Goal: Task Accomplishment & Management: Complete application form

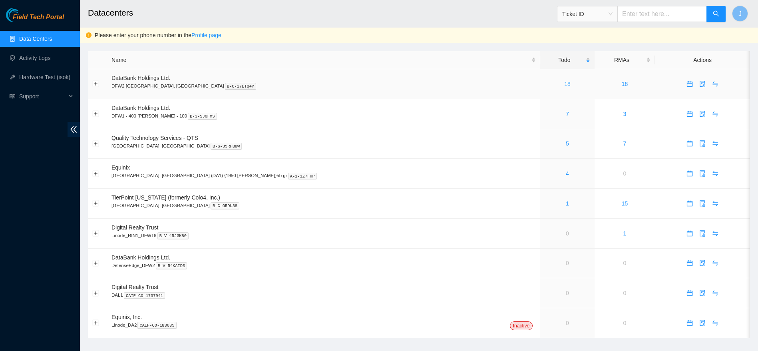
click at [564, 83] on link "18" at bounding box center [567, 84] width 6 height 6
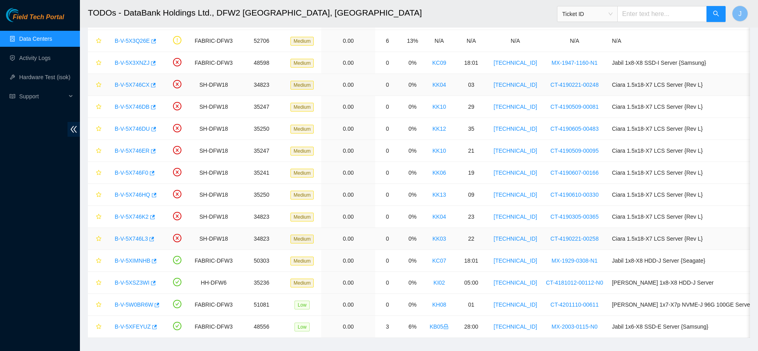
scroll to position [137, 0]
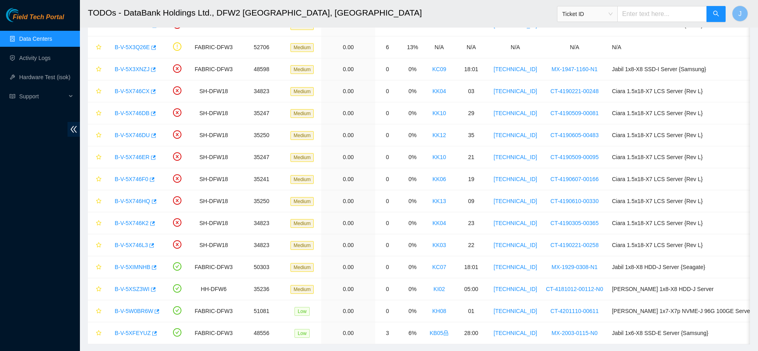
click at [5, 223] on div "Field Tech Portal Data Centers Activity Logs Hardware Test (isok) Support" at bounding box center [40, 179] width 80 height 343
click at [51, 240] on div "Field Tech Portal Data Centers Activity Logs Hardware Test (isok) Support" at bounding box center [40, 179] width 80 height 343
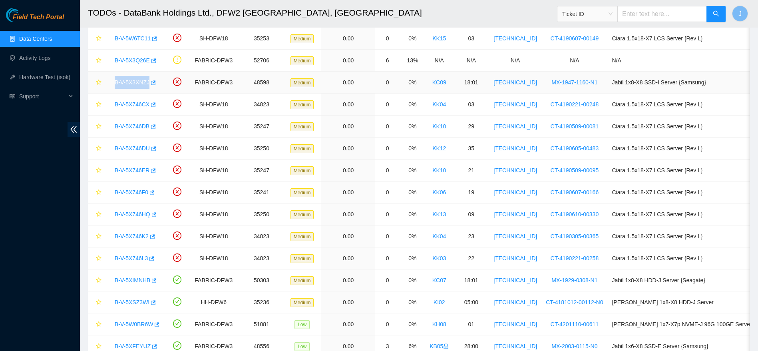
drag, startPoint x: 161, startPoint y: 85, endPoint x: 115, endPoint y: 84, distance: 46.3
click at [115, 84] on td "B-V-5X3XNZJ" at bounding box center [135, 83] width 58 height 22
copy link "B-V-5X3XNZJ"
click at [741, 245] on td "Ciara 1.5x18-X7 LCS Server {Rev L}" at bounding box center [707, 236] width 201 height 22
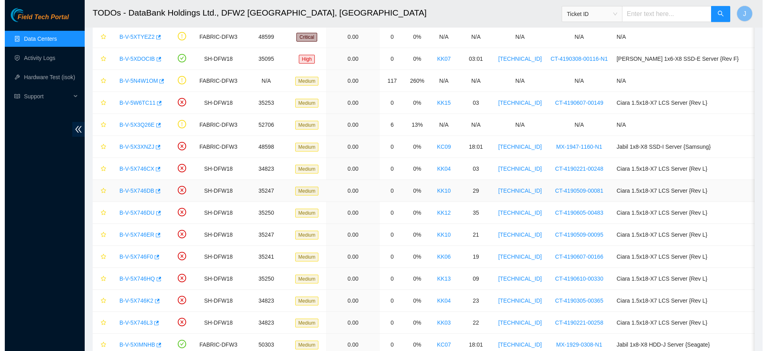
scroll to position [24, 0]
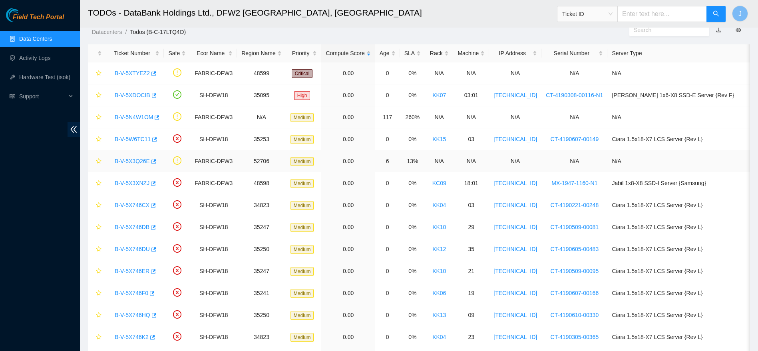
click at [135, 161] on link "B-V-5X3Q26E" at bounding box center [132, 161] width 35 height 6
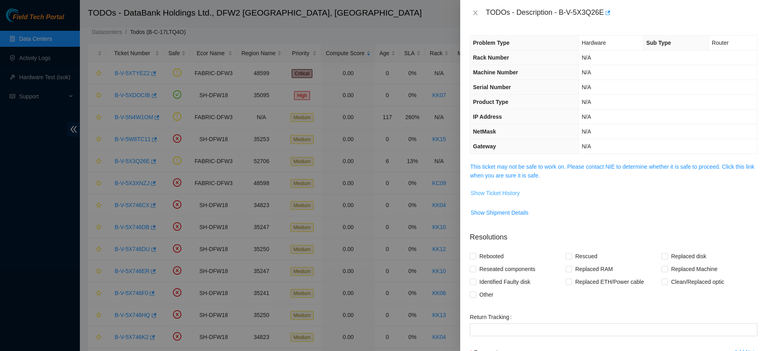
click at [506, 195] on span "Show Ticket History" at bounding box center [495, 193] width 49 height 9
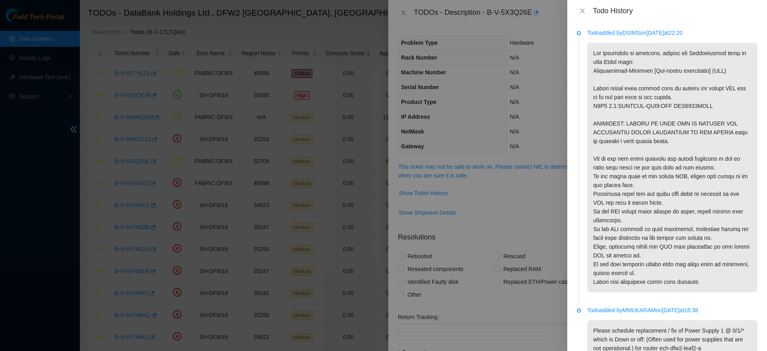
click at [585, 5] on div "Todo History" at bounding box center [667, 11] width 200 height 22
click at [587, 9] on button "Close" at bounding box center [582, 11] width 11 height 8
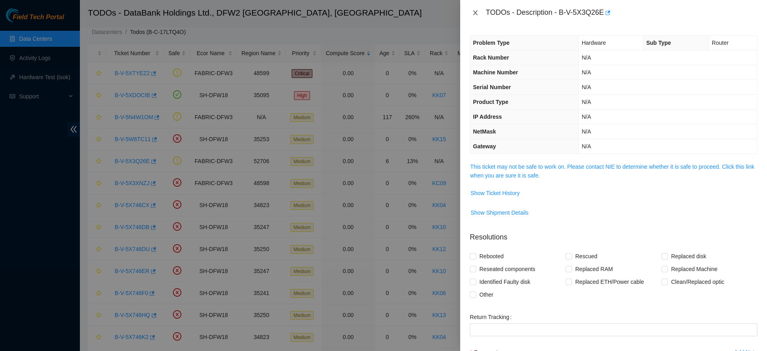
click at [475, 14] on div "TODOs - Description - B-V-5X3Q26E" at bounding box center [614, 12] width 288 height 13
click at [475, 14] on icon "close" at bounding box center [475, 12] width 4 height 5
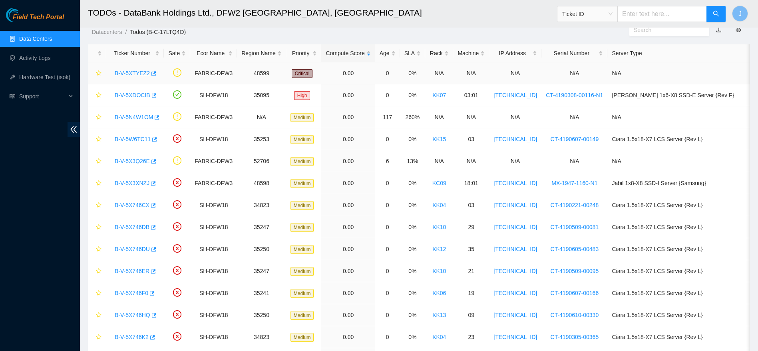
click at [139, 72] on link "B-V-5XTYEZ2" at bounding box center [132, 73] width 35 height 6
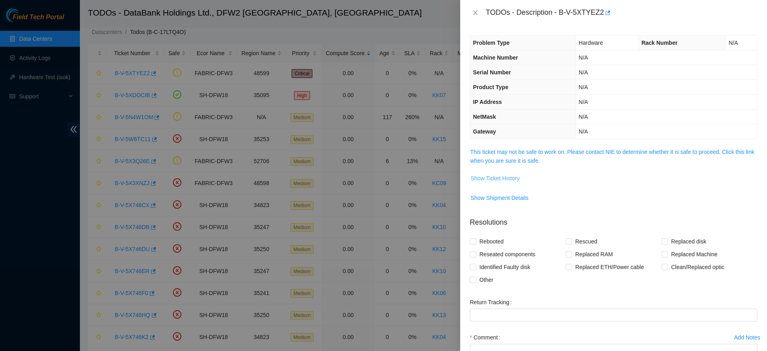
click at [495, 182] on span "Show Ticket History" at bounding box center [495, 178] width 49 height 9
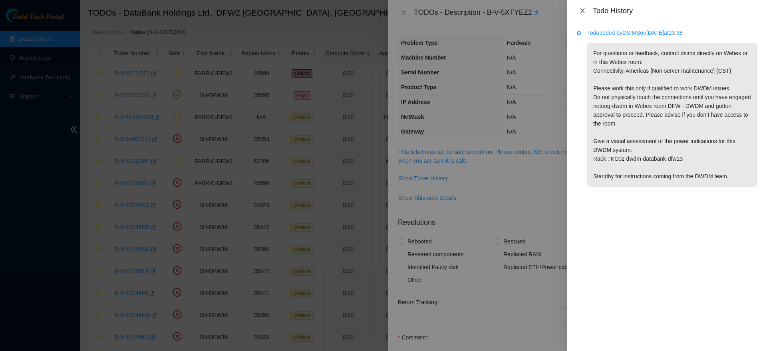
click at [583, 9] on icon "close" at bounding box center [582, 11] width 6 height 6
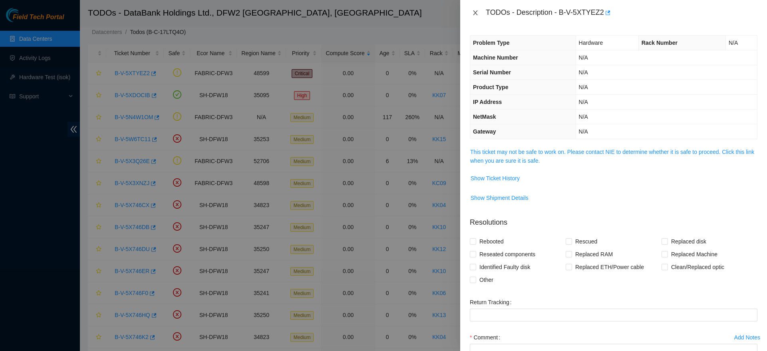
click at [471, 14] on button "Close" at bounding box center [475, 13] width 11 height 8
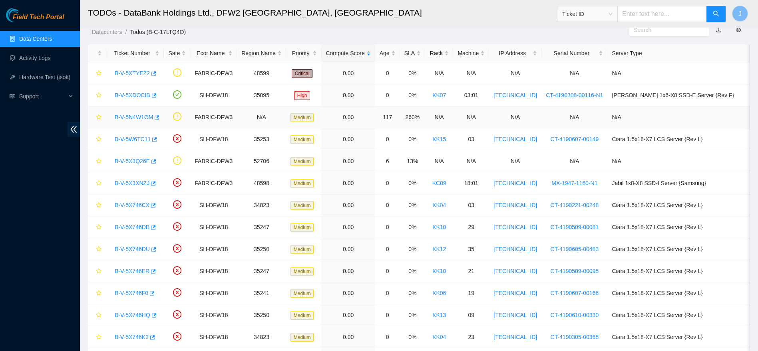
click at [130, 119] on link "B-V-5N4W1OM" at bounding box center [134, 117] width 38 height 6
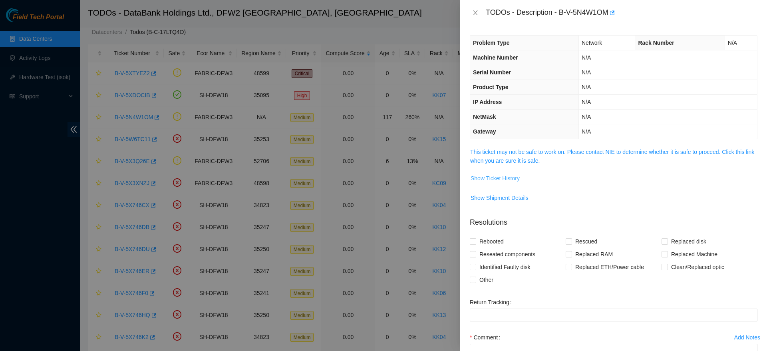
click at [503, 179] on span "Show Ticket History" at bounding box center [495, 178] width 49 height 9
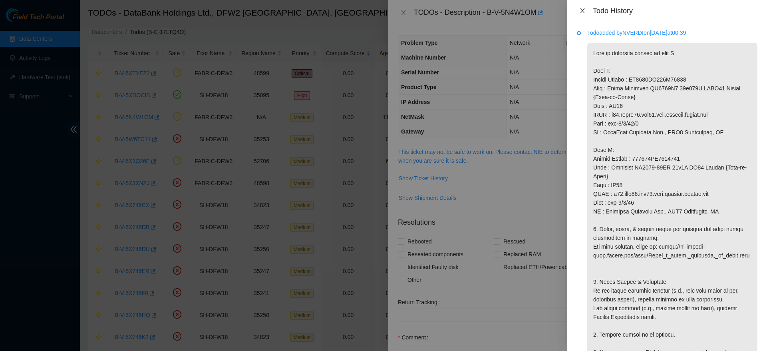
click at [581, 8] on icon "close" at bounding box center [582, 10] width 4 height 5
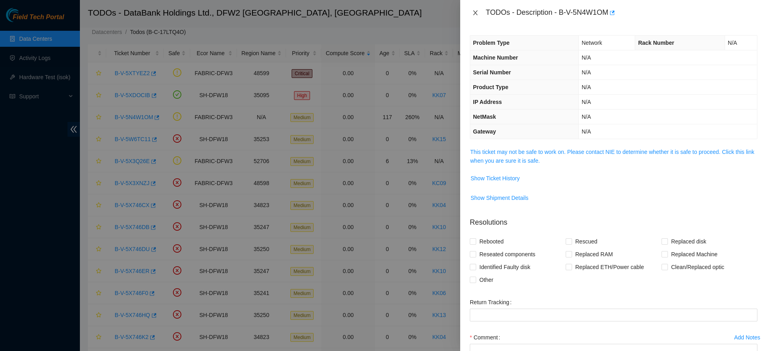
click at [475, 14] on icon "close" at bounding box center [475, 12] width 4 height 5
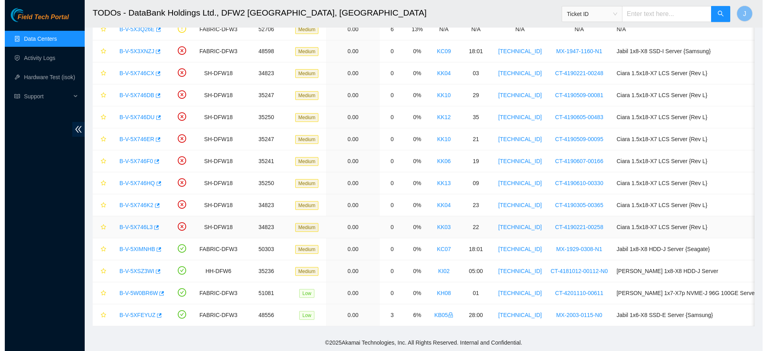
scroll to position [165, 0]
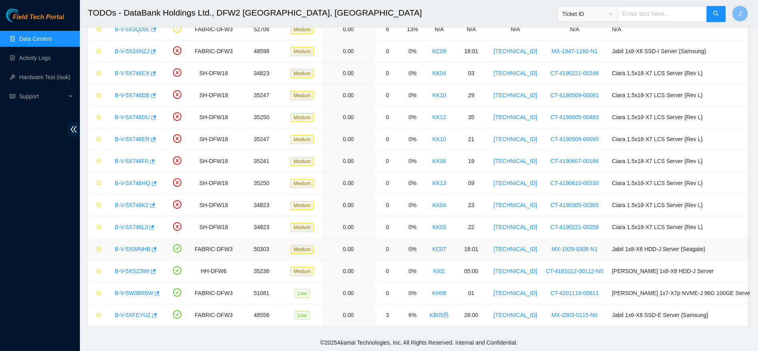
click at [126, 246] on link "B-V-5XIMNHB" at bounding box center [133, 249] width 36 height 6
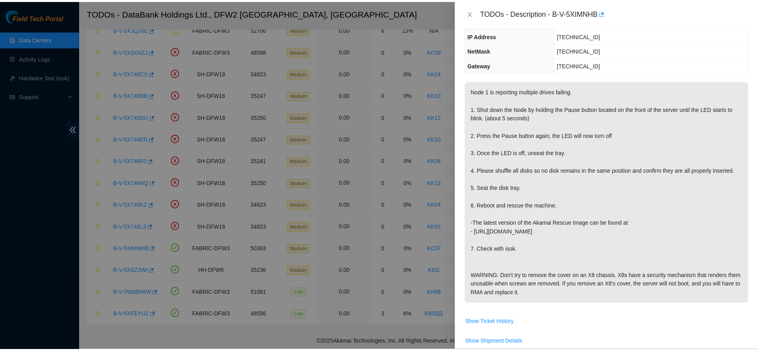
scroll to position [91, 0]
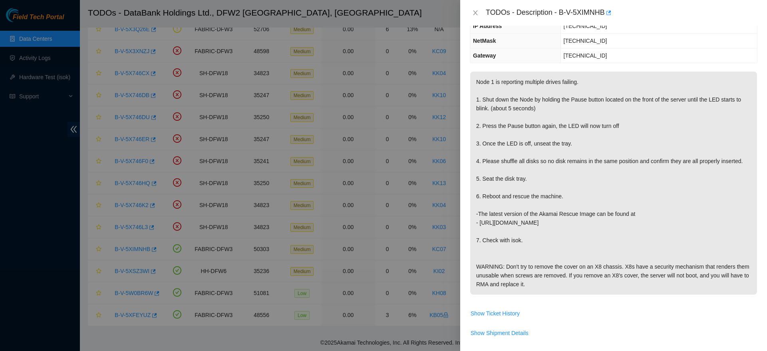
click at [308, 219] on div at bounding box center [383, 175] width 767 height 351
click at [471, 16] on button "Close" at bounding box center [475, 13] width 11 height 8
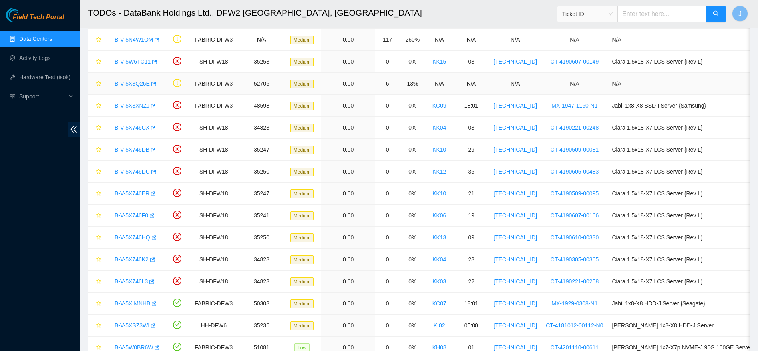
scroll to position [99, 0]
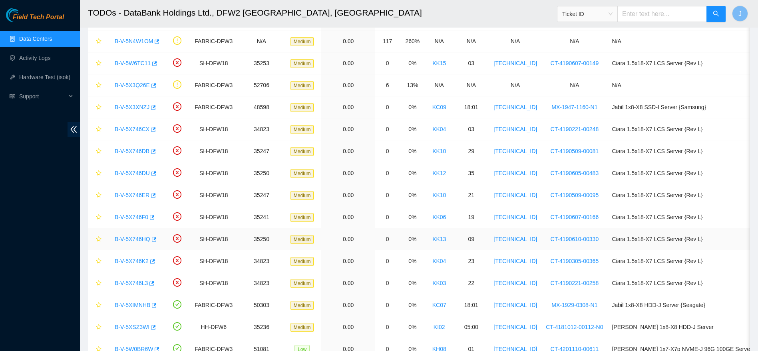
click at [740, 235] on td "Ciara 1.5x18-X7 LCS Server {Rev L}" at bounding box center [707, 239] width 201 height 22
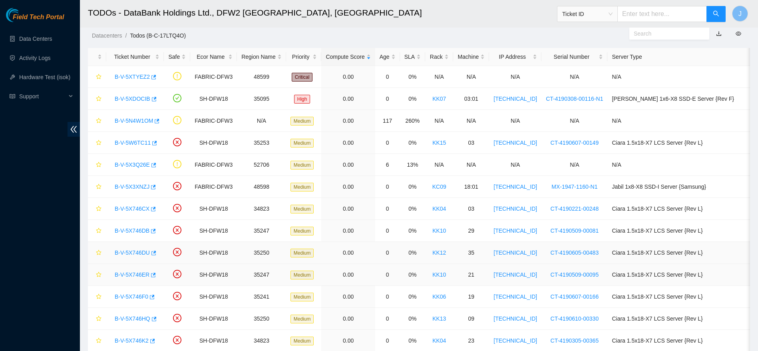
scroll to position [165, 0]
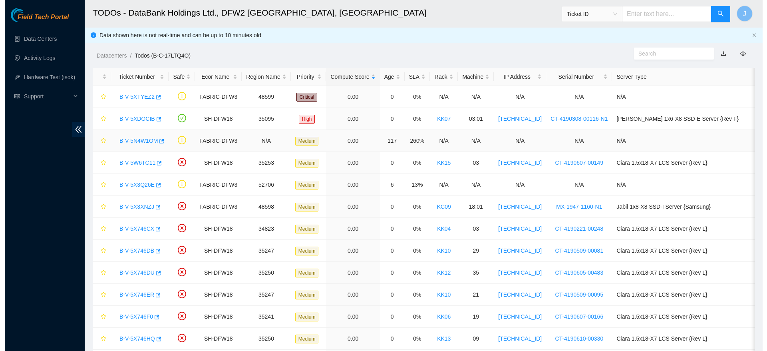
scroll to position [8, 0]
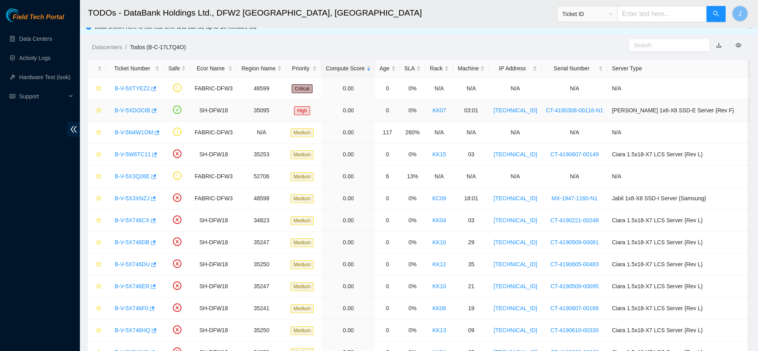
click at [126, 107] on link "B-V-5XDOCIB" at bounding box center [133, 110] width 36 height 6
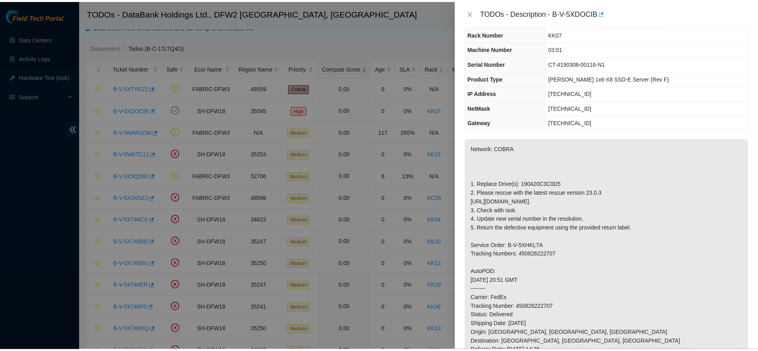
scroll to position [0, 0]
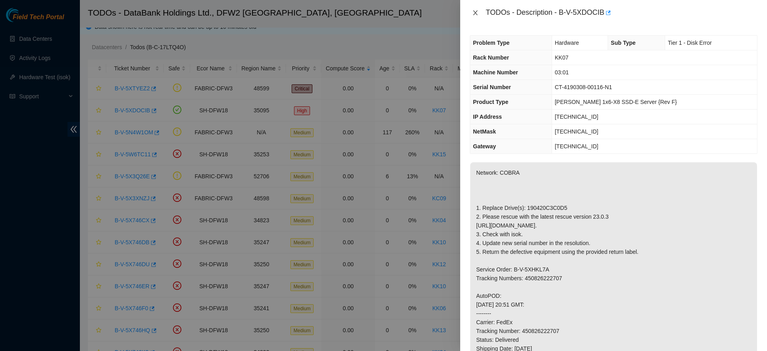
click at [479, 11] on button "Close" at bounding box center [475, 13] width 11 height 8
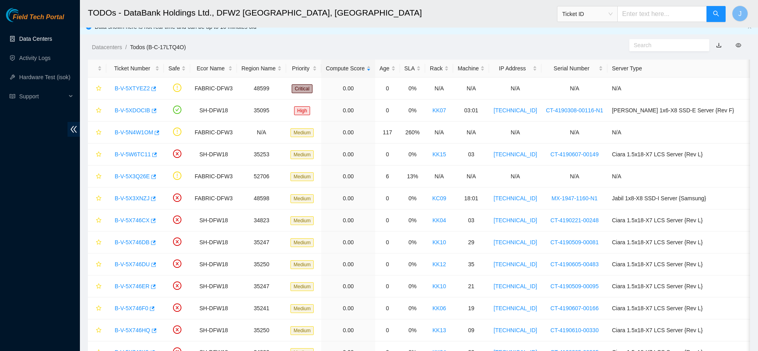
click at [30, 36] on link "Data Centers" at bounding box center [35, 39] width 33 height 6
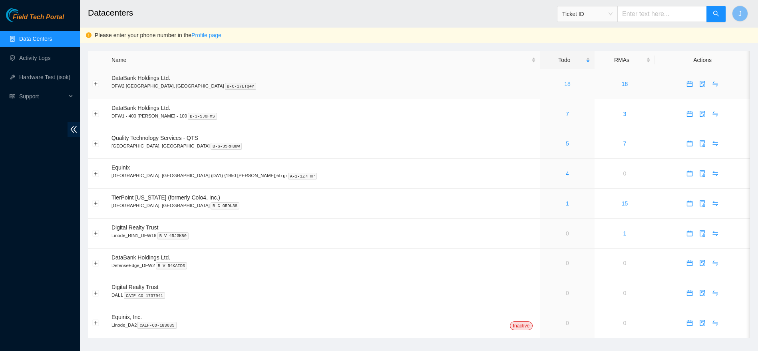
click at [564, 85] on link "18" at bounding box center [567, 84] width 6 height 6
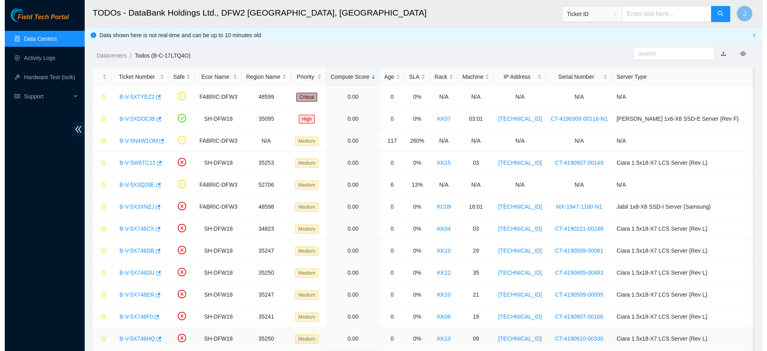
scroll to position [165, 0]
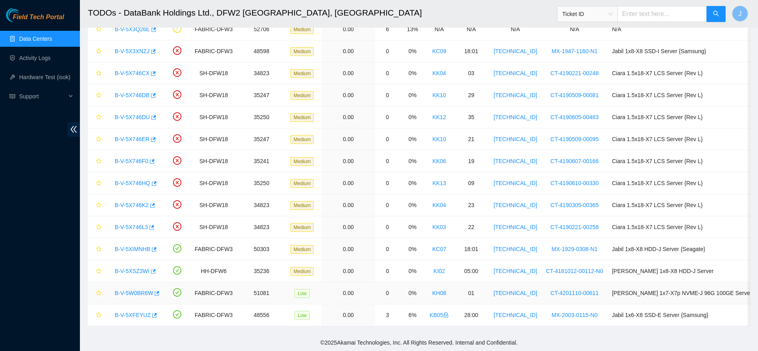
click at [137, 290] on link "B-V-5W0BR6W" at bounding box center [134, 293] width 38 height 6
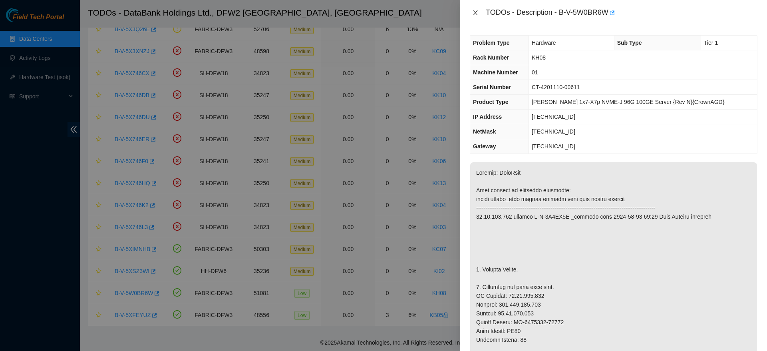
click at [476, 14] on icon "close" at bounding box center [475, 12] width 4 height 5
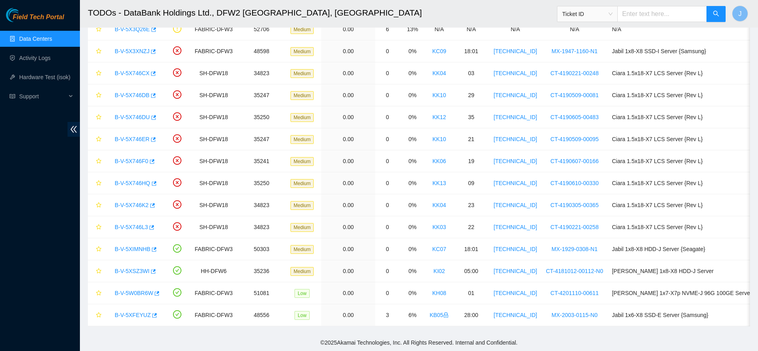
click at [674, 10] on input "text" at bounding box center [661, 14] width 89 height 16
type input "4"
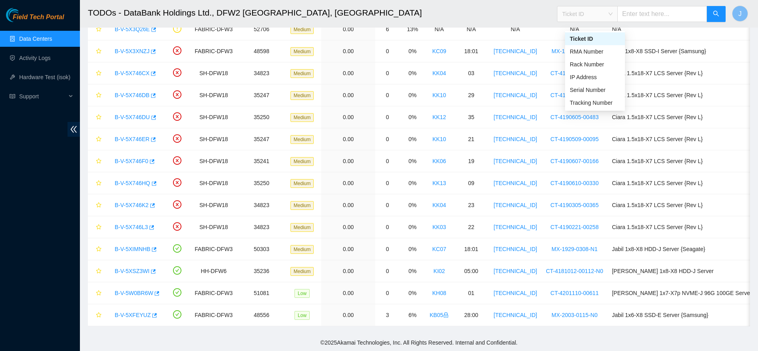
click at [584, 10] on span "Ticket ID" at bounding box center [587, 14] width 50 height 12
click at [583, 98] on div "Tracking Number" at bounding box center [595, 102] width 50 height 9
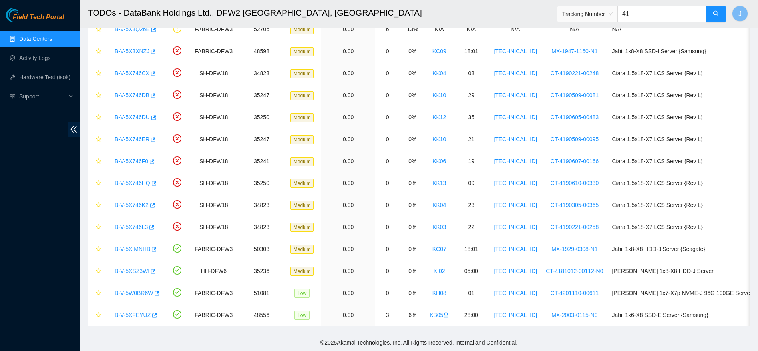
click at [656, 11] on input "41" at bounding box center [661, 14] width 89 height 16
type input "417328429800"
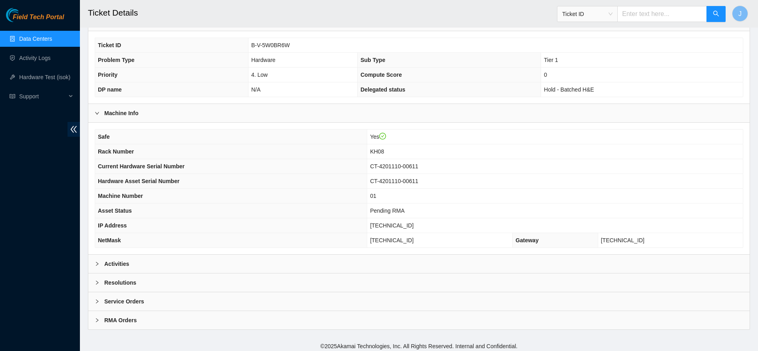
scroll to position [147, 0]
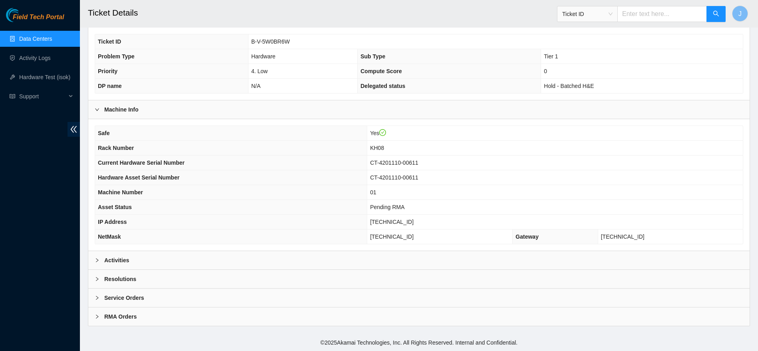
click at [612, 16] on span "Ticket ID" at bounding box center [587, 14] width 50 height 12
click at [594, 92] on div "Tracking Number" at bounding box center [595, 93] width 50 height 9
click at [645, 18] on input "text" at bounding box center [661, 14] width 89 height 16
type input "450826221527"
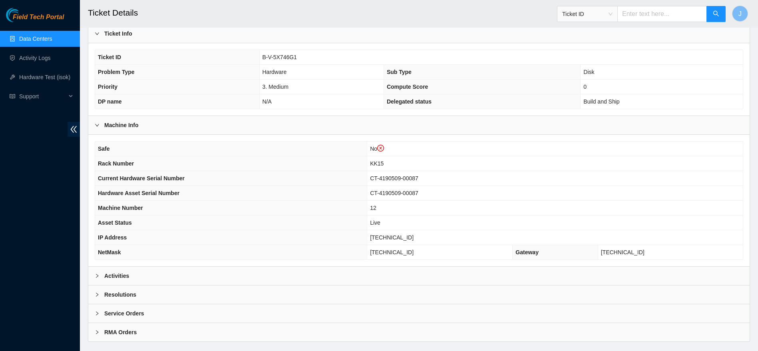
scroll to position [147, 0]
click at [722, 211] on td "12" at bounding box center [555, 207] width 376 height 15
click at [38, 36] on link "Data Centers" at bounding box center [35, 39] width 33 height 6
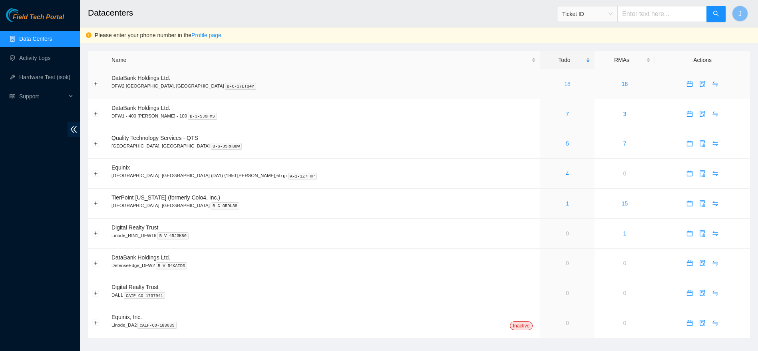
click at [564, 83] on link "18" at bounding box center [567, 84] width 6 height 6
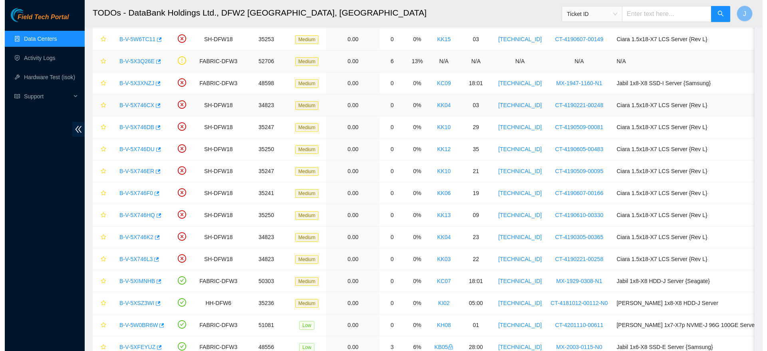
scroll to position [165, 0]
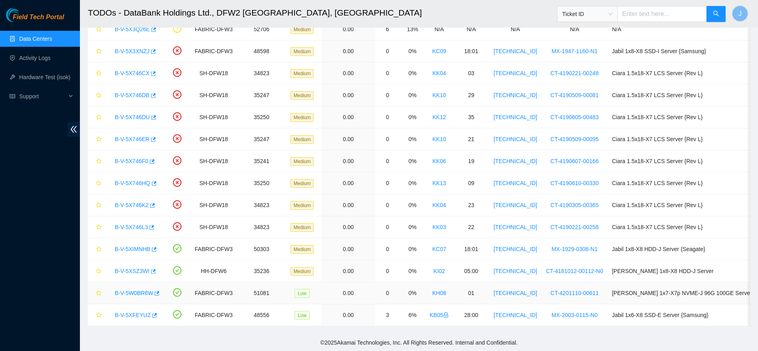
click at [132, 290] on link "B-V-5W0BR6W" at bounding box center [134, 293] width 38 height 6
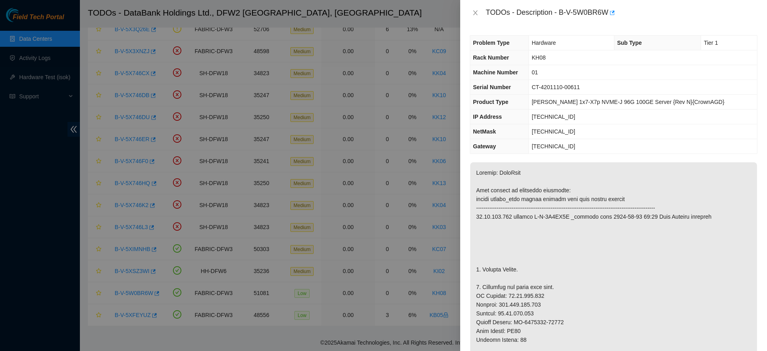
click at [654, 113] on td "[TECHNICAL_ID]" at bounding box center [643, 116] width 229 height 15
click at [573, 85] on span "CT-4201110-00611" at bounding box center [556, 87] width 48 height 6
click at [561, 118] on span "[TECHNICAL_ID]" at bounding box center [554, 116] width 44 height 6
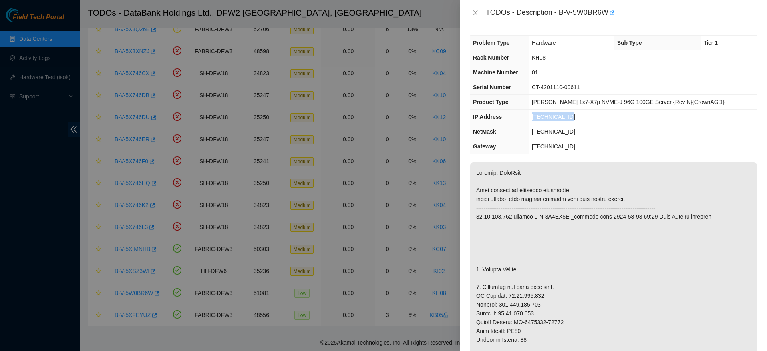
copy span "[TECHNICAL_ID]"
click at [556, 132] on span "[TECHNICAL_ID]" at bounding box center [554, 131] width 44 height 6
copy span "[TECHNICAL_ID]"
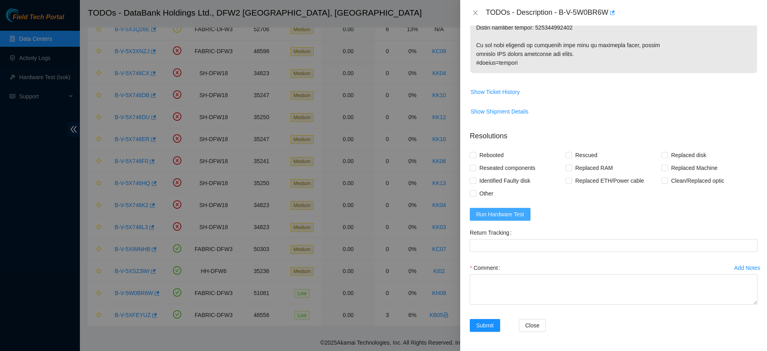
click at [496, 216] on span "Run Hardware Test" at bounding box center [500, 214] width 48 height 9
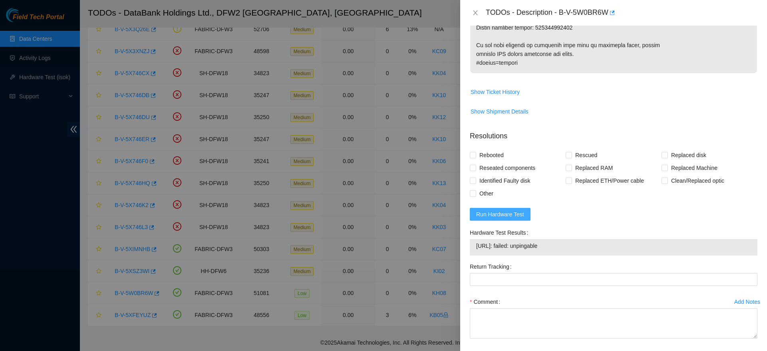
click at [493, 214] on span "Run Hardware Test" at bounding box center [500, 214] width 48 height 9
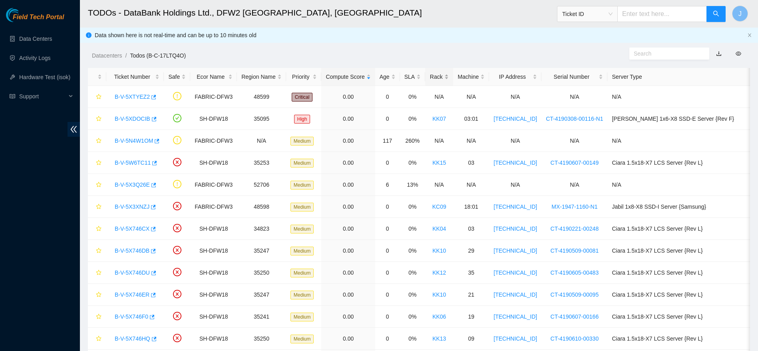
click at [433, 80] on div "Rack" at bounding box center [438, 76] width 19 height 9
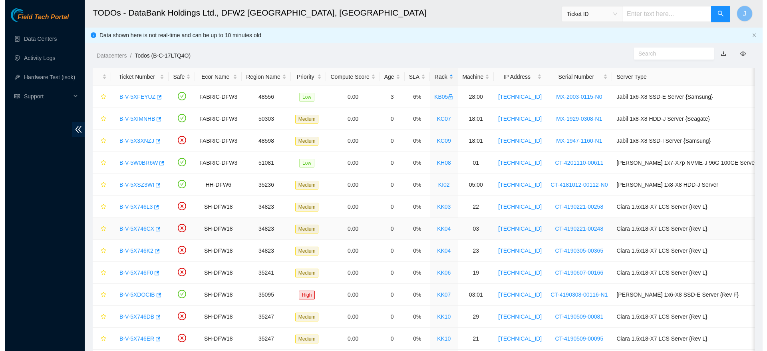
scroll to position [3, 0]
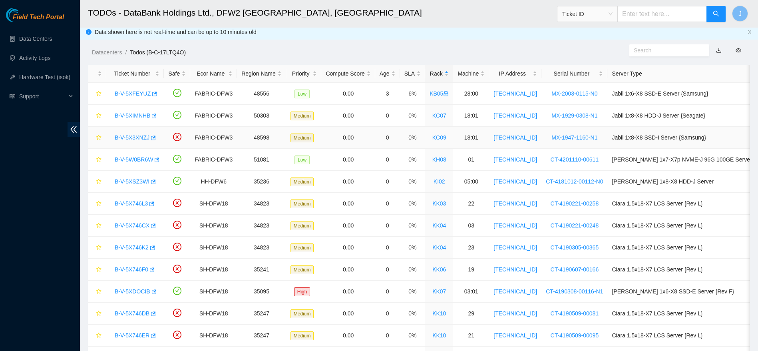
click at [126, 136] on link "B-V-5X3XNZJ" at bounding box center [132, 137] width 35 height 6
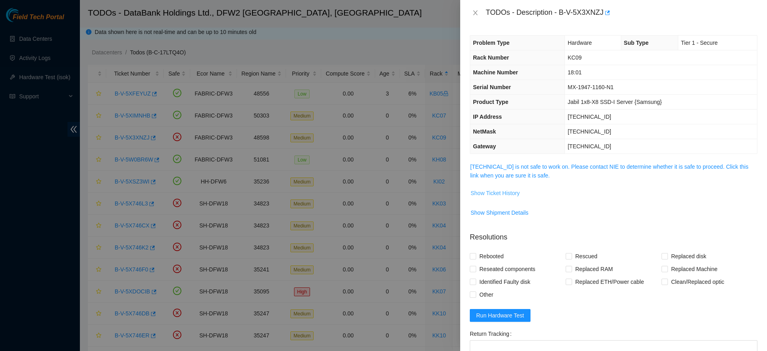
click at [505, 189] on span "Show Ticket History" at bounding box center [495, 193] width 49 height 9
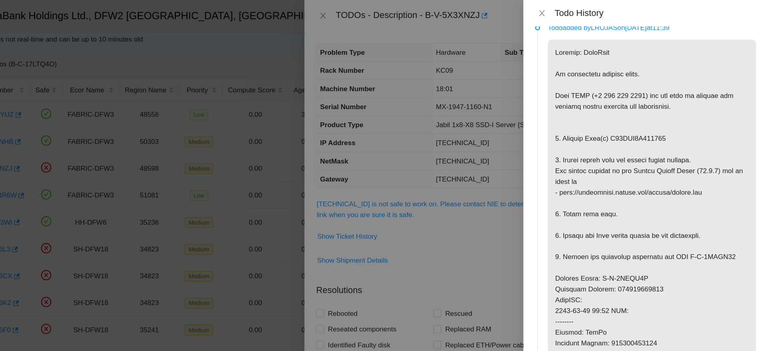
scroll to position [0, 0]
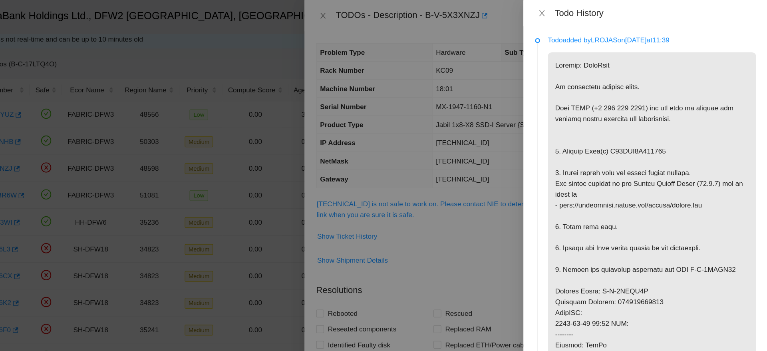
click at [588, 6] on div "Todo History" at bounding box center [667, 10] width 181 height 9
click at [583, 13] on icon "close" at bounding box center [582, 11] width 6 height 6
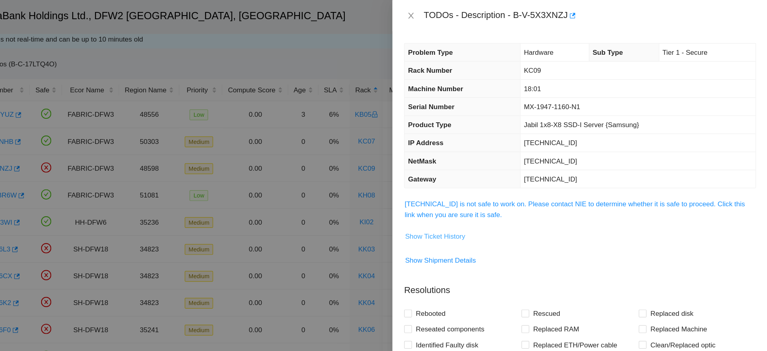
click at [508, 199] on button "Show Ticket History" at bounding box center [495, 193] width 50 height 13
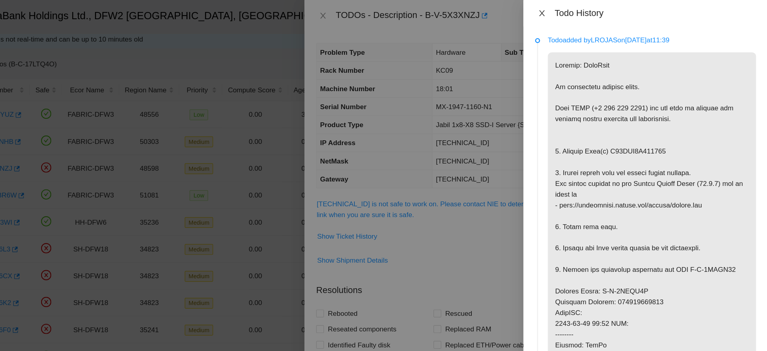
click at [584, 8] on icon "close" at bounding box center [582, 11] width 6 height 6
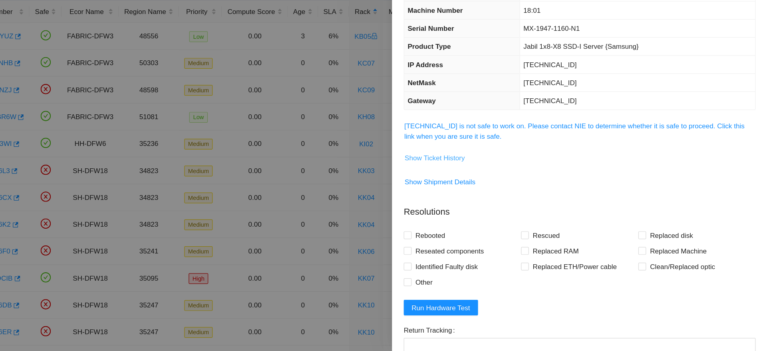
click at [493, 192] on span "Show Ticket History" at bounding box center [495, 193] width 49 height 9
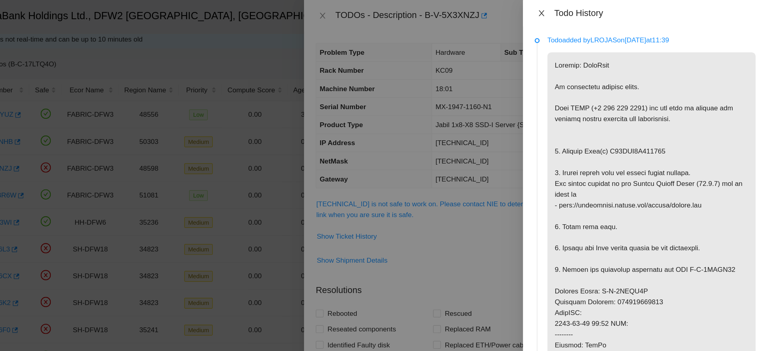
click at [582, 11] on icon "close" at bounding box center [582, 10] width 4 height 5
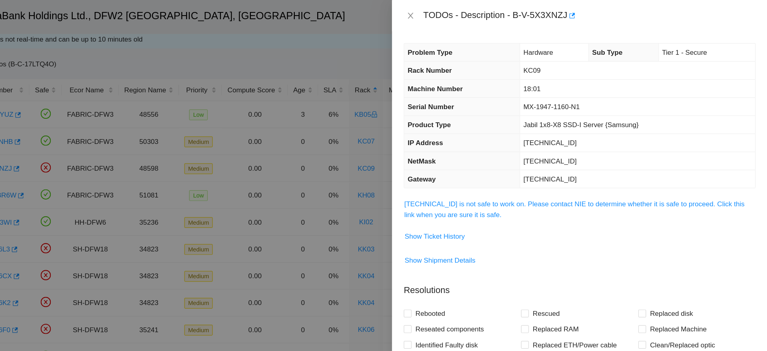
scroll to position [16, 0]
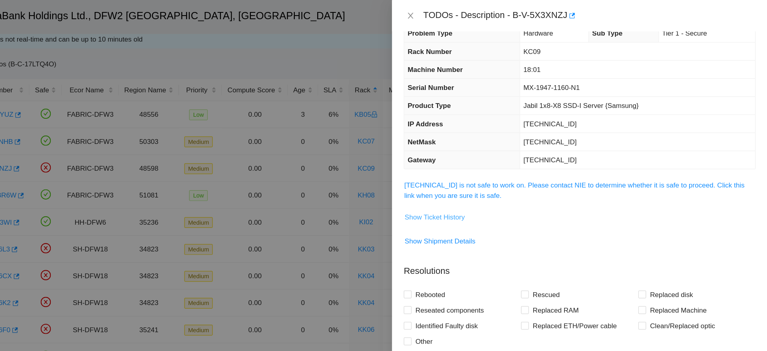
click at [500, 178] on span "Show Ticket History" at bounding box center [495, 177] width 49 height 9
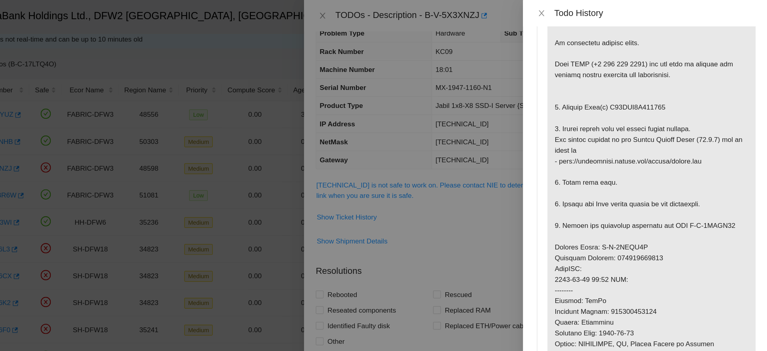
scroll to position [0, 0]
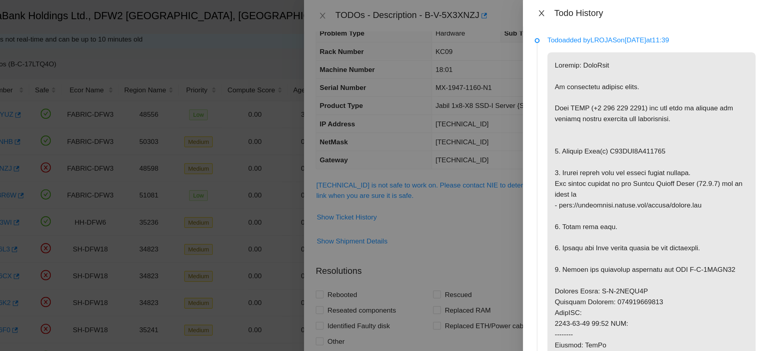
click at [584, 10] on icon "close" at bounding box center [582, 11] width 6 height 6
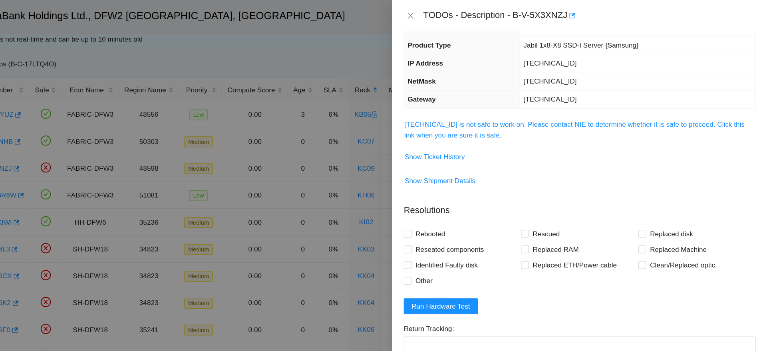
scroll to position [101, 0]
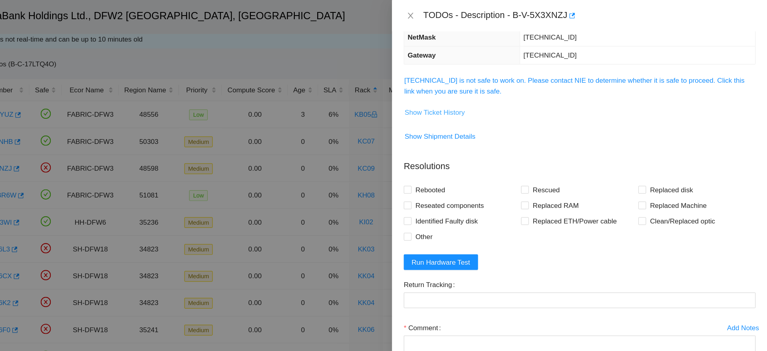
click at [486, 90] on span "Show Ticket History" at bounding box center [495, 91] width 49 height 9
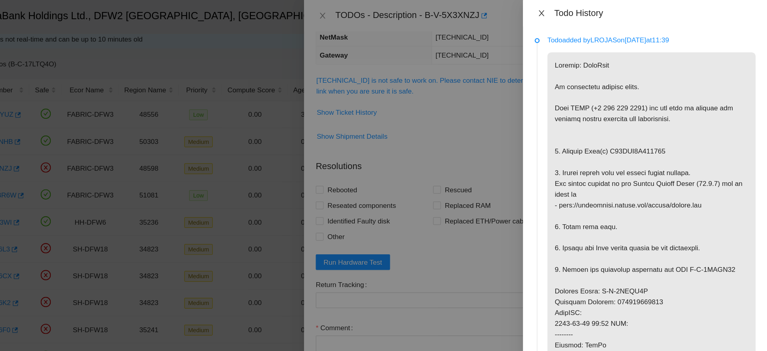
click at [581, 10] on icon "close" at bounding box center [582, 11] width 6 height 6
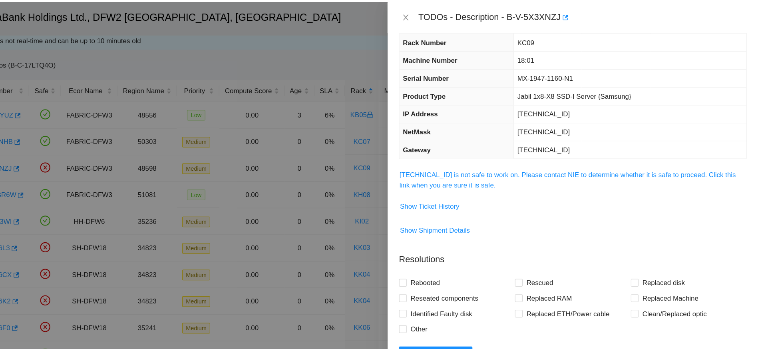
scroll to position [0, 0]
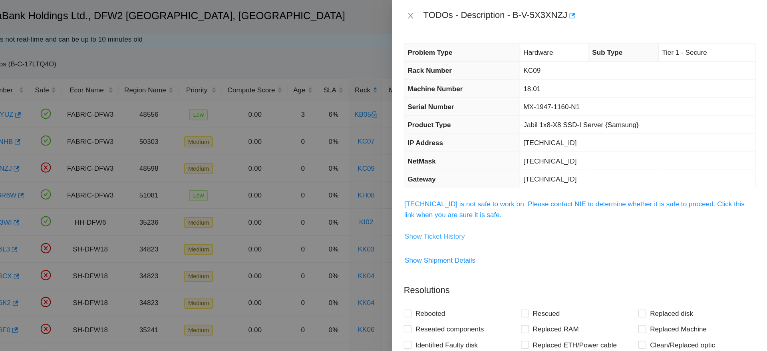
click at [505, 196] on span "Show Ticket History" at bounding box center [495, 193] width 49 height 9
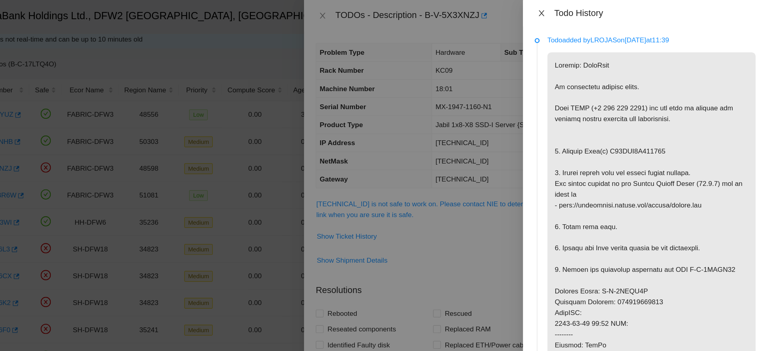
click at [585, 12] on icon "close" at bounding box center [582, 11] width 6 height 6
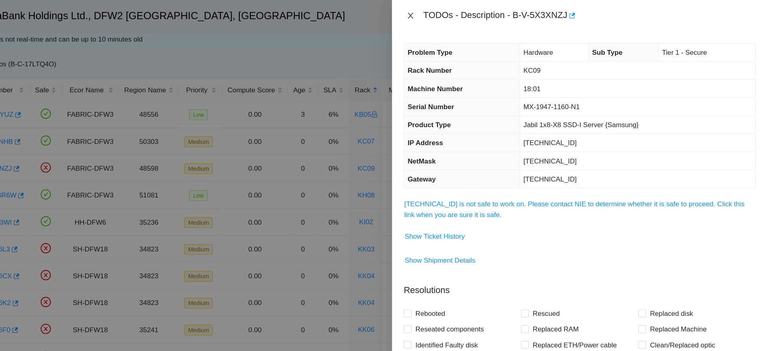
click at [477, 12] on icon "close" at bounding box center [475, 13] width 6 height 6
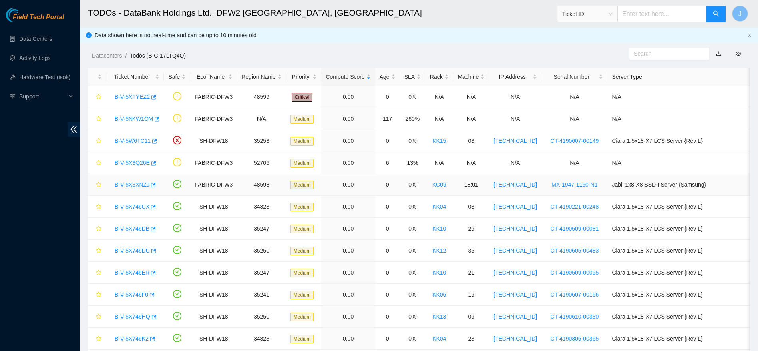
click at [133, 185] on link "B-V-5X3XNZJ" at bounding box center [132, 184] width 35 height 6
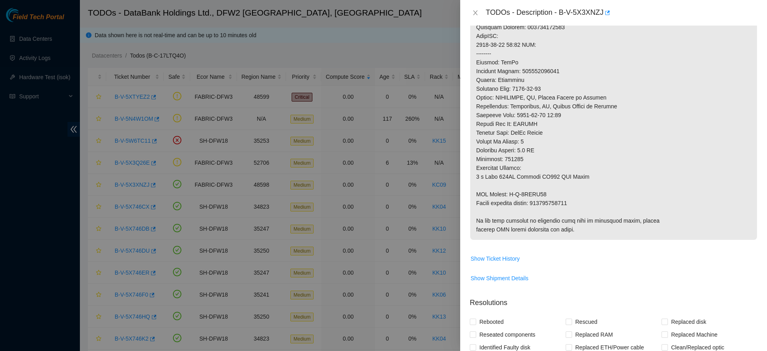
scroll to position [488, 0]
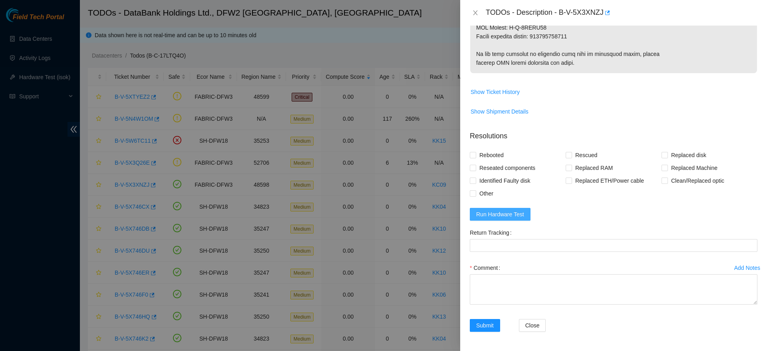
click at [509, 219] on button "Run Hardware Test" at bounding box center [500, 214] width 61 height 13
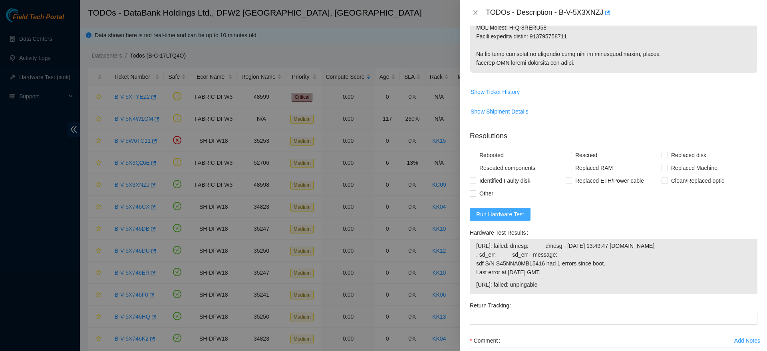
click at [509, 219] on button "Run Hardware Test" at bounding box center [500, 214] width 61 height 13
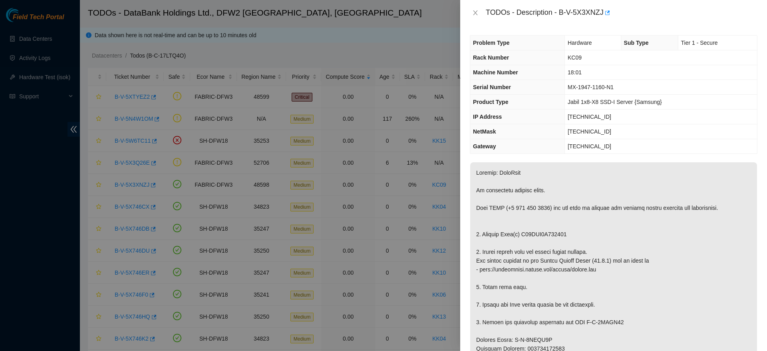
scroll to position [569, 0]
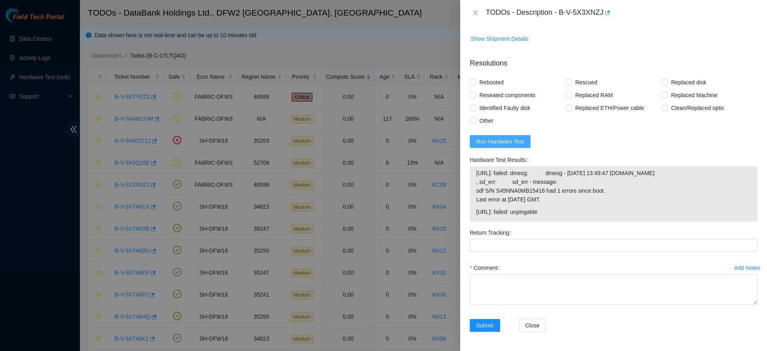
click at [497, 137] on span "Run Hardware Test" at bounding box center [500, 141] width 48 height 9
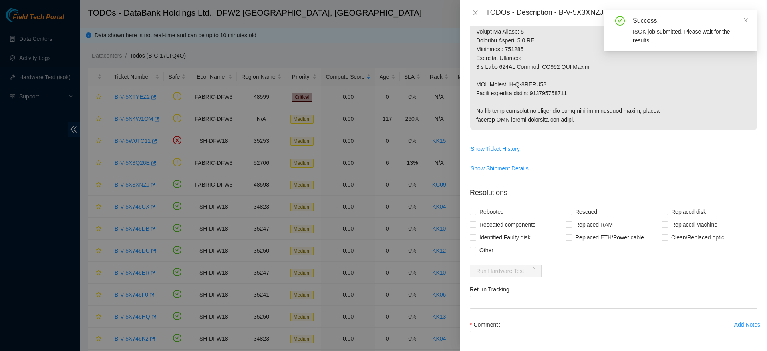
scroll to position [488, 0]
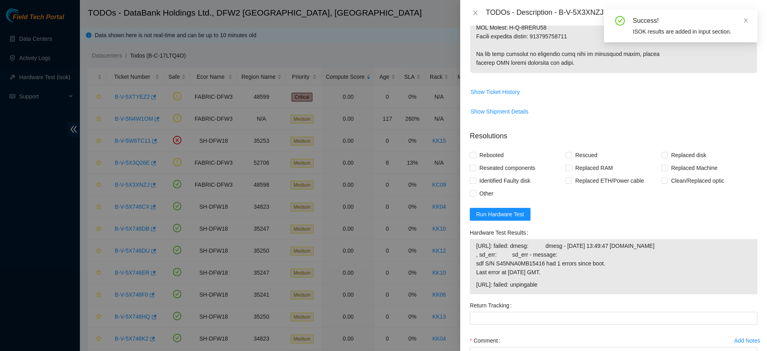
click at [497, 207] on form "Resolutions Rebooted Rescued Replaced disk Reseated components Replaced RAM Rep…" at bounding box center [614, 269] width 288 height 290
click at [499, 218] on span "Run Hardware Test" at bounding box center [500, 214] width 48 height 9
click at [515, 213] on span "Run Hardware Test" at bounding box center [500, 214] width 48 height 9
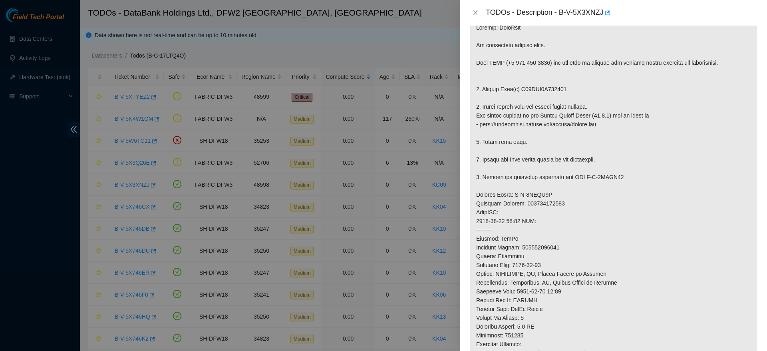
scroll to position [0, 0]
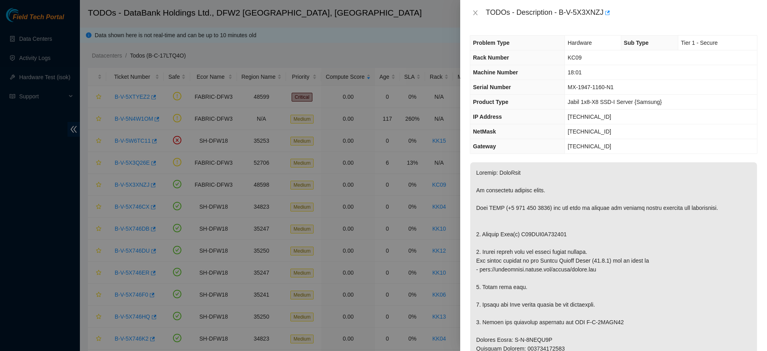
click at [580, 116] on span "23.61.206.145" at bounding box center [590, 116] width 44 height 6
copy span "23.61.206.145"
click at [593, 131] on span "255.255.255.192" at bounding box center [590, 131] width 44 height 6
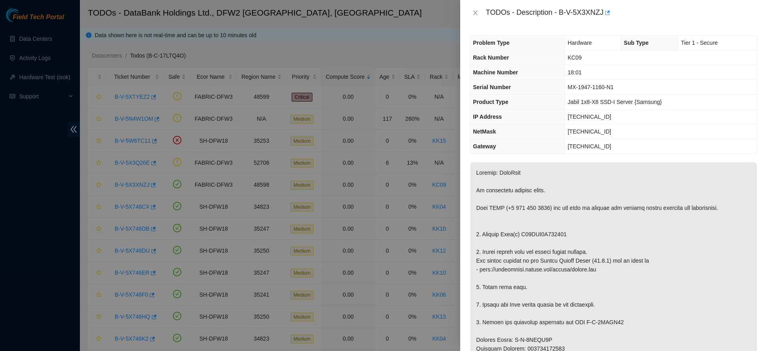
copy span "255.255.255.192"
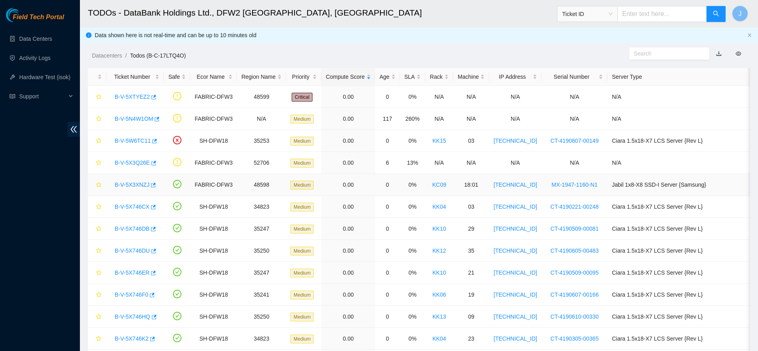
click at [133, 185] on link "B-V-5X3XNZJ" at bounding box center [132, 184] width 35 height 6
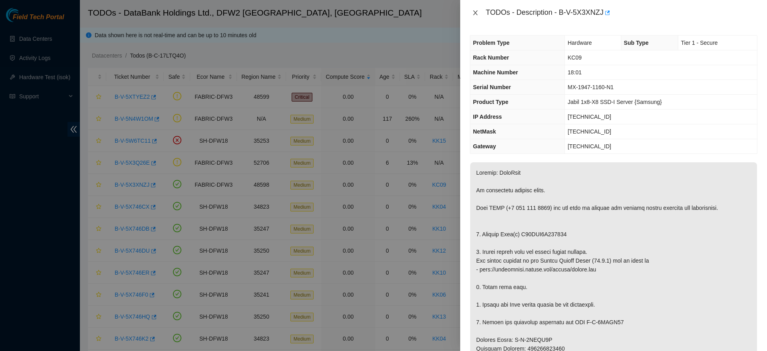
click at [475, 10] on icon "close" at bounding box center [475, 13] width 6 height 6
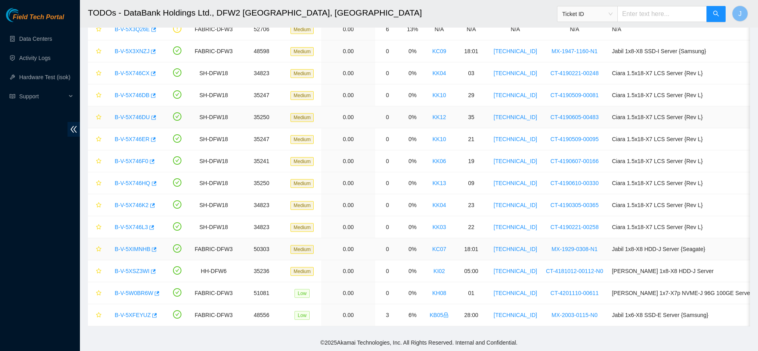
scroll to position [134, 0]
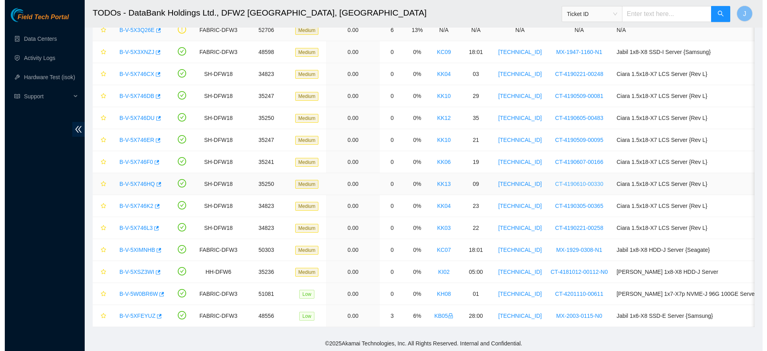
scroll to position [143, 0]
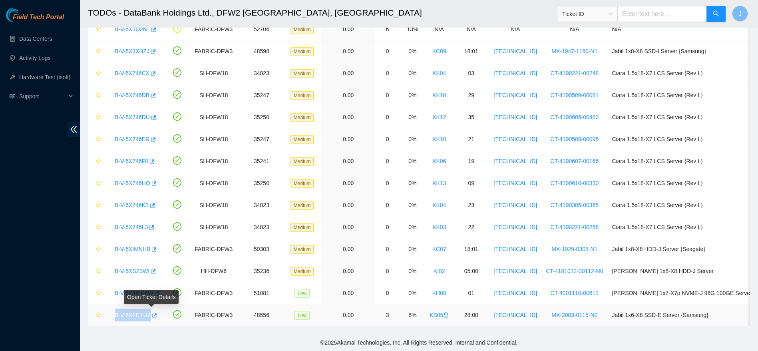
drag, startPoint x: 110, startPoint y: 305, endPoint x: 150, endPoint y: 309, distance: 40.2
click at [150, 309] on td "B-V-5XFEYUZ" at bounding box center [135, 315] width 58 height 22
copy tr "B-V-5XFEYUZ"
click at [137, 290] on link "B-V-5W0BR6W" at bounding box center [134, 293] width 38 height 6
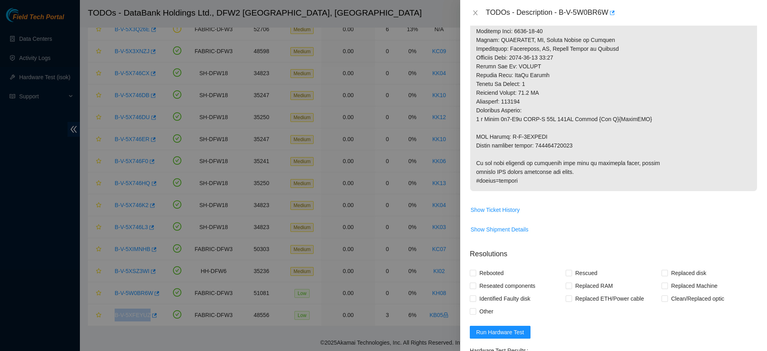
scroll to position [594, 0]
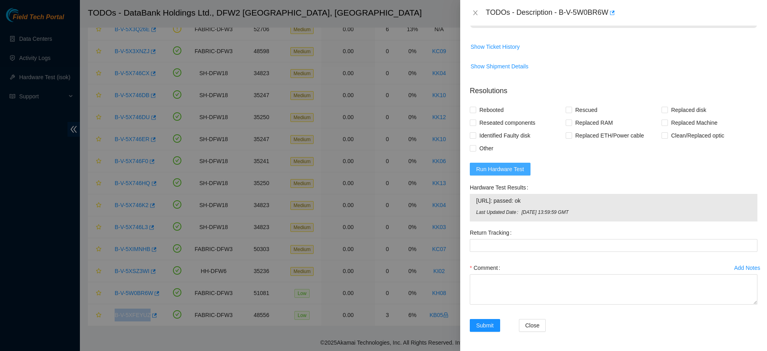
click at [511, 169] on span "Run Hardware Test" at bounding box center [500, 169] width 48 height 9
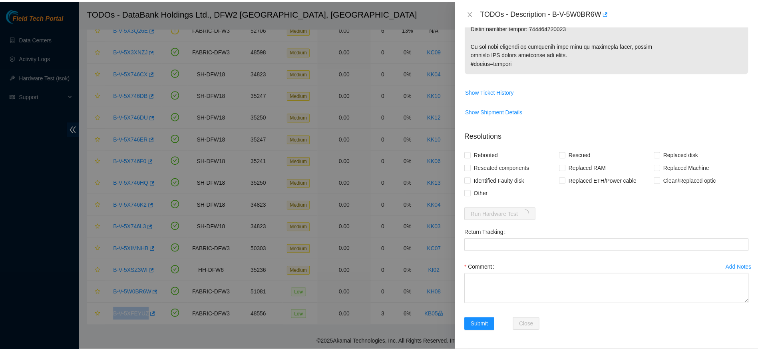
scroll to position [549, 0]
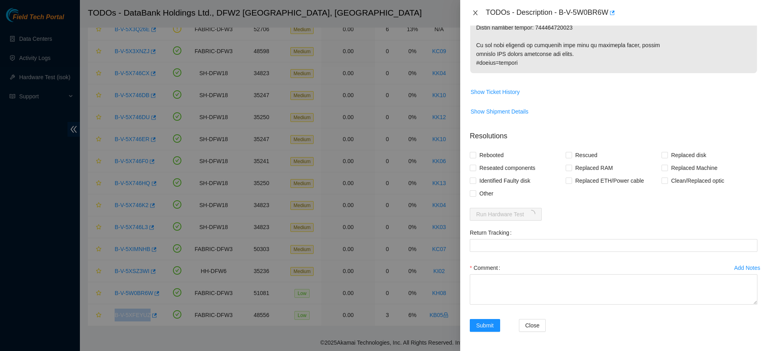
click at [475, 13] on icon "close" at bounding box center [475, 13] width 6 height 6
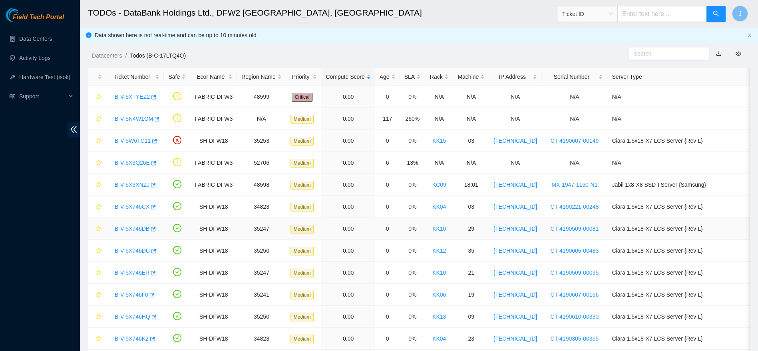
scroll to position [143, 0]
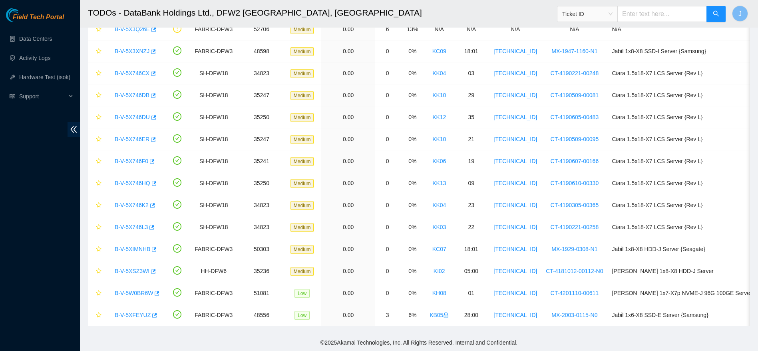
click at [55, 205] on div "Field Tech Portal Data Centers Activity Logs Hardware Test (isok) Support" at bounding box center [40, 179] width 80 height 343
click at [40, 40] on link "Data Centers" at bounding box center [35, 39] width 33 height 6
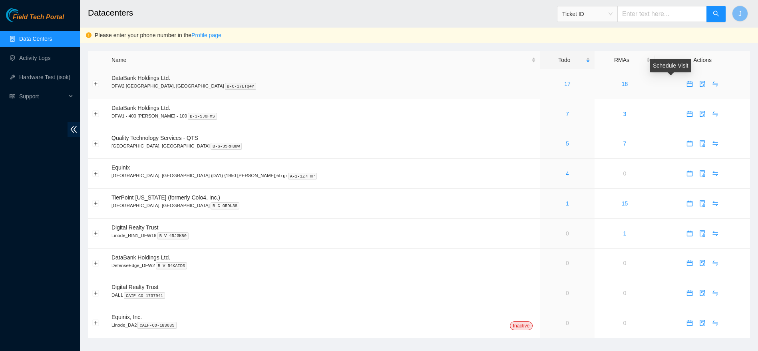
click at [687, 86] on icon "calendar" at bounding box center [690, 84] width 6 height 6
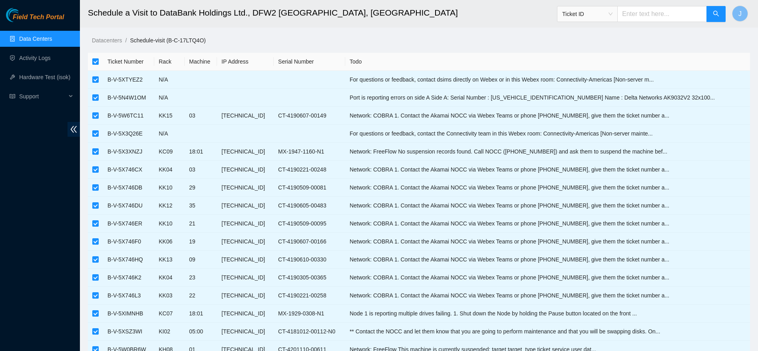
click at [97, 61] on input "checkbox" at bounding box center [95, 61] width 6 height 6
checkbox input "false"
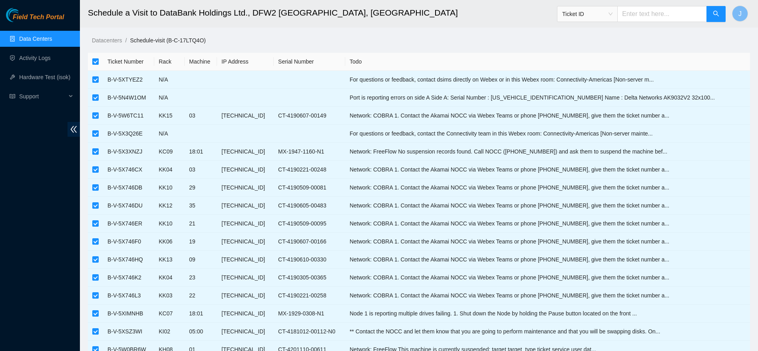
checkbox input "false"
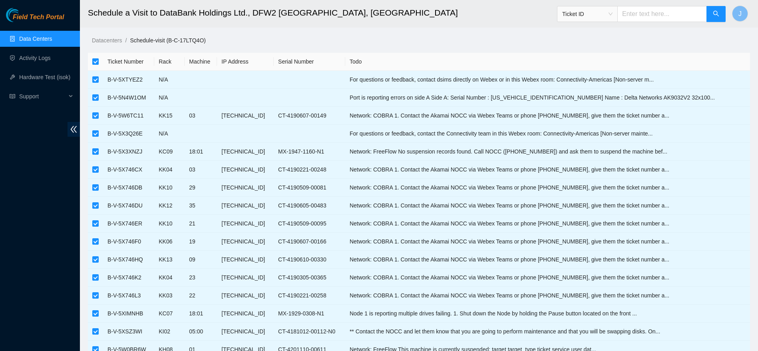
checkbox input "false"
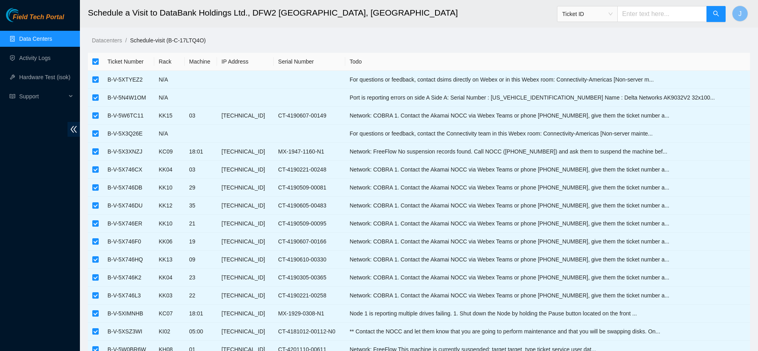
checkbox input "false"
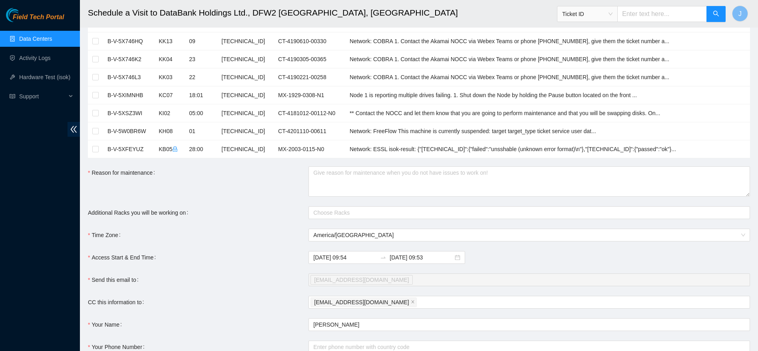
scroll to position [219, 0]
click at [98, 149] on input "checkbox" at bounding box center [95, 148] width 6 height 6
checkbox input "true"
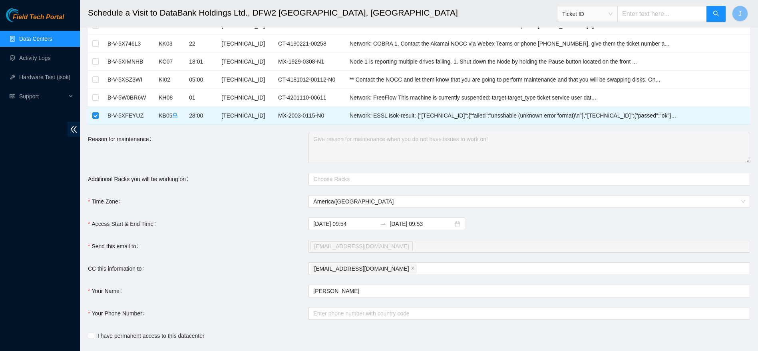
scroll to position [252, 0]
click at [401, 223] on input "2025-10-08 09:53" at bounding box center [422, 223] width 64 height 9
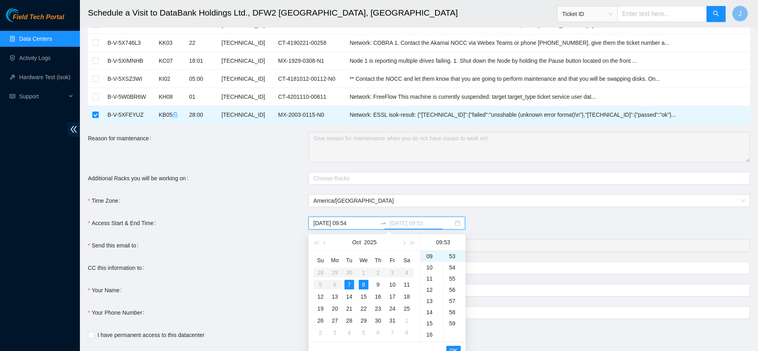
click at [350, 285] on div "7" at bounding box center [349, 285] width 10 height 10
click at [431, 261] on div "23" at bounding box center [432, 256] width 22 height 11
type input "2025-10-07 23:53"
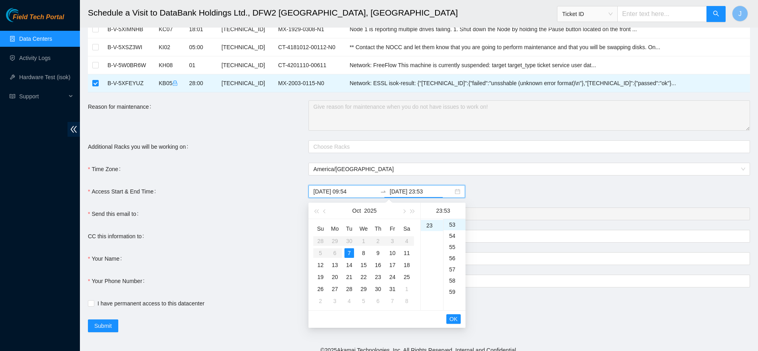
scroll to position [288, 0]
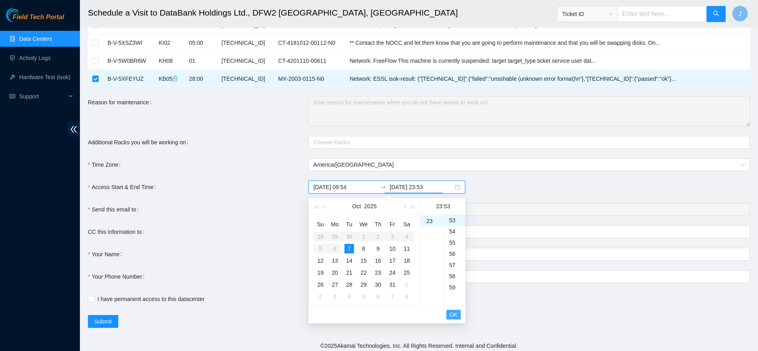
click at [455, 317] on span "OK" at bounding box center [453, 314] width 8 height 9
click at [452, 315] on span "OK" at bounding box center [453, 314] width 8 height 9
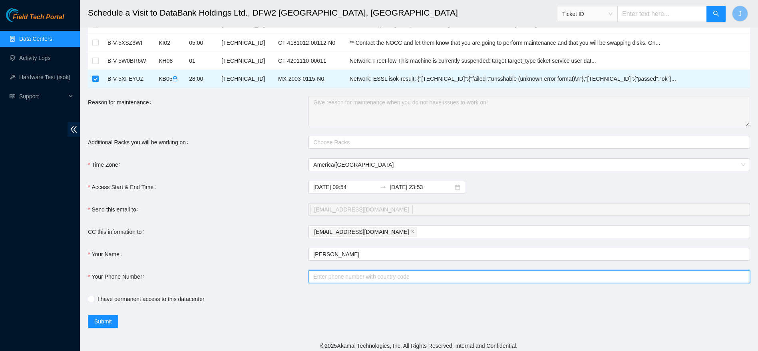
click at [393, 276] on input "Your Phone Number" at bounding box center [528, 276] width 441 height 13
type input "+14692359520"
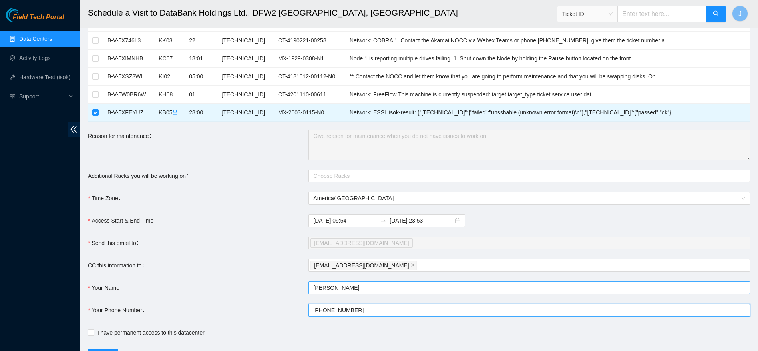
scroll to position [251, 0]
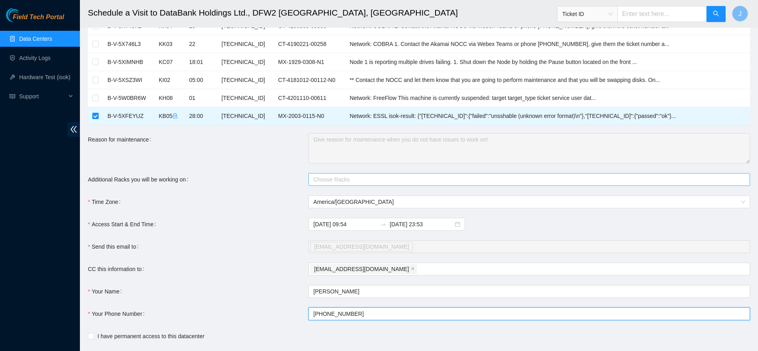
click at [384, 177] on div at bounding box center [524, 180] width 429 height 10
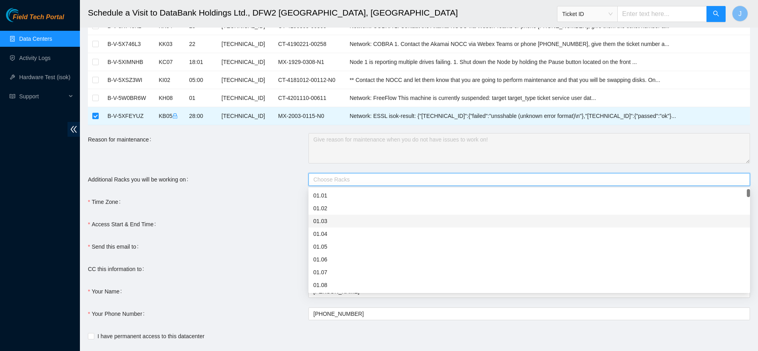
click at [252, 227] on div "Access Start & End Time" at bounding box center [198, 224] width 221 height 13
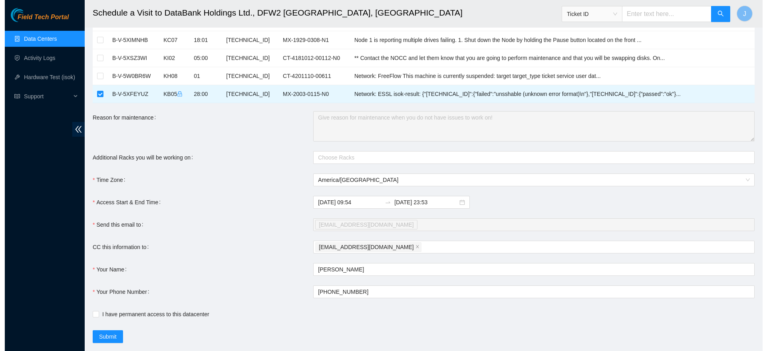
scroll to position [292, 0]
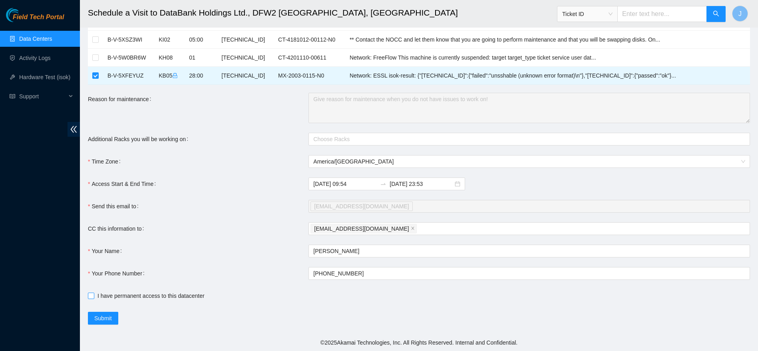
click at [106, 295] on span "I have permanent access to this datacenter" at bounding box center [150, 295] width 113 height 9
click at [93, 295] on input "I have permanent access to this datacenter" at bounding box center [91, 295] width 6 height 6
checkbox input "true"
click at [106, 320] on span "Submit" at bounding box center [103, 318] width 18 height 9
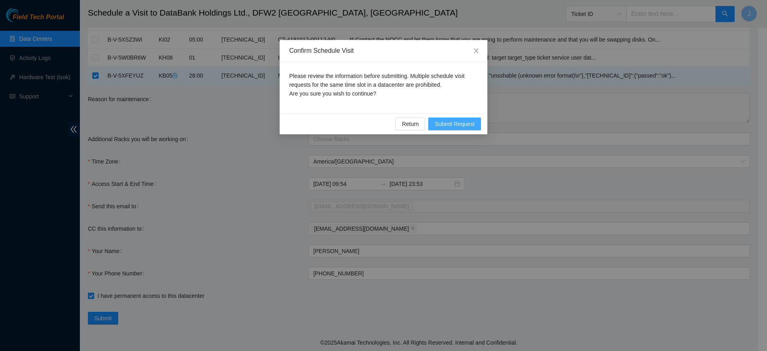
click at [456, 125] on span "Submit Request" at bounding box center [455, 123] width 40 height 9
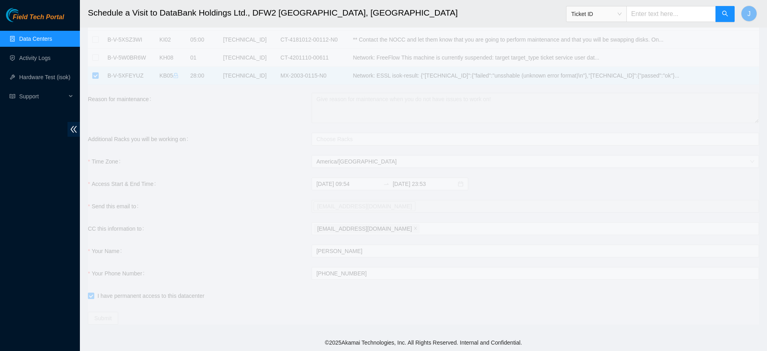
type input "2025-10-07 09:55"
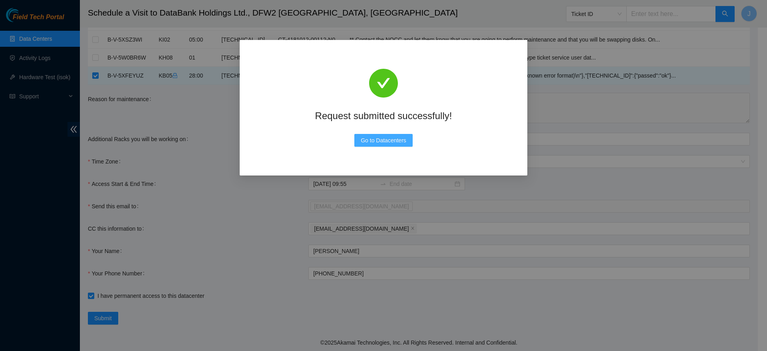
click at [370, 139] on span "Go to Datacenters" at bounding box center [384, 140] width 46 height 9
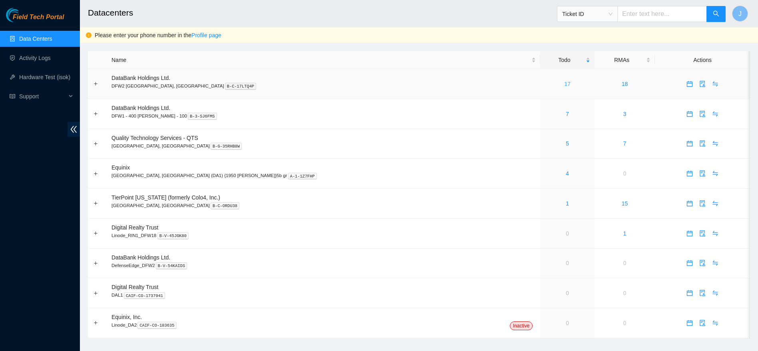
click at [564, 81] on link "17" at bounding box center [567, 84] width 6 height 6
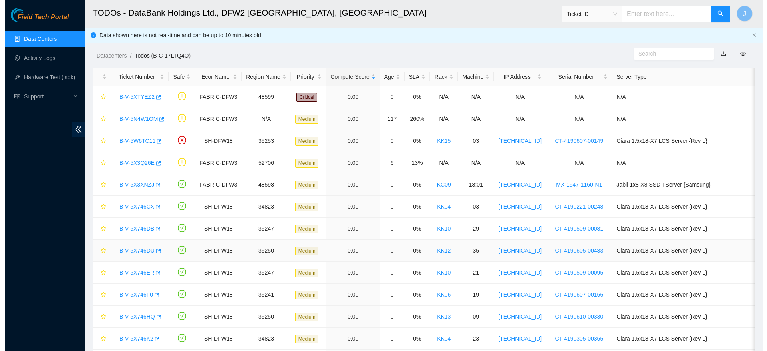
scroll to position [143, 0]
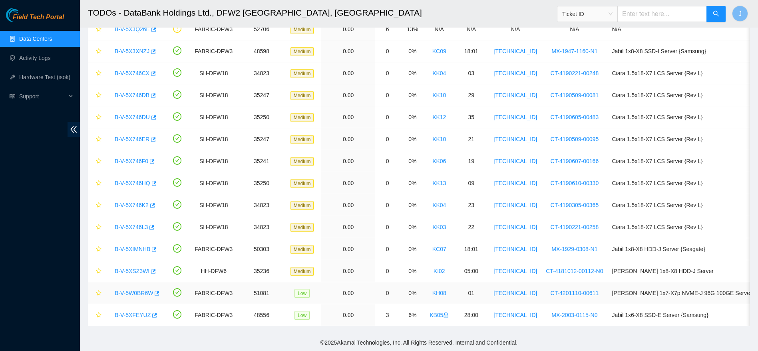
click at [137, 290] on link "B-V-5W0BR6W" at bounding box center [134, 293] width 38 height 6
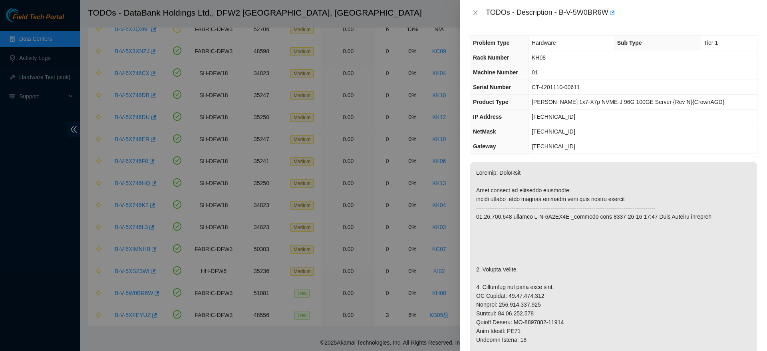
click at [555, 114] on span "[TECHNICAL_ID]" at bounding box center [554, 116] width 44 height 6
copy span "[TECHNICAL_ID]"
drag, startPoint x: 561, startPoint y: 11, endPoint x: 623, endPoint y: 9, distance: 61.9
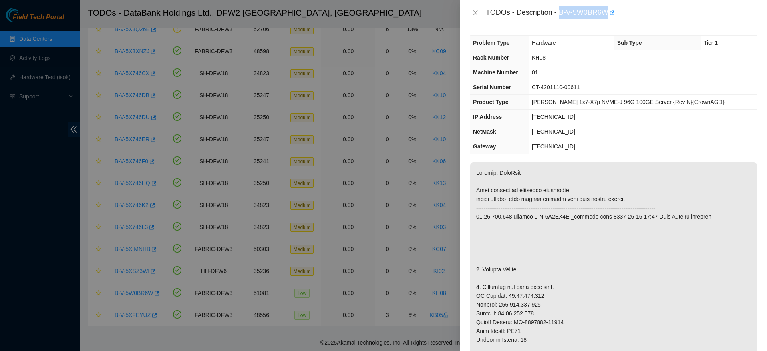
click at [623, 9] on div "TODOs - Description - B-V-5W0BR6W" at bounding box center [622, 12] width 272 height 13
copy div "B-V-5W0BR6W"
click at [580, 86] on span "CT-4201110-00611" at bounding box center [556, 87] width 48 height 6
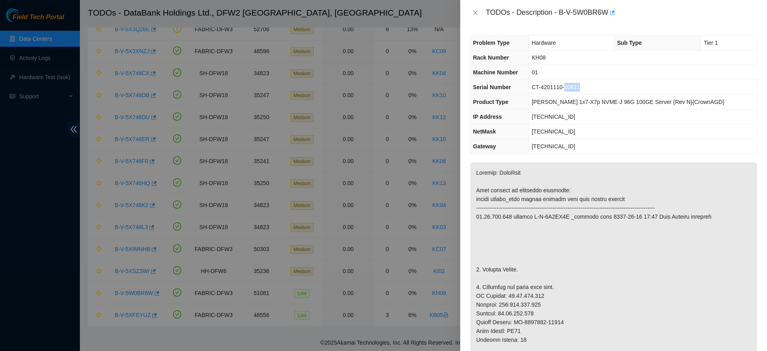
click at [580, 86] on span "CT-4201110-00611" at bounding box center [556, 87] width 48 height 6
copy span "CT-4201110-00611"
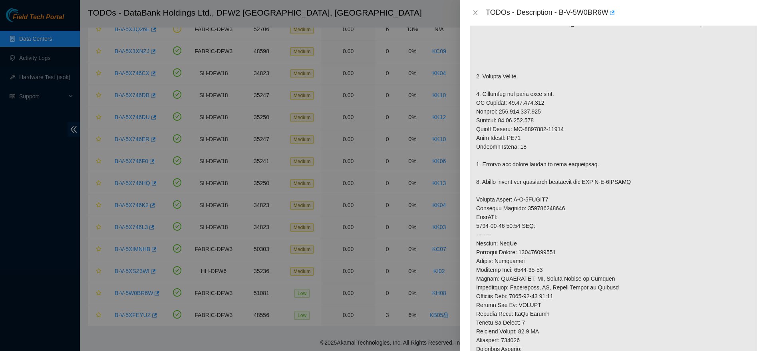
scroll to position [212, 0]
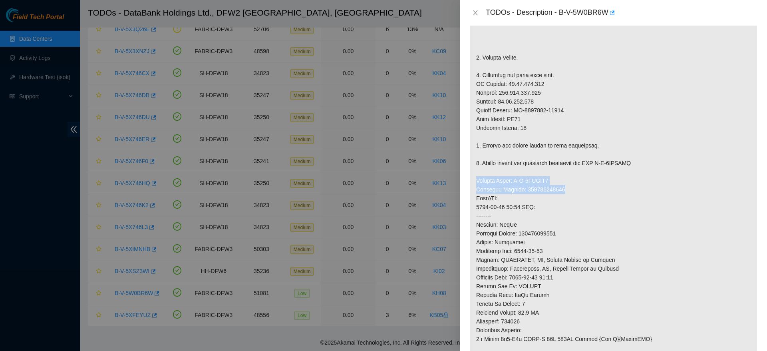
drag, startPoint x: 474, startPoint y: 183, endPoint x: 584, endPoint y: 188, distance: 110.4
click at [584, 188] on p at bounding box center [613, 180] width 287 height 460
copy p "Service Order: B-V-5WAOAW4 Tracking Numbers: 417328429800"
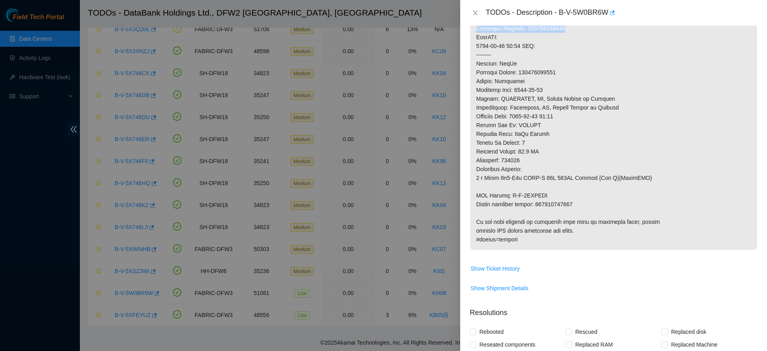
scroll to position [383, 0]
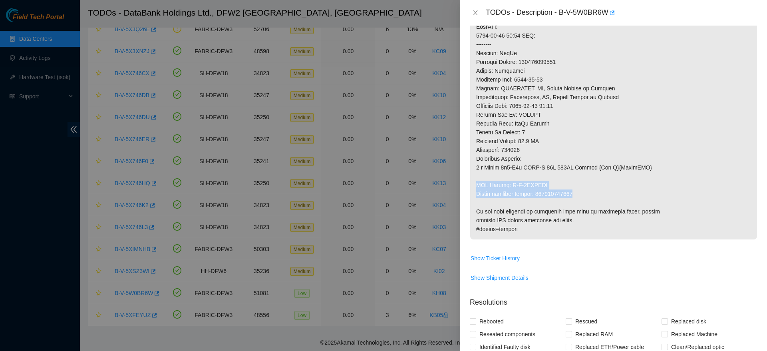
drag, startPoint x: 473, startPoint y: 183, endPoint x: 596, endPoint y: 193, distance: 123.4
click at [596, 193] on p at bounding box center [613, 9] width 287 height 460
copy p "RMA Return: B-V-5WAOAWD Return tracking number: 417328429810"
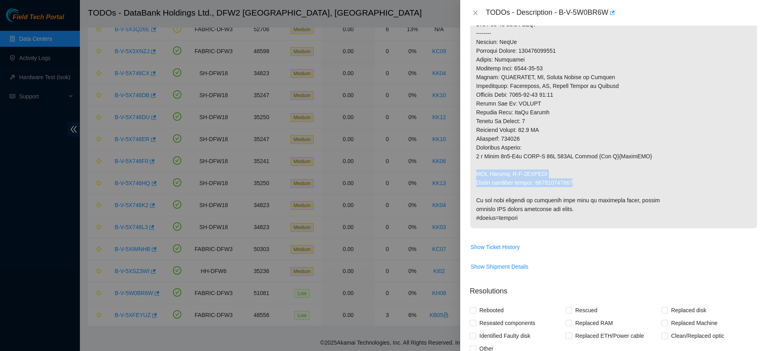
scroll to position [594, 0]
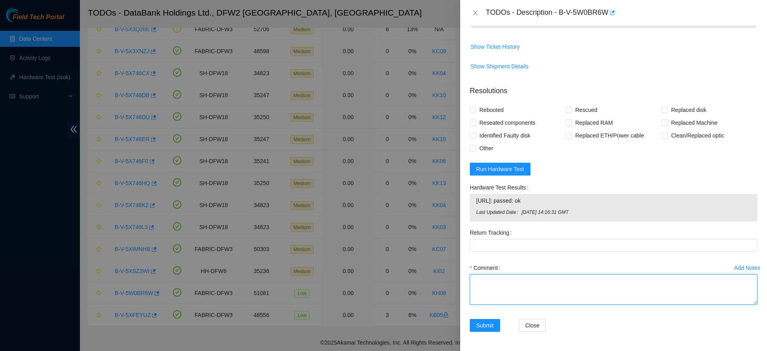
click at [543, 281] on textarea "Comment" at bounding box center [614, 289] width 288 height 30
click at [493, 111] on span "Rebooted" at bounding box center [491, 109] width 31 height 13
click at [475, 111] on input "Rebooted" at bounding box center [473, 110] width 6 height 6
checkbox input "true"
click at [587, 109] on span "Rescued" at bounding box center [586, 109] width 28 height 13
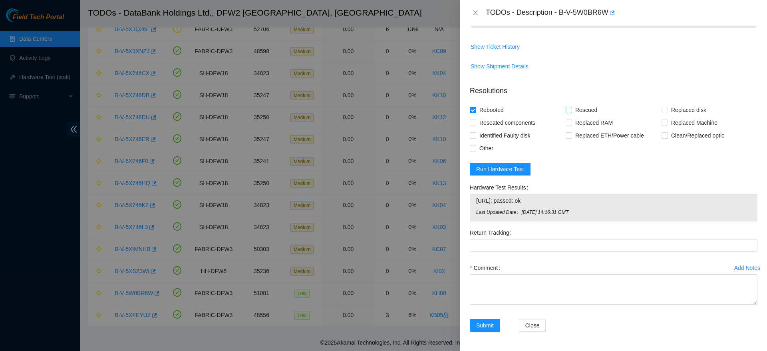
click at [571, 109] on input "Rescued" at bounding box center [569, 110] width 6 height 6
checkbox input "true"
click at [675, 122] on span "Replaced Machine" at bounding box center [694, 122] width 53 height 13
click at [667, 122] on input "Replaced Machine" at bounding box center [665, 122] width 6 height 6
checkbox input "true"
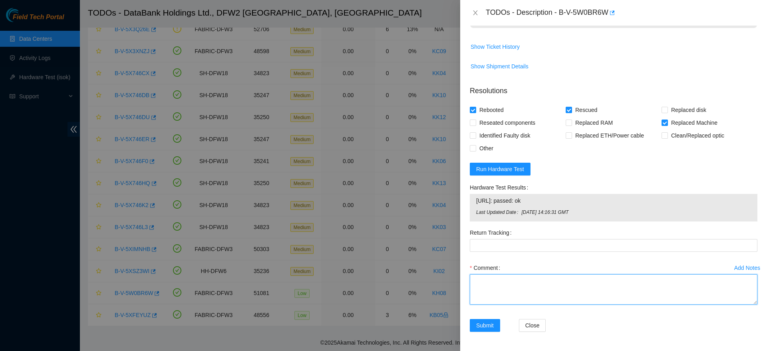
click at [500, 290] on textarea "Comment" at bounding box center [614, 289] width 288 height 30
paste textarea "Ticket: B-V-5W0BR6W Good Machine: CT-4201119-00031 Bad Machine: CT-4201110-0061…"
drag, startPoint x: 598, startPoint y: 296, endPoint x: 536, endPoint y: 304, distance: 62.4
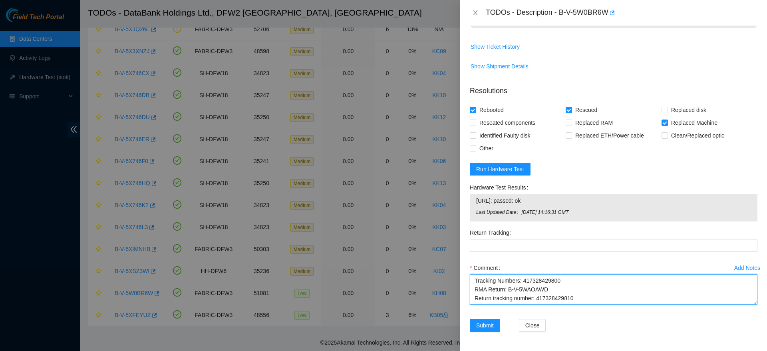
click at [536, 304] on div "Comment replaced machine, rescued, configured, checked with isok passing succes…" at bounding box center [614, 285] width 288 height 48
type textarea "replaced machine, rescued, configured, checked with isok passing successfully T…"
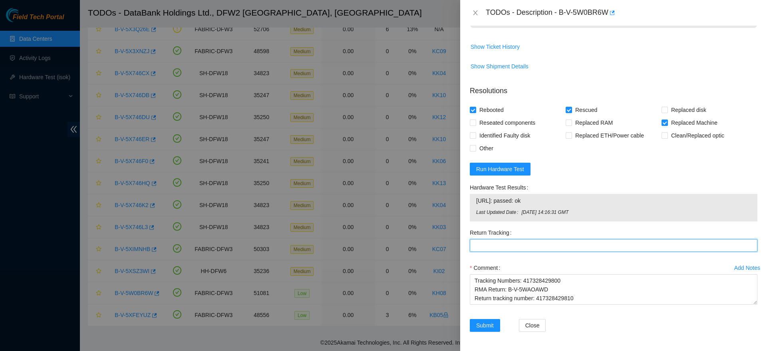
paste Tracking "417328429810"
click at [539, 250] on Tracking "417328429810" at bounding box center [614, 245] width 288 height 13
type Tracking "417328429810"
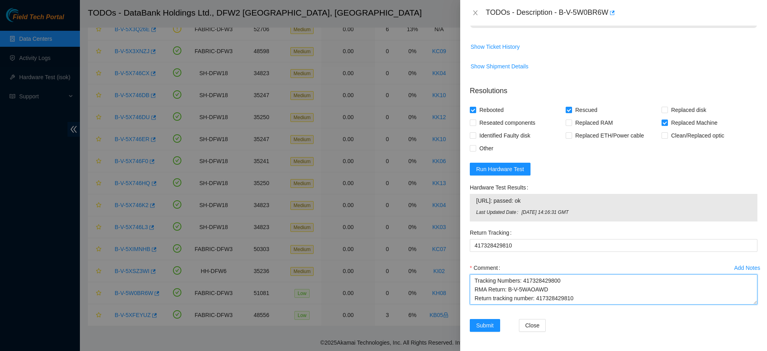
scroll to position [0, 0]
drag, startPoint x: 580, startPoint y: 296, endPoint x: 459, endPoint y: 294, distance: 121.5
click at [459, 294] on div "TODOs - Description - B-V-5W0BR6W Problem Type Hardware Sub Type Tier 1 Rack Nu…" at bounding box center [383, 175] width 767 height 351
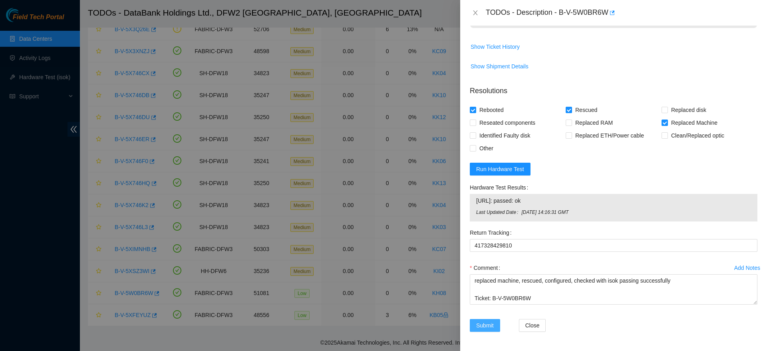
click at [483, 321] on span "Submit" at bounding box center [485, 325] width 18 height 9
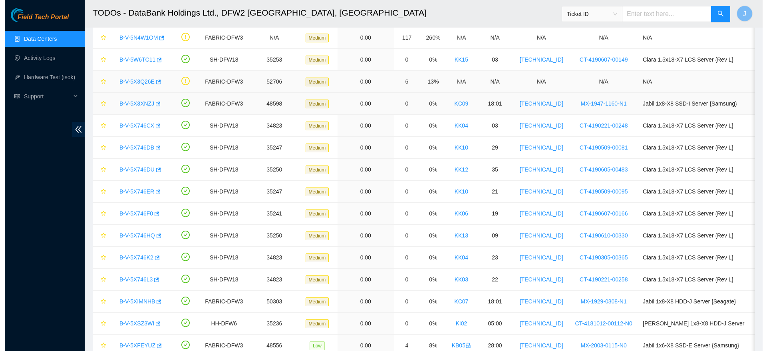
scroll to position [80, 0]
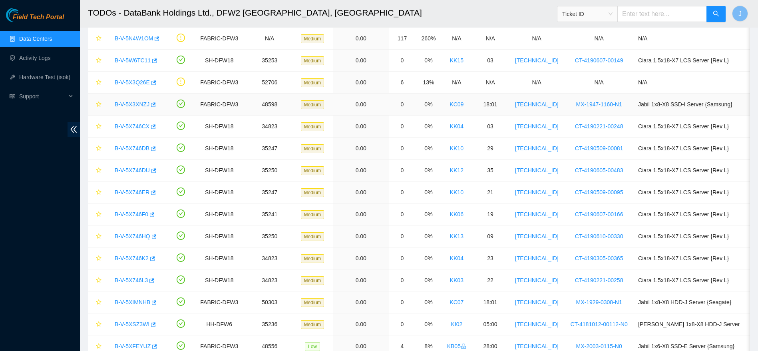
click at [137, 105] on link "B-V-5X3XNZJ" at bounding box center [132, 104] width 35 height 6
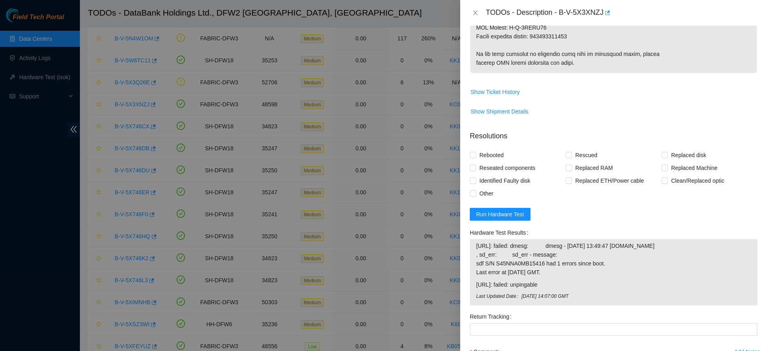
scroll to position [580, 0]
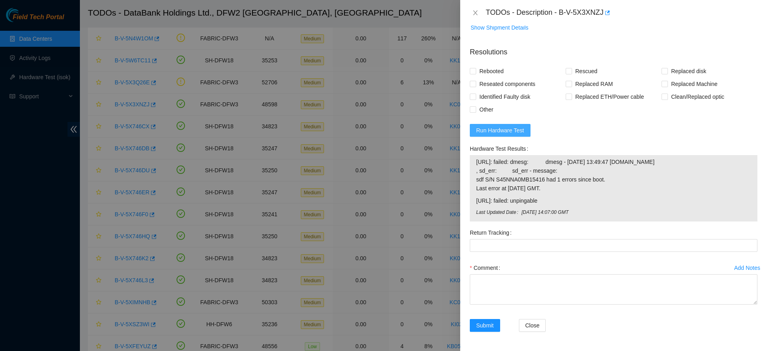
click at [502, 126] on span "Run Hardware Test" at bounding box center [500, 130] width 48 height 9
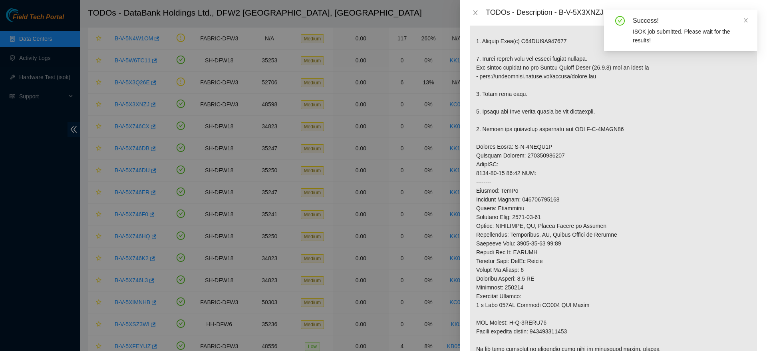
scroll to position [0, 0]
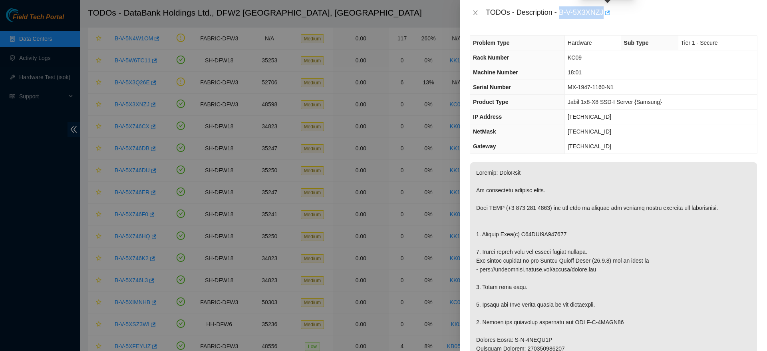
drag, startPoint x: 561, startPoint y: 13, endPoint x: 604, endPoint y: 12, distance: 43.6
click at [604, 12] on div "TODOs - Description - B-V-5X3XNZJ" at bounding box center [622, 12] width 272 height 13
copy div "B-V-5X3XNZJ"
drag, startPoint x: 520, startPoint y: 233, endPoint x: 578, endPoint y: 233, distance: 57.9
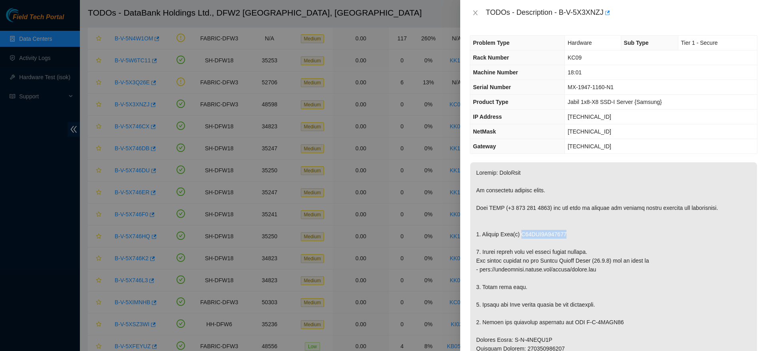
copy p "S45NNA0T207853"
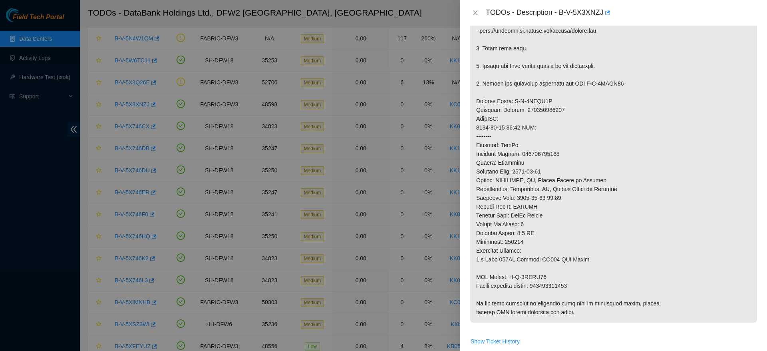
scroll to position [249, 0]
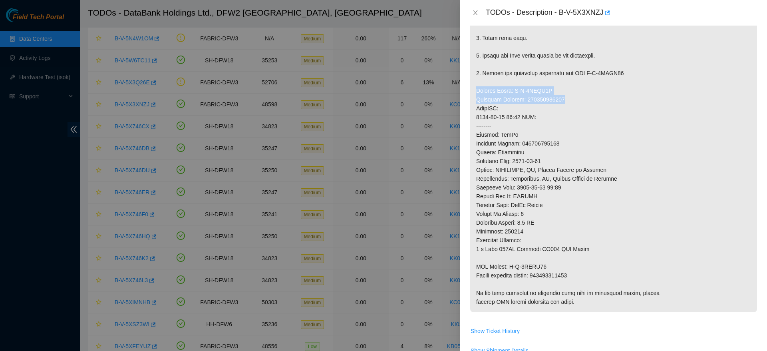
drag, startPoint x: 473, startPoint y: 87, endPoint x: 570, endPoint y: 103, distance: 97.5
click at [570, 103] on p at bounding box center [613, 112] width 287 height 399
copy p "Service Order: B-V-5XFJP5V Tracking Numbers: 450826222100"
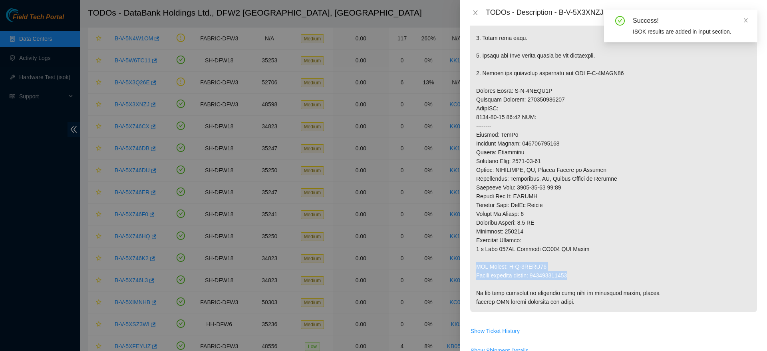
drag, startPoint x: 472, startPoint y: 260, endPoint x: 590, endPoint y: 275, distance: 118.4
click at [590, 275] on p at bounding box center [613, 112] width 287 height 399
copy p "RMA Return: B-V-5XFJP64 Return tracking number: 450826222111"
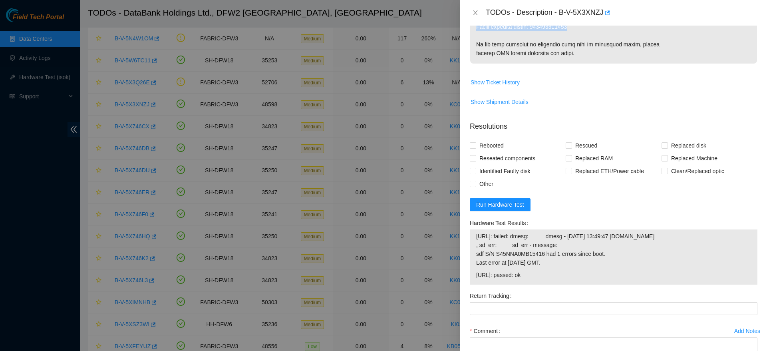
scroll to position [569, 0]
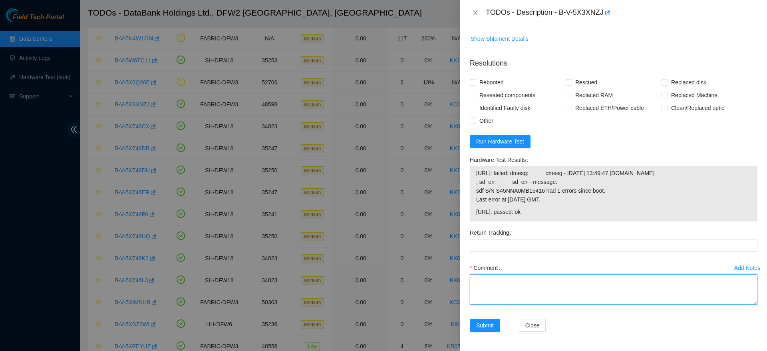
click at [513, 278] on textarea "Comment" at bounding box center [614, 289] width 288 height 30
type textarea "P"
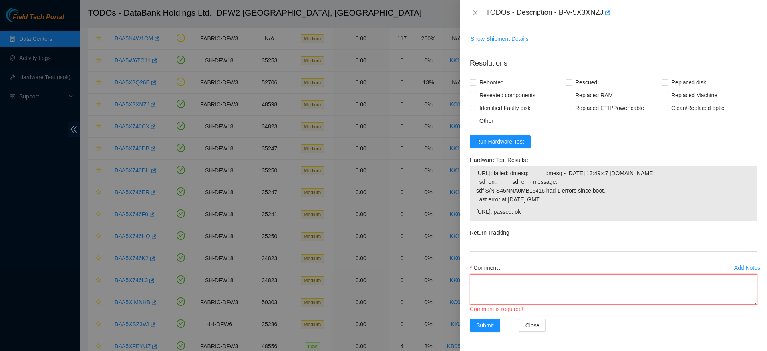
type textarea "r"
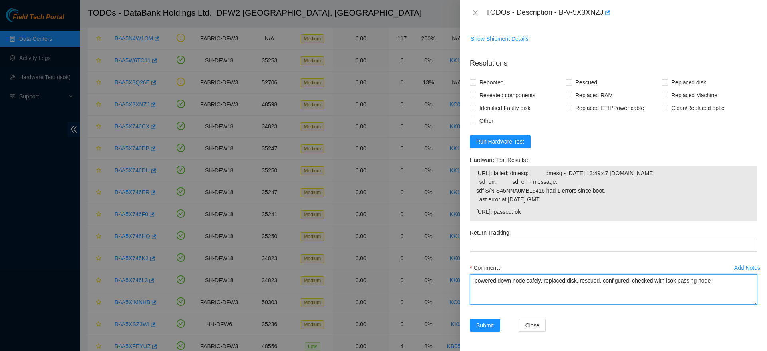
paste textarea "Ticket: B-V-5X3XNZJ Good Disk: S45NNA0T208108 Bad Disk: S45NNA0T207853 Service …"
drag, startPoint x: 593, startPoint y: 300, endPoint x: 536, endPoint y: 302, distance: 57.2
click at [536, 302] on textarea "powered down node safely, replaced disk, rescued, configured, checked with isok…" at bounding box center [614, 289] width 288 height 30
type textarea "powered down node safely, replaced disk, rescued, configured, checked with isok…"
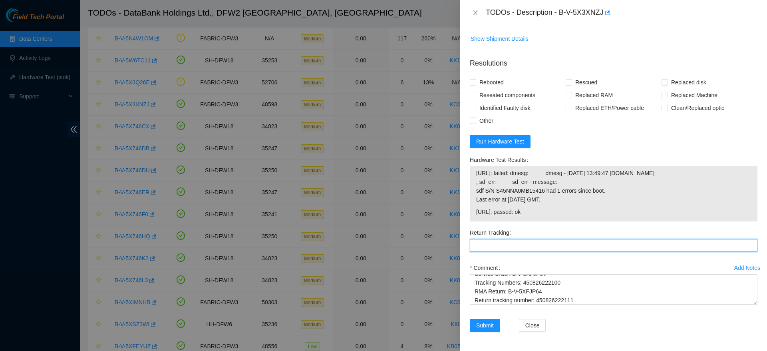
paste Tracking "450826222111"
click at [506, 246] on Tracking "450826222111" at bounding box center [614, 245] width 288 height 13
type Tracking "450826222111"
click at [487, 76] on span "Rebooted" at bounding box center [491, 82] width 31 height 13
click at [475, 79] on input "Rebooted" at bounding box center [473, 82] width 6 height 6
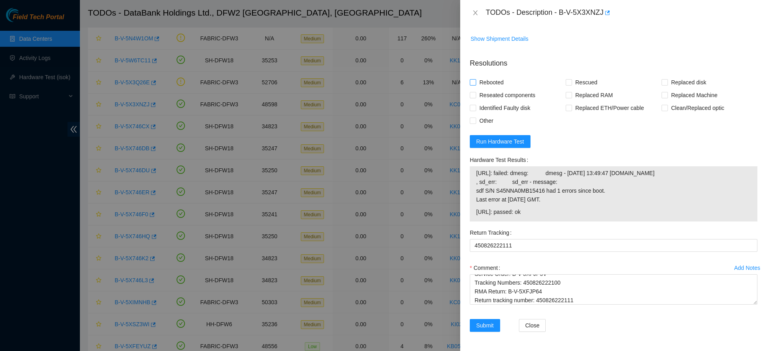
checkbox input "true"
click at [595, 66] on form "Resolutions Rebooted Rescued Replaced disk Reseated components Replaced RAM Rep…" at bounding box center [614, 197] width 288 height 290
click at [581, 76] on span "Rescued" at bounding box center [586, 82] width 28 height 13
click at [571, 79] on input "Rescued" at bounding box center [569, 82] width 6 height 6
checkbox input "true"
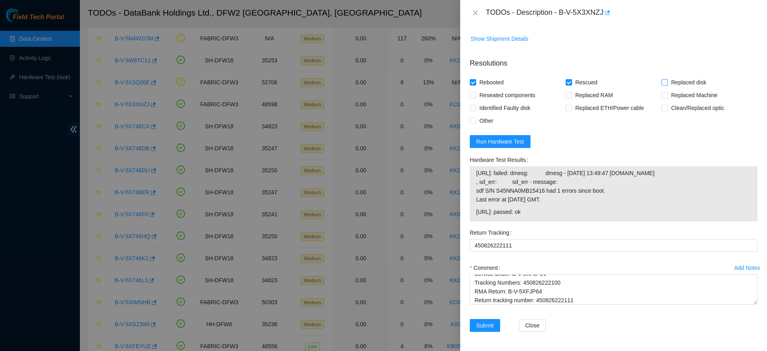
click at [682, 76] on span "Replaced disk" at bounding box center [689, 82] width 42 height 13
click at [667, 79] on input "Replaced disk" at bounding box center [665, 82] width 6 height 6
checkbox input "true"
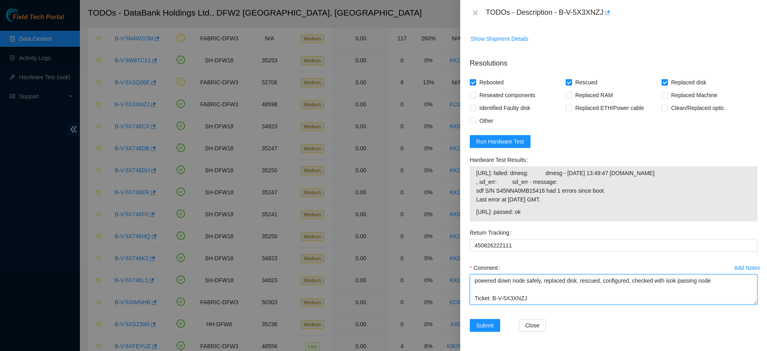
drag, startPoint x: 584, startPoint y: 299, endPoint x: 416, endPoint y: 292, distance: 168.7
click at [416, 292] on div "TODOs - Description - B-V-5X3XNZJ Problem Type Hardware Sub Type Tier 1 - Secur…" at bounding box center [383, 175] width 767 height 351
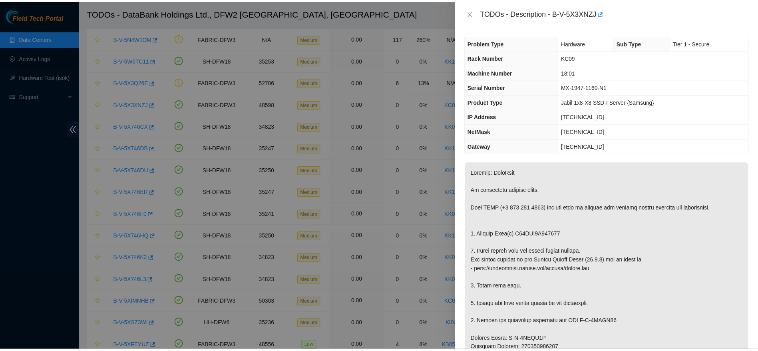
scroll to position [569, 0]
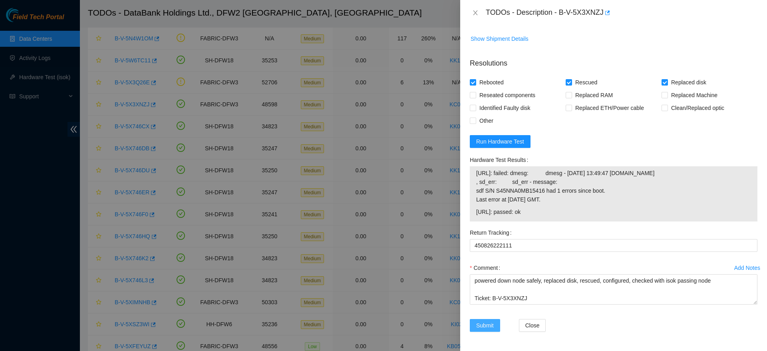
click at [487, 326] on span "Submit" at bounding box center [485, 325] width 18 height 9
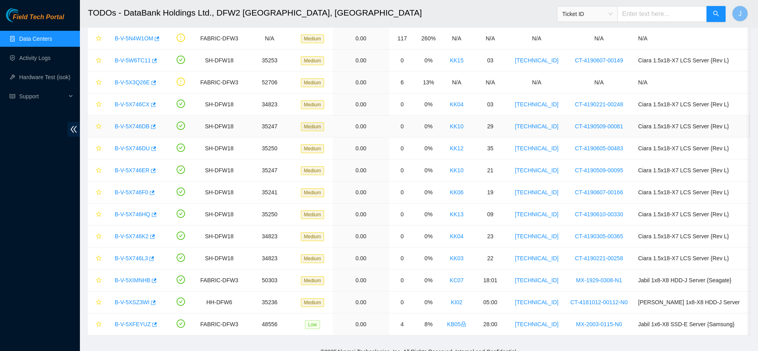
scroll to position [0, 0]
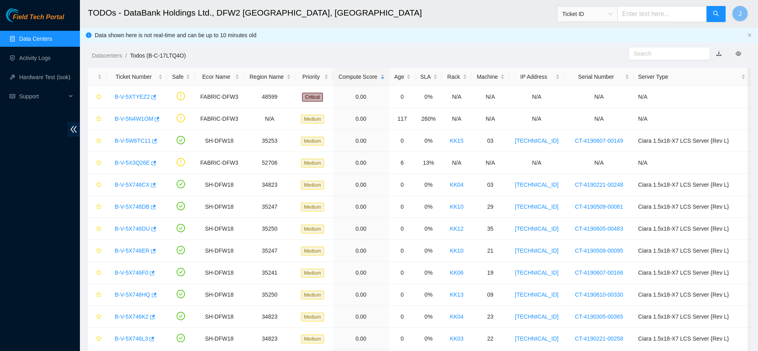
click at [48, 42] on link "Data Centers" at bounding box center [35, 39] width 33 height 6
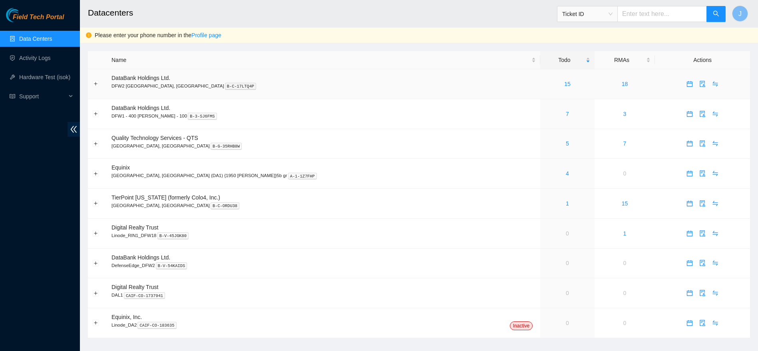
click at [545, 83] on div "15" at bounding box center [568, 84] width 46 height 9
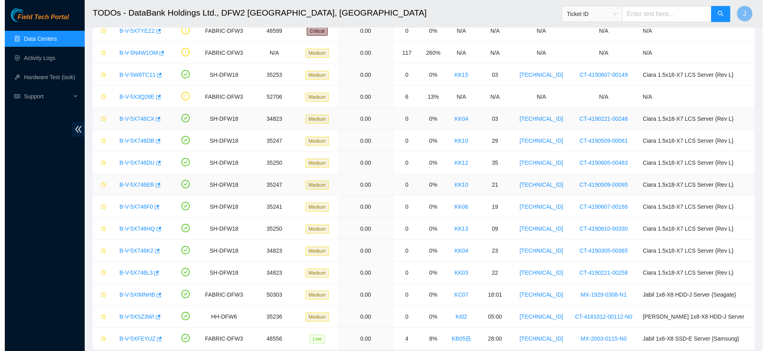
scroll to position [89, 0]
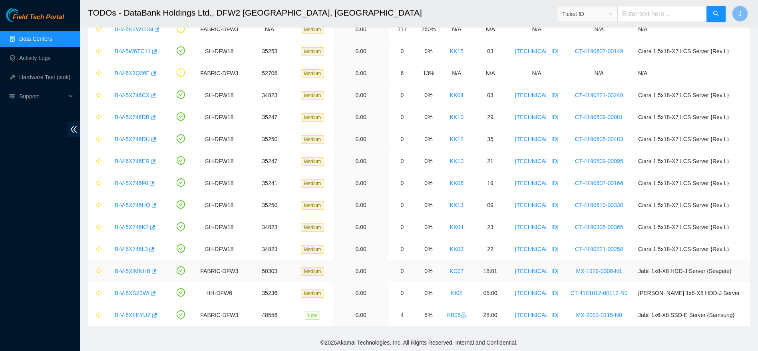
click at [125, 270] on link "B-V-5XIMNHB" at bounding box center [133, 271] width 36 height 6
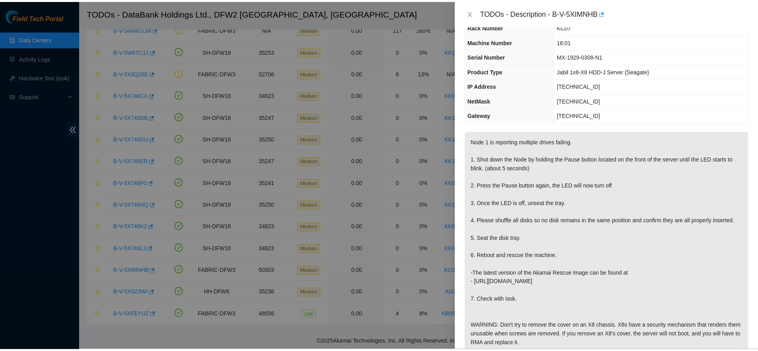
scroll to position [31, 0]
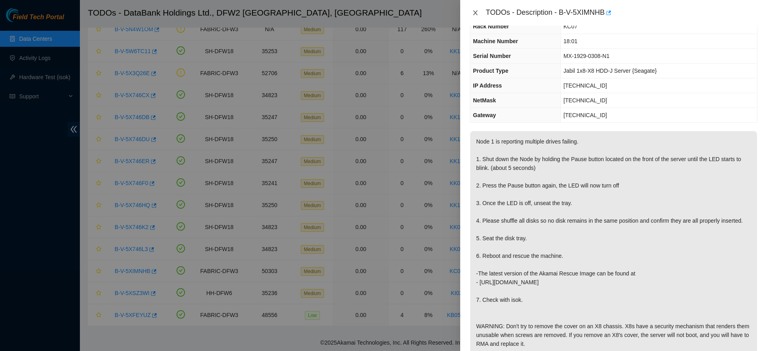
click at [477, 14] on icon "close" at bounding box center [475, 12] width 4 height 5
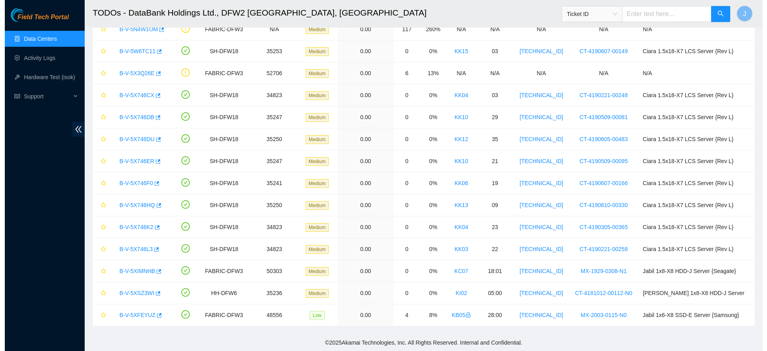
scroll to position [40, 0]
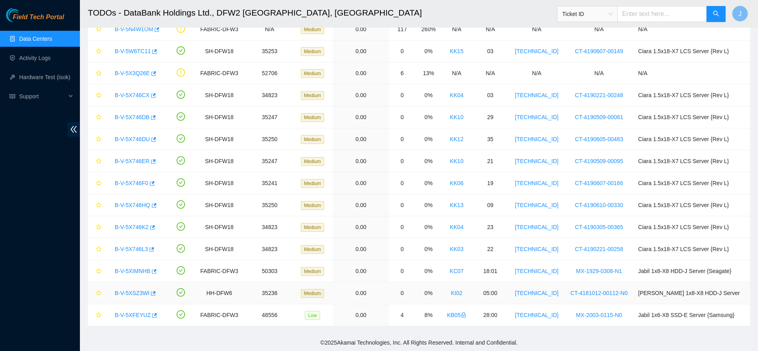
click at [141, 292] on link "B-V-5XSZ3WI" at bounding box center [132, 293] width 35 height 6
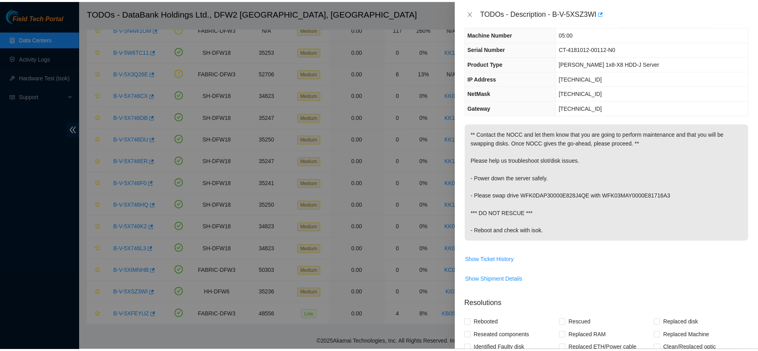
scroll to position [0, 0]
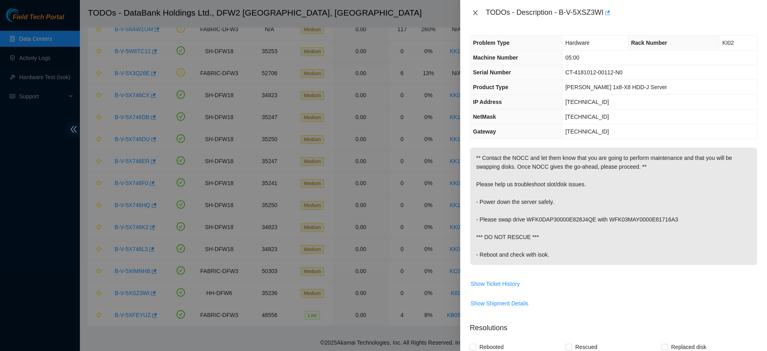
click at [477, 12] on icon "close" at bounding box center [475, 13] width 6 height 6
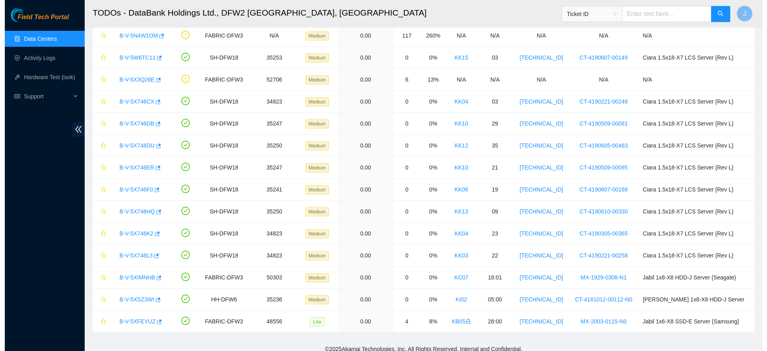
scroll to position [82, 0]
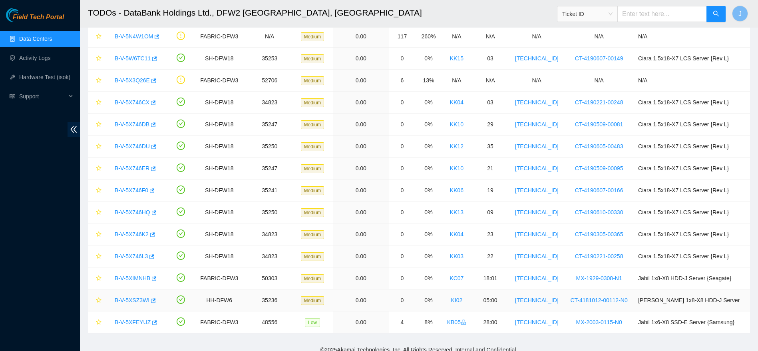
click at [132, 300] on link "B-V-5XSZ3WI" at bounding box center [132, 300] width 35 height 6
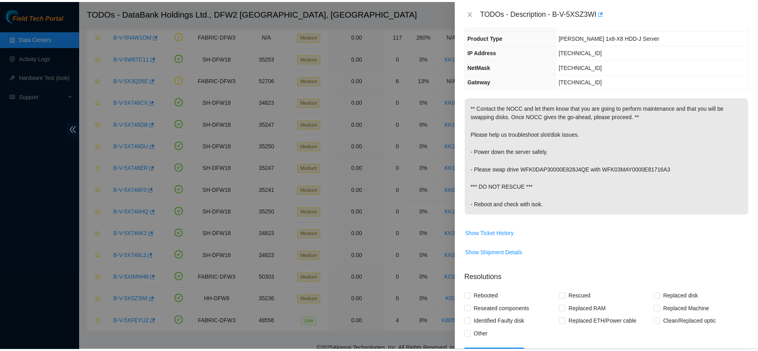
scroll to position [0, 0]
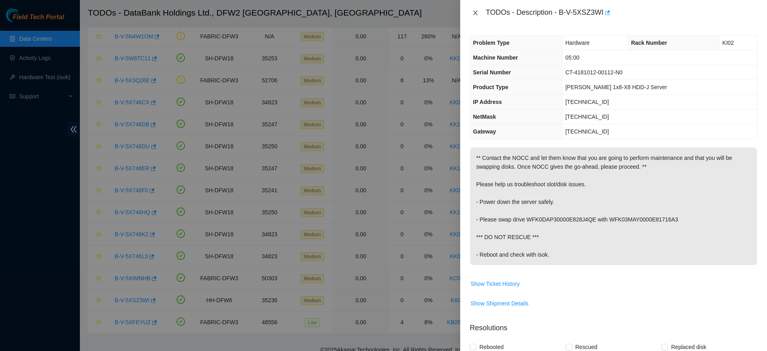
click at [477, 16] on button "Close" at bounding box center [475, 13] width 11 height 8
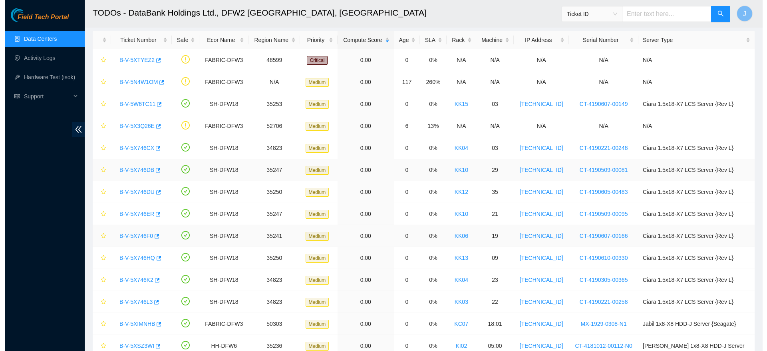
scroll to position [89, 0]
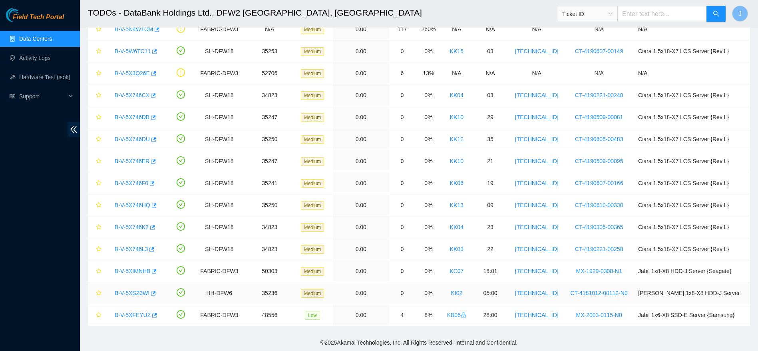
click at [128, 295] on link "B-V-5XSZ3WI" at bounding box center [132, 293] width 35 height 6
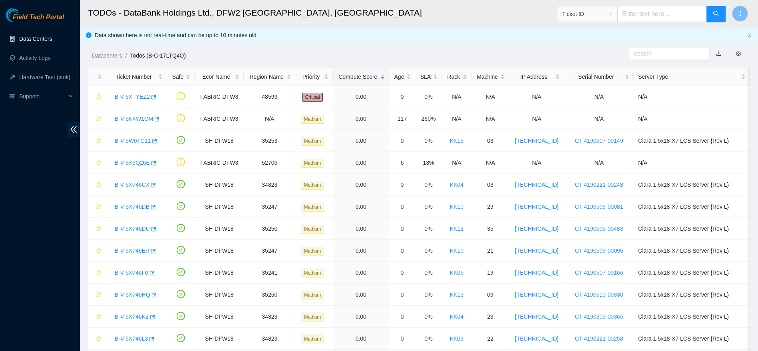
click at [40, 40] on link "Data Centers" at bounding box center [35, 39] width 33 height 6
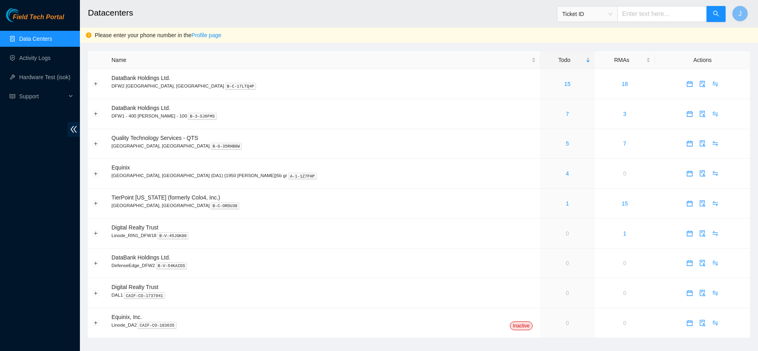
click at [42, 37] on link "Data Centers" at bounding box center [35, 39] width 33 height 6
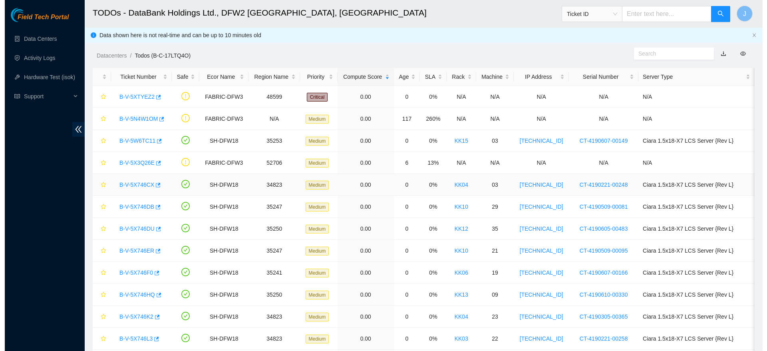
scroll to position [89, 0]
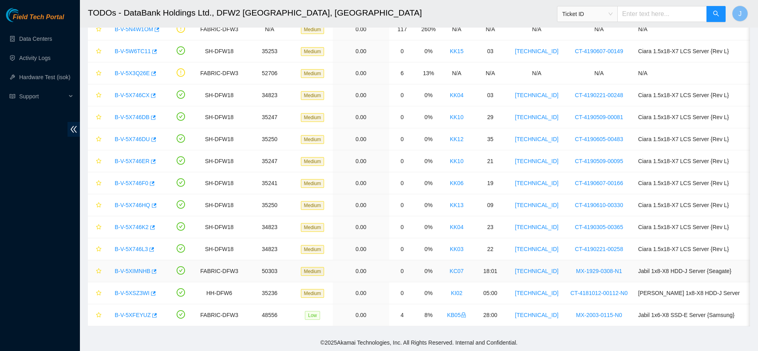
click at [125, 271] on link "B-V-5XIMNHB" at bounding box center [133, 271] width 36 height 6
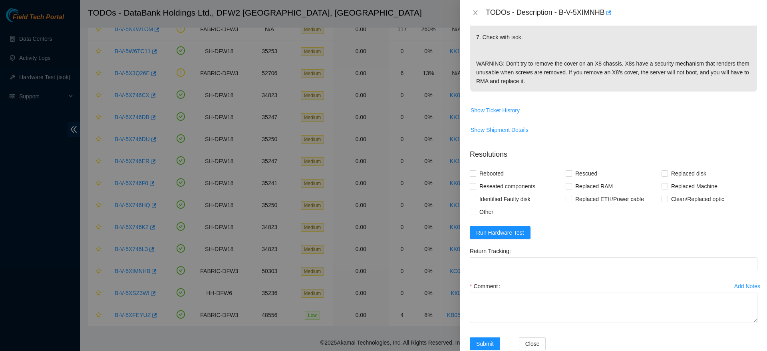
scroll to position [312, 0]
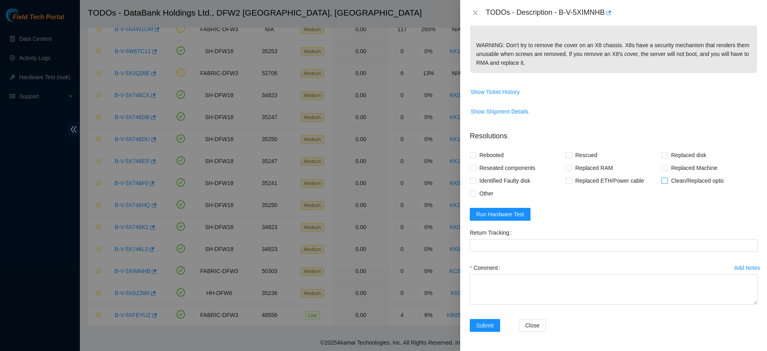
click at [710, 180] on span "Clean/Replaced optic" at bounding box center [698, 180] width 60 height 13
click at [667, 180] on input "Clean/Replaced optic" at bounding box center [665, 180] width 6 height 6
click at [710, 180] on span "Clean/Replaced optic" at bounding box center [698, 180] width 60 height 13
click at [667, 180] on input "Clean/Replaced optic" at bounding box center [665, 180] width 6 height 6
checkbox input "false"
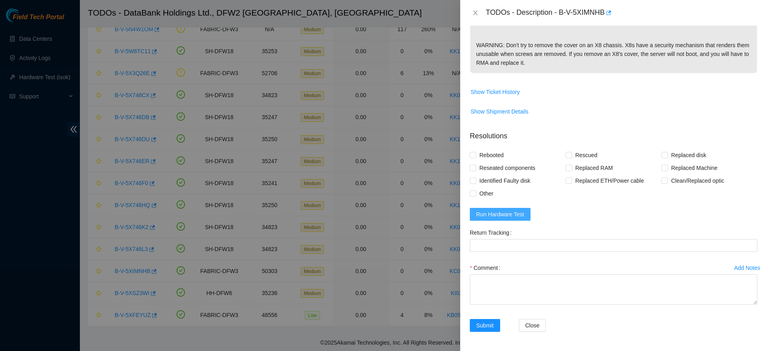
click at [499, 214] on span "Run Hardware Test" at bounding box center [500, 214] width 48 height 9
click at [561, 146] on form "Resolutions Rebooted Rescued Replaced disk Reseated components Replaced RAM Rep…" at bounding box center [614, 232] width 288 height 217
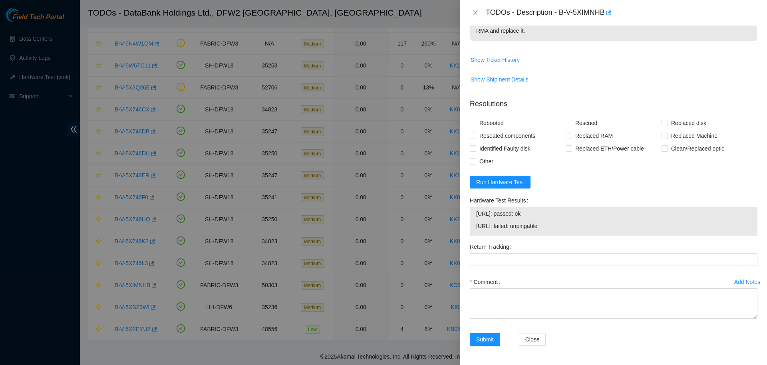
scroll to position [0, 0]
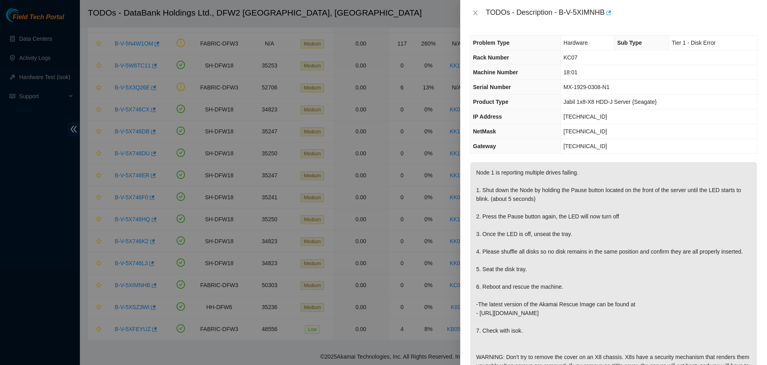
click at [585, 113] on span "[TECHNICAL_ID]" at bounding box center [586, 116] width 44 height 6
copy span "[TECHNICAL_ID]"
click at [585, 133] on span "[TECHNICAL_ID]" at bounding box center [586, 131] width 44 height 6
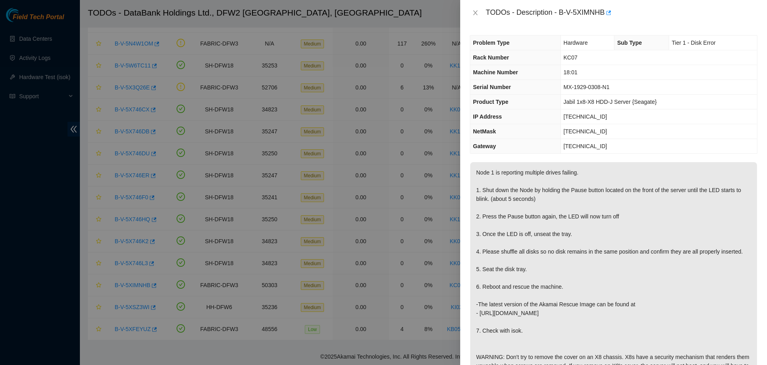
copy span "[TECHNICAL_ID]"
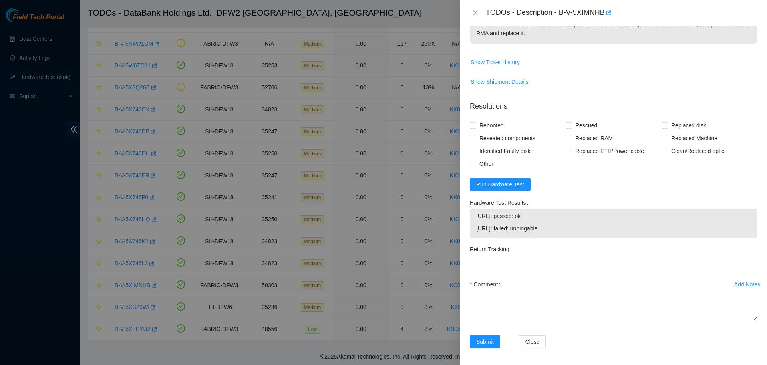
scroll to position [344, 0]
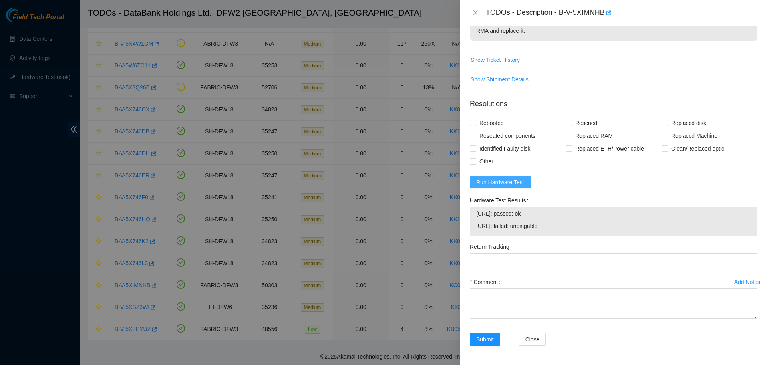
click at [506, 185] on span "Run Hardware Test" at bounding box center [500, 182] width 48 height 9
click at [498, 183] on span "Run Hardware Test" at bounding box center [500, 182] width 48 height 9
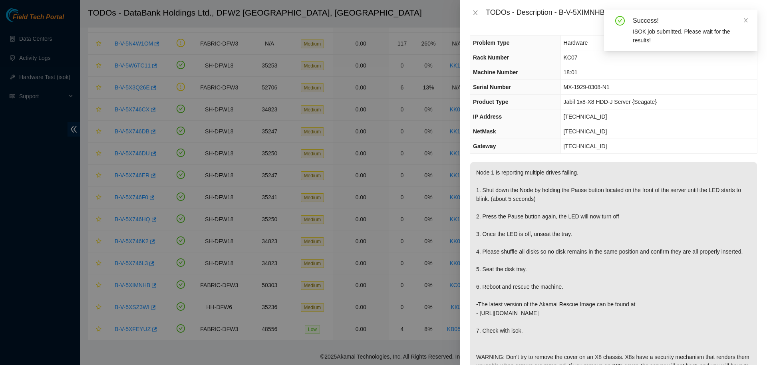
scroll to position [298, 0]
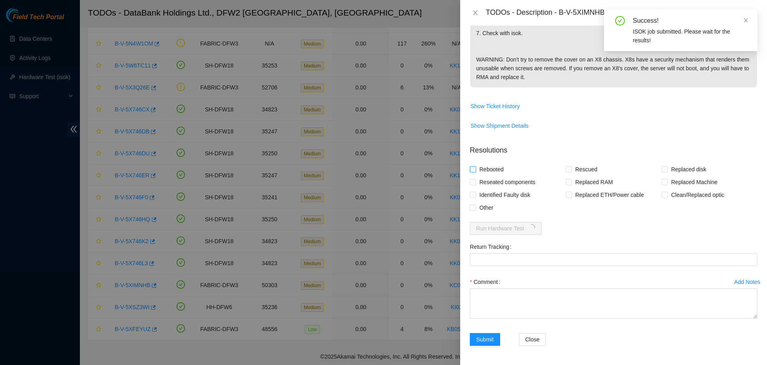
click at [492, 166] on span "Rebooted" at bounding box center [491, 169] width 31 height 13
click at [475, 166] on input "Rebooted" at bounding box center [473, 169] width 6 height 6
checkbox input "true"
click at [579, 167] on span "Rescued" at bounding box center [586, 169] width 28 height 13
click at [571, 167] on input "Rescued" at bounding box center [569, 169] width 6 height 6
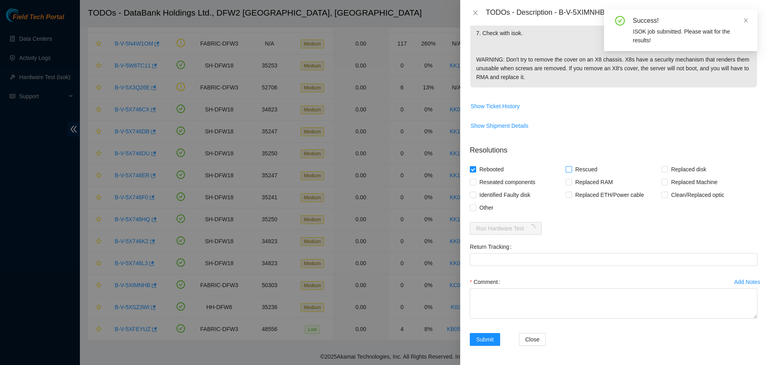
checkbox input "true"
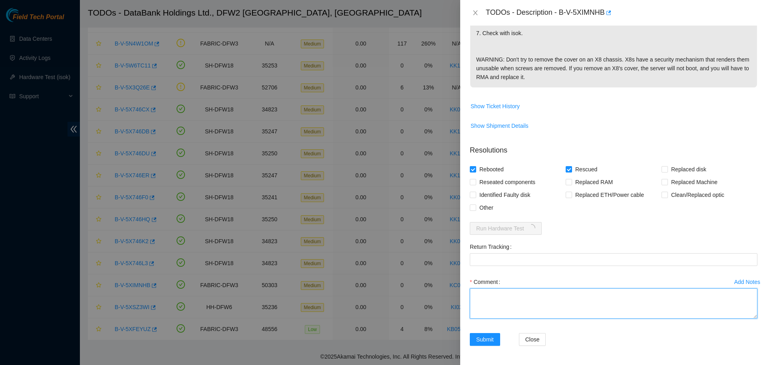
click at [535, 309] on textarea "Comment" at bounding box center [614, 303] width 288 height 30
type textarea "s"
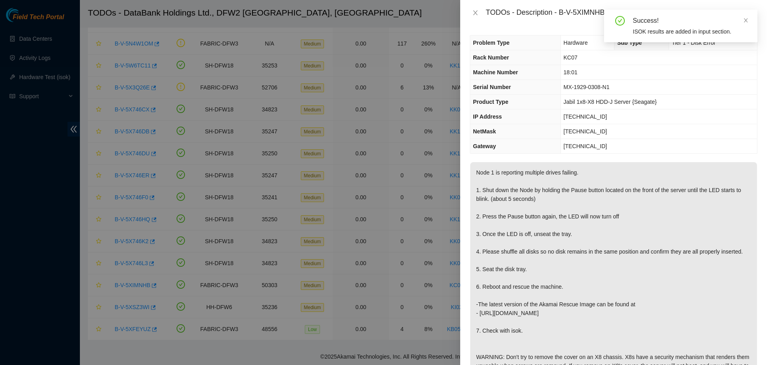
scroll to position [344, 0]
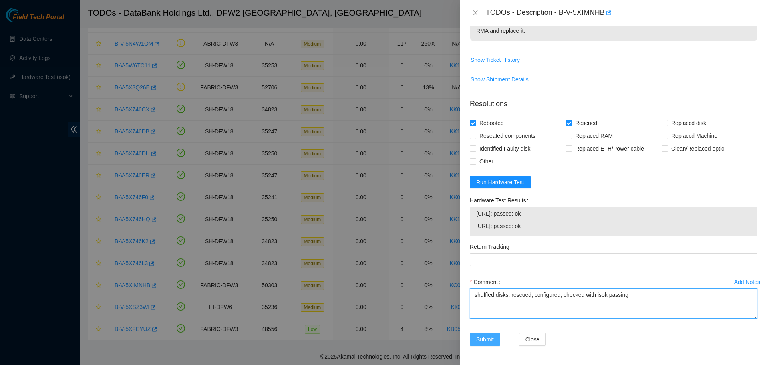
type textarea "shuffled disks, rescued, configured, checked with isok passing"
click at [482, 338] on span "Submit" at bounding box center [485, 339] width 18 height 9
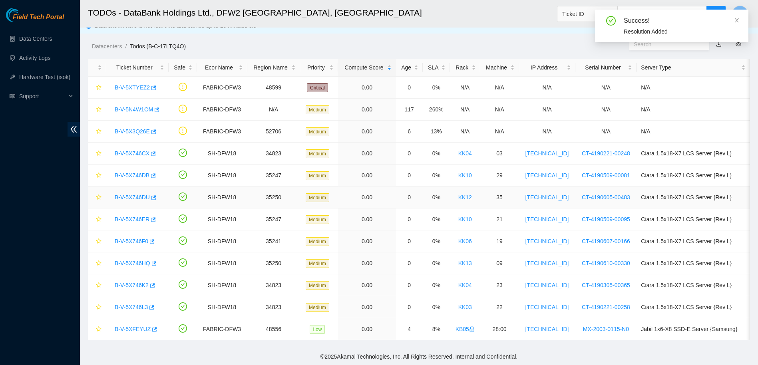
scroll to position [0, 0]
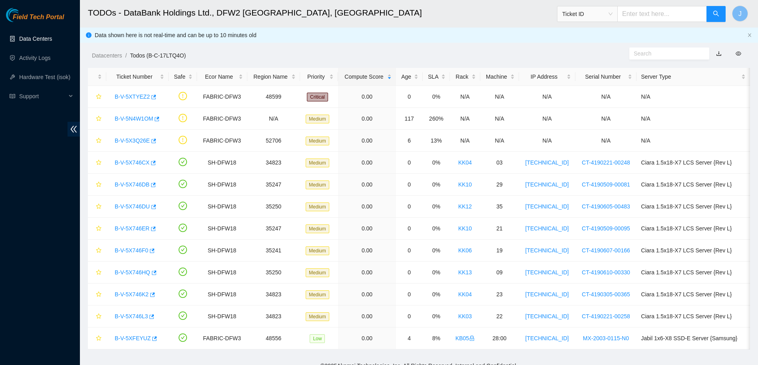
click at [36, 36] on link "Data Centers" at bounding box center [35, 39] width 33 height 6
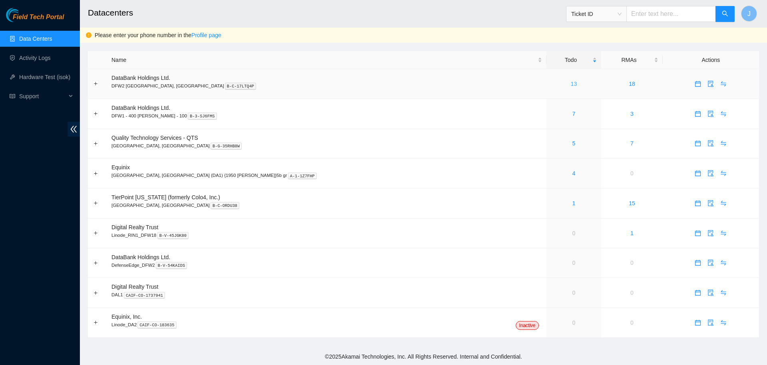
click at [571, 84] on link "13" at bounding box center [574, 84] width 6 height 6
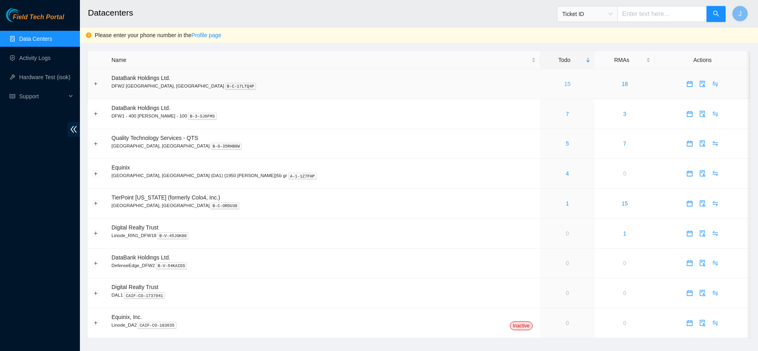
click at [564, 83] on link "15" at bounding box center [567, 84] width 6 height 6
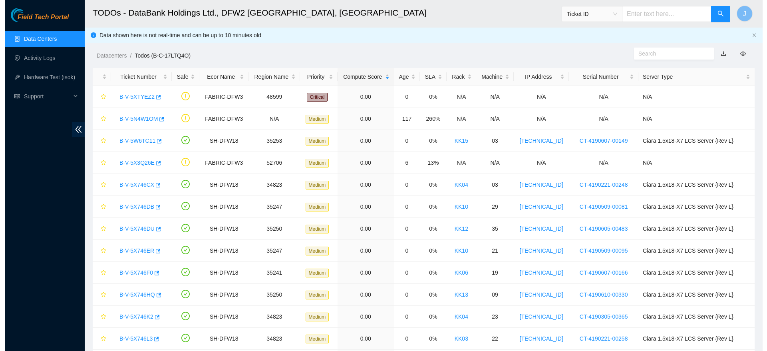
scroll to position [89, 0]
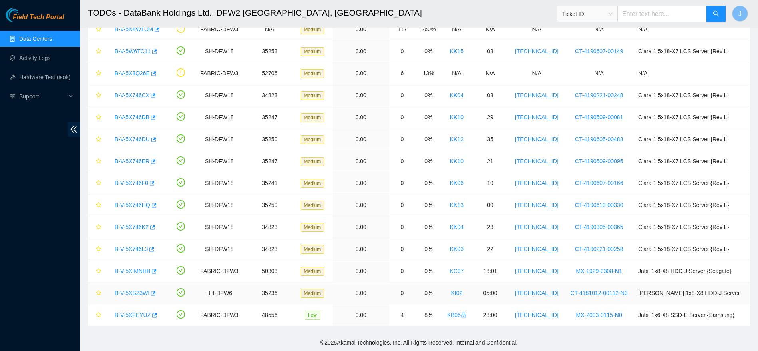
click at [139, 295] on link "B-V-5XSZ3WI" at bounding box center [132, 293] width 35 height 6
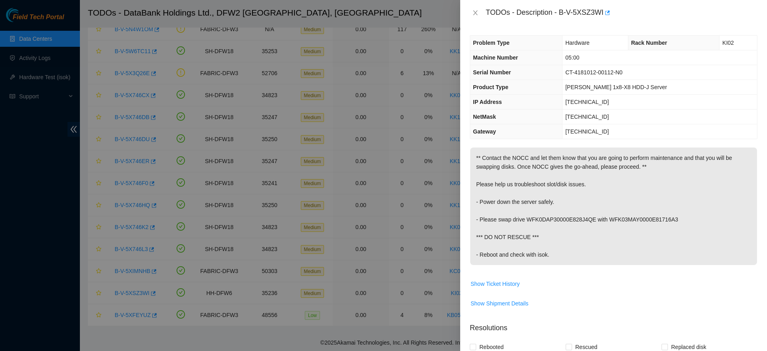
scroll to position [192, 0]
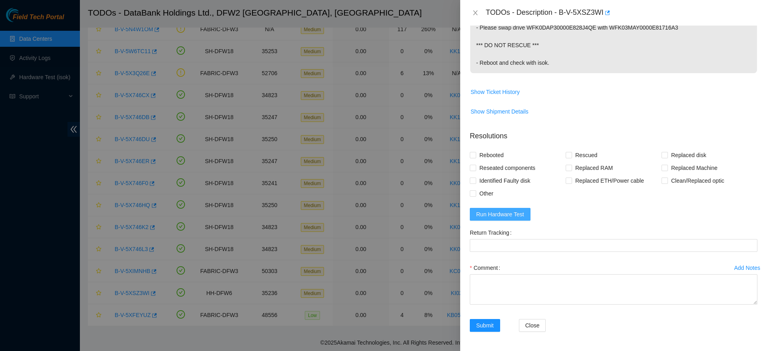
click at [511, 213] on span "Run Hardware Test" at bounding box center [500, 214] width 48 height 9
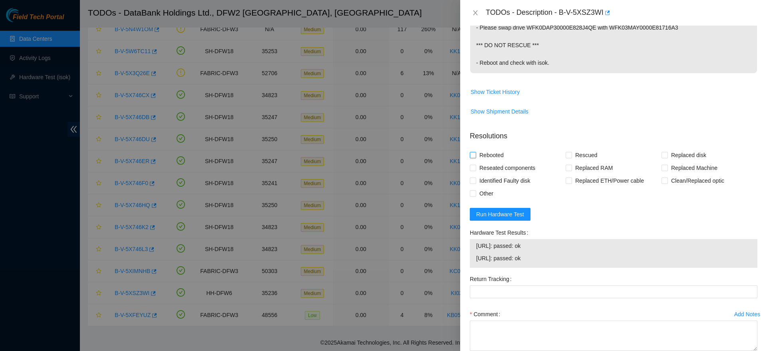
click at [498, 156] on span "Rebooted" at bounding box center [491, 155] width 31 height 13
click at [475, 156] on input "Rebooted" at bounding box center [473, 155] width 6 height 6
checkbox input "true"
click at [481, 195] on span "Other" at bounding box center [486, 193] width 20 height 13
click at [475, 195] on input "Other" at bounding box center [473, 193] width 6 height 6
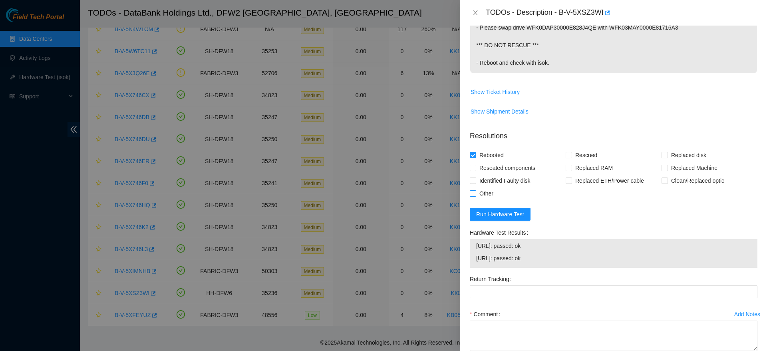
checkbox input "true"
click at [527, 340] on textarea "Comment" at bounding box center [614, 335] width 288 height 30
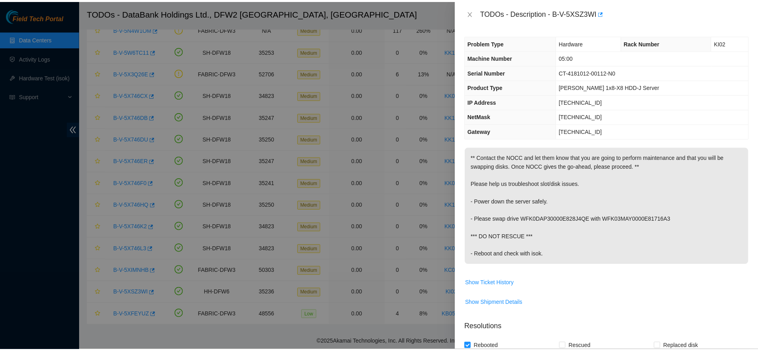
scroll to position [238, 0]
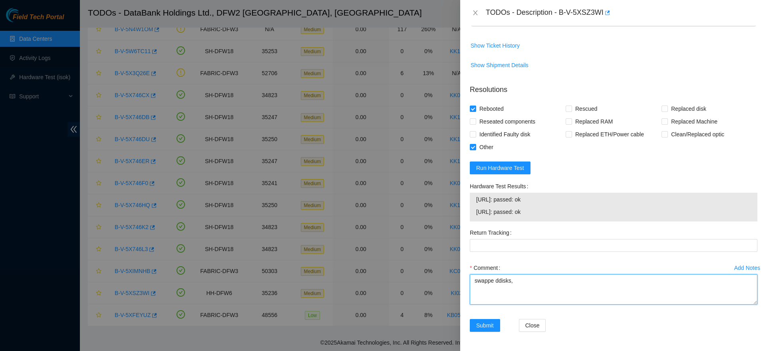
click at [496, 278] on textarea "swappe ddisks," at bounding box center [614, 289] width 288 height 30
click at [538, 282] on textarea "swapped disks," at bounding box center [614, 289] width 288 height 30
type textarea "swapped disks, checked with isok passing"
click at [491, 324] on span "Submit" at bounding box center [485, 325] width 18 height 9
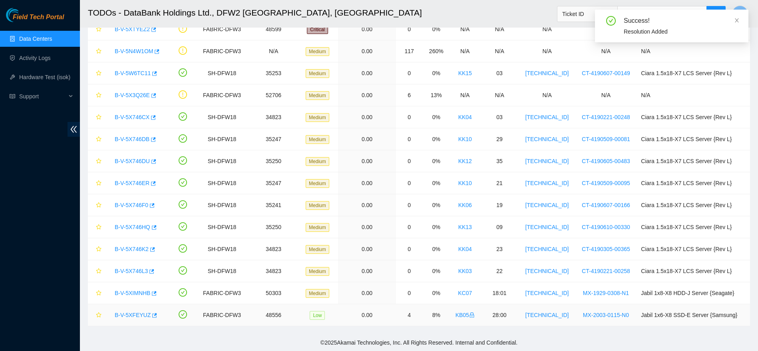
scroll to position [68, 0]
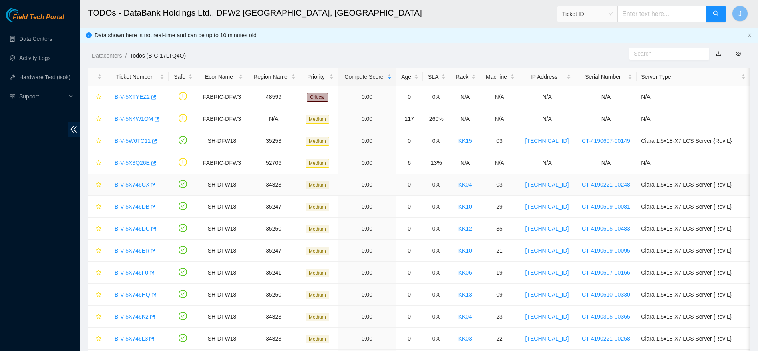
scroll to position [68, 0]
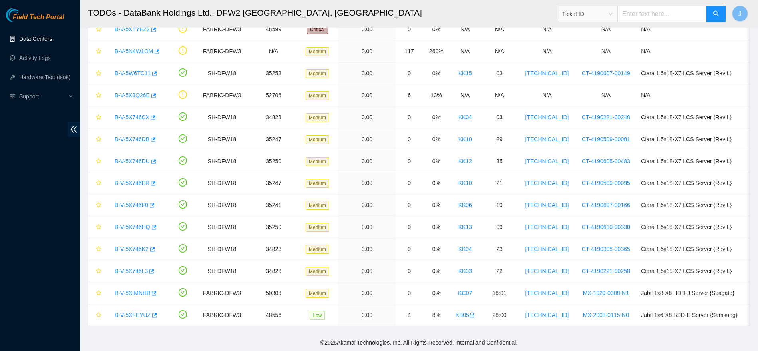
click at [34, 36] on link "Data Centers" at bounding box center [35, 39] width 33 height 6
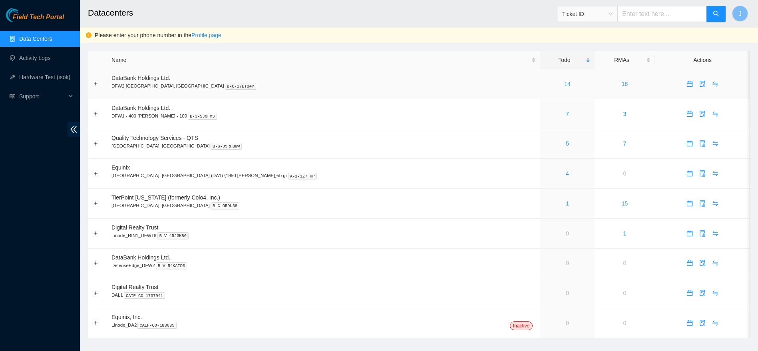
click at [564, 83] on link "14" at bounding box center [567, 84] width 6 height 6
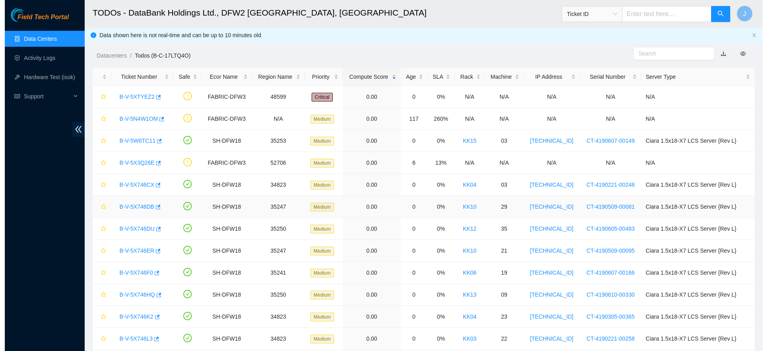
scroll to position [68, 0]
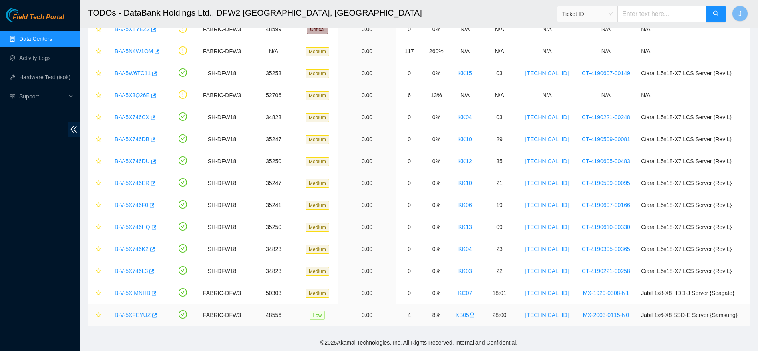
click at [141, 315] on link "B-V-5XFEYUZ" at bounding box center [133, 315] width 36 height 6
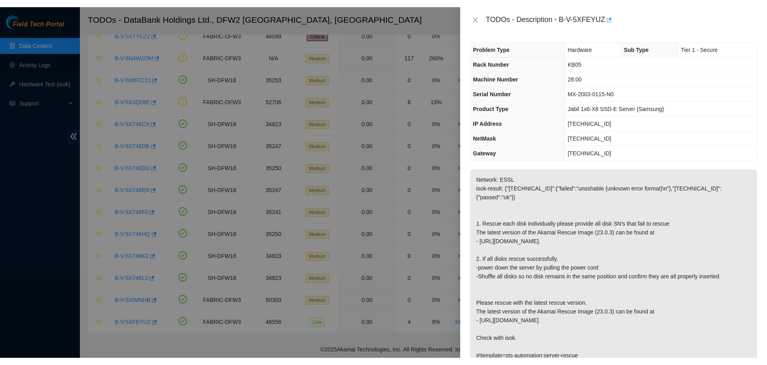
scroll to position [53, 0]
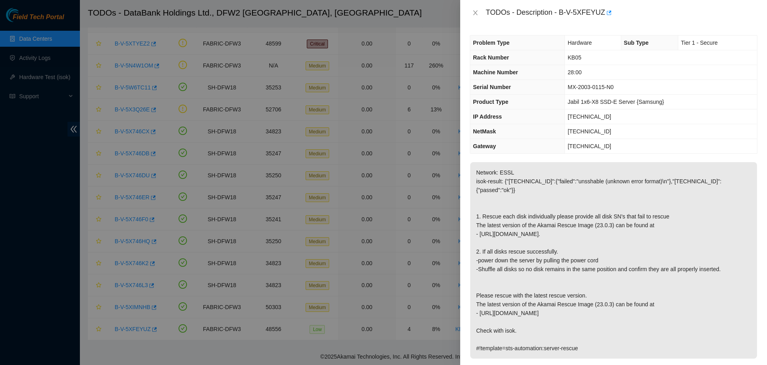
click at [540, 268] on p "Network: ESSL isok-result: {"[TECHNICAL_ID]":{"failed":"unsshable (unknown erro…" at bounding box center [613, 260] width 287 height 197
click at [630, 63] on td "KB05" at bounding box center [661, 57] width 193 height 15
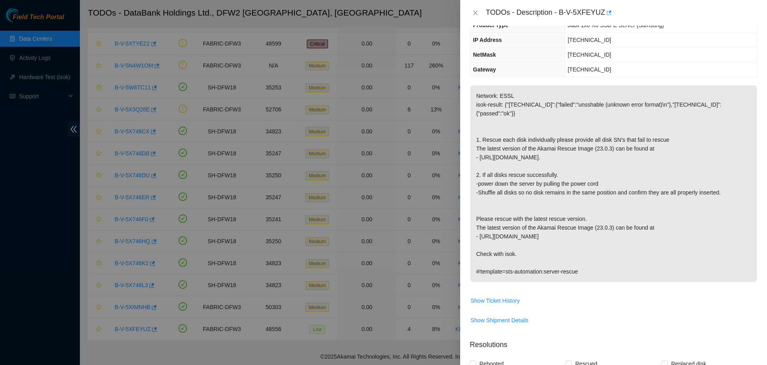
scroll to position [77, 0]
click at [498, 296] on span "Show Ticket History" at bounding box center [495, 300] width 49 height 9
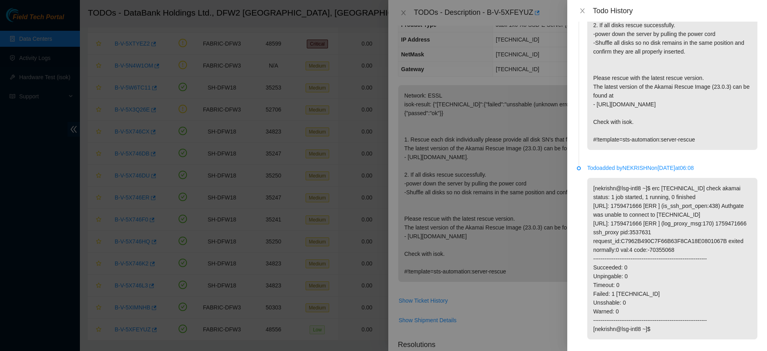
scroll to position [0, 0]
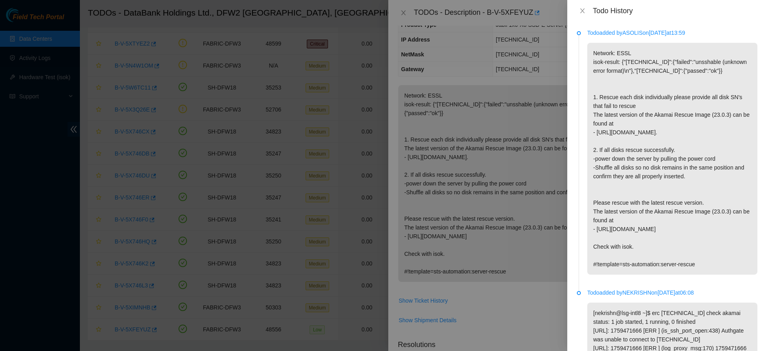
click at [424, 288] on div at bounding box center [383, 175] width 767 height 351
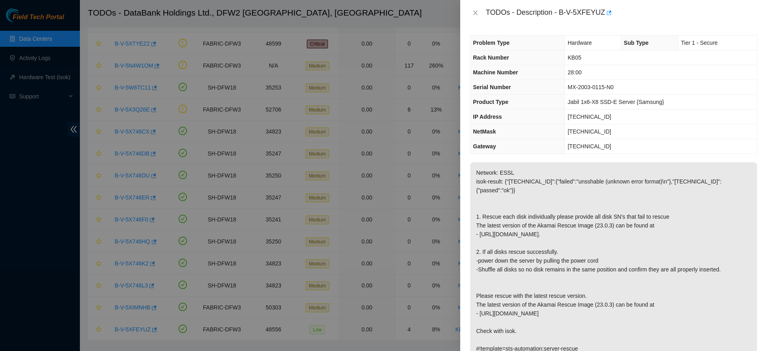
click at [585, 116] on span "[TECHNICAL_ID]" at bounding box center [590, 116] width 44 height 6
click at [585, 116] on span "23.63.30.58" at bounding box center [590, 116] width 44 height 6
copy span "23.63.30.58"
click at [588, 113] on span "23.63.30.58" at bounding box center [590, 116] width 44 height 6
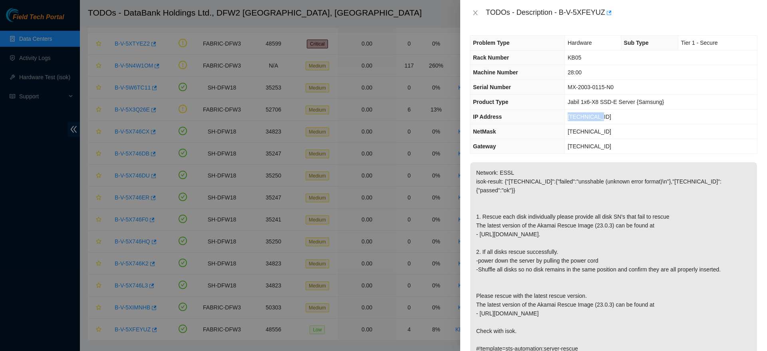
click at [588, 113] on span "23.63.30.58" at bounding box center [590, 116] width 44 height 6
copy span "23.63.30.58"
click at [51, 58] on div at bounding box center [383, 175] width 767 height 351
click at [582, 117] on span "[TECHNICAL_ID]" at bounding box center [590, 116] width 44 height 6
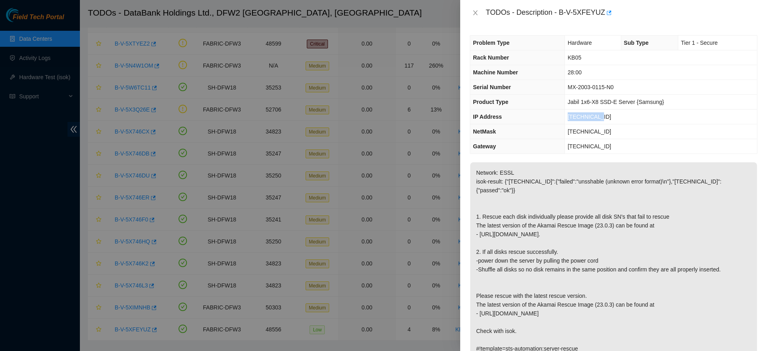
copy span "[TECHNICAL_ID]"
click at [588, 133] on span "[TECHNICAL_ID]" at bounding box center [590, 131] width 44 height 6
copy span "[TECHNICAL_ID]"
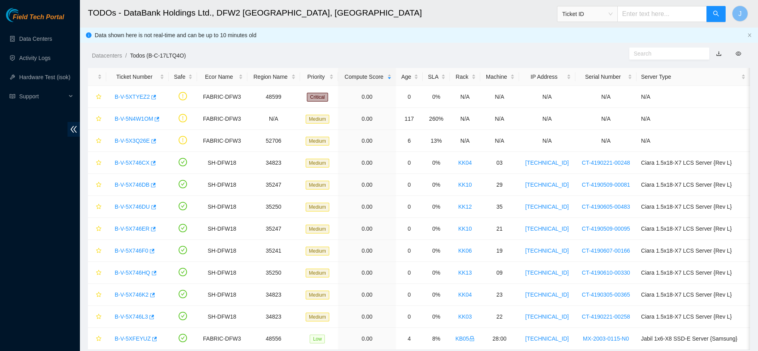
click at [15, 272] on div "Field Tech Portal Data Centers Activity Logs Hardware Test (isok) Support" at bounding box center [40, 179] width 80 height 343
click at [44, 36] on link "Data Centers" at bounding box center [35, 39] width 33 height 6
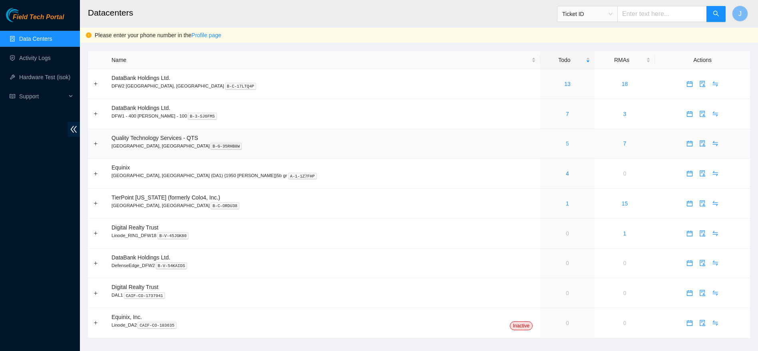
click at [566, 142] on link "5" at bounding box center [567, 143] width 3 height 6
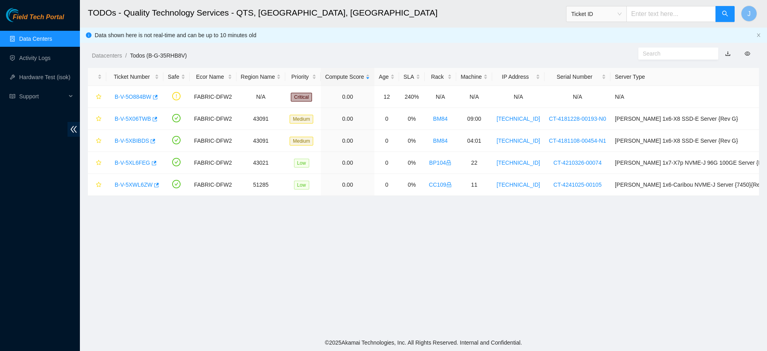
click at [31, 37] on link "Data Centers" at bounding box center [35, 39] width 33 height 6
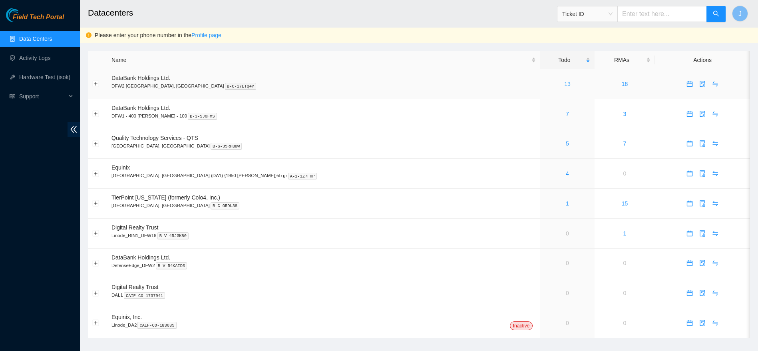
click at [564, 82] on link "13" at bounding box center [567, 84] width 6 height 6
click at [564, 83] on link "13" at bounding box center [567, 84] width 6 height 6
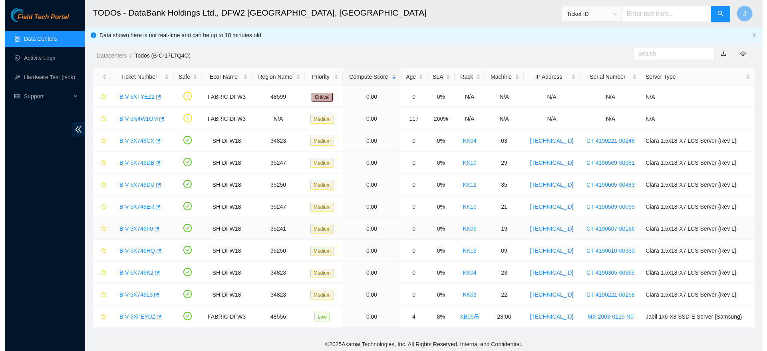
scroll to position [2, 0]
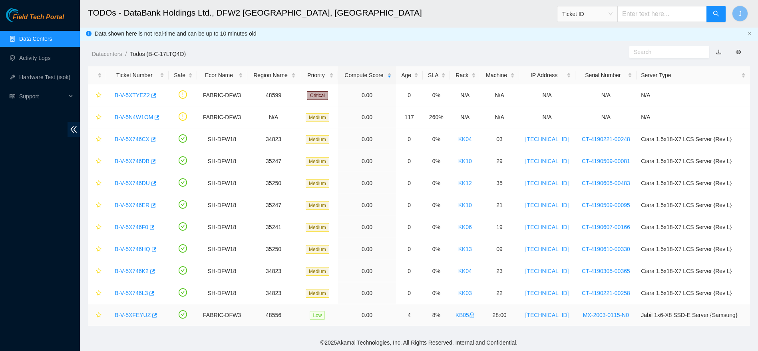
click at [138, 312] on link "B-V-5XFEYUZ" at bounding box center [133, 315] width 36 height 6
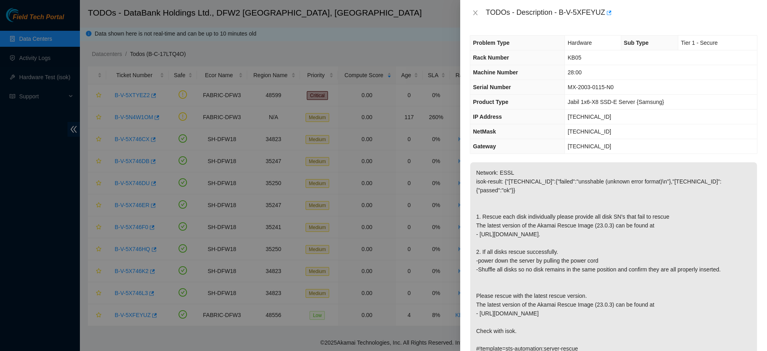
scroll to position [277, 0]
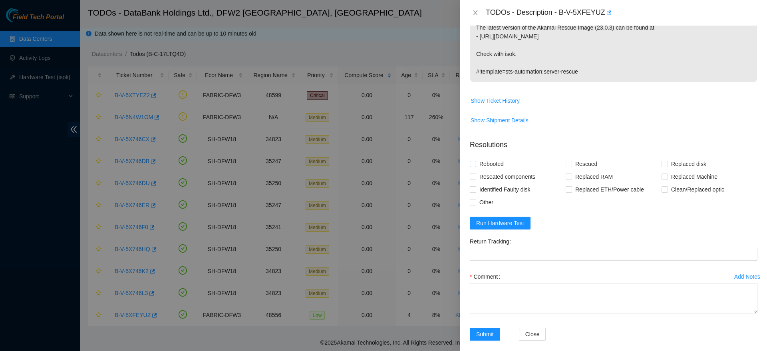
click at [497, 157] on span "Rebooted" at bounding box center [491, 163] width 31 height 13
click at [475, 161] on input "Rebooted" at bounding box center [473, 164] width 6 height 6
checkbox input "true"
click at [577, 157] on span "Rescued" at bounding box center [586, 163] width 28 height 13
click at [571, 161] on input "Rescued" at bounding box center [569, 164] width 6 height 6
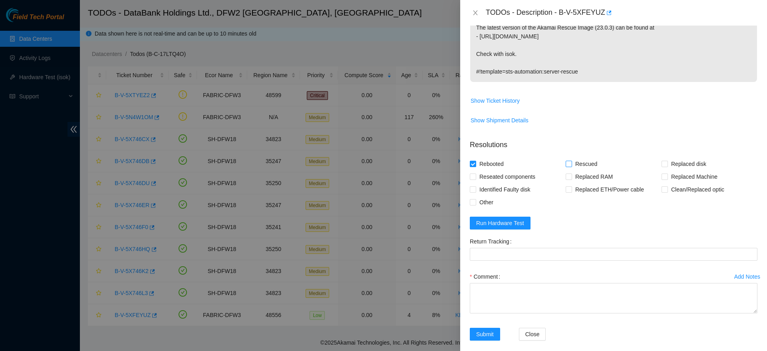
checkbox input "true"
click at [484, 196] on span "Other" at bounding box center [486, 202] width 20 height 13
click at [475, 199] on input "Other" at bounding box center [473, 202] width 6 height 6
checkbox input "true"
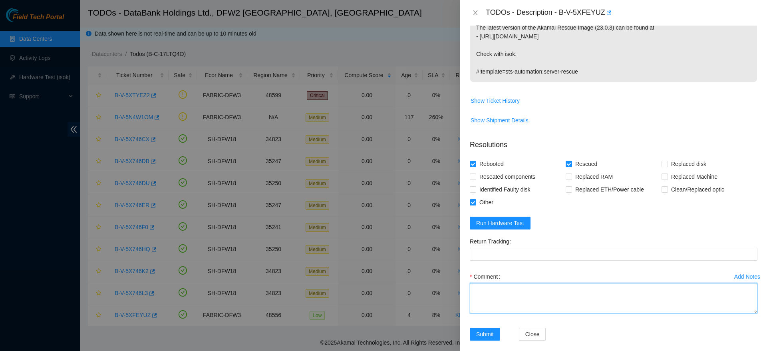
click at [500, 283] on textarea "Comment" at bounding box center [614, 298] width 288 height 30
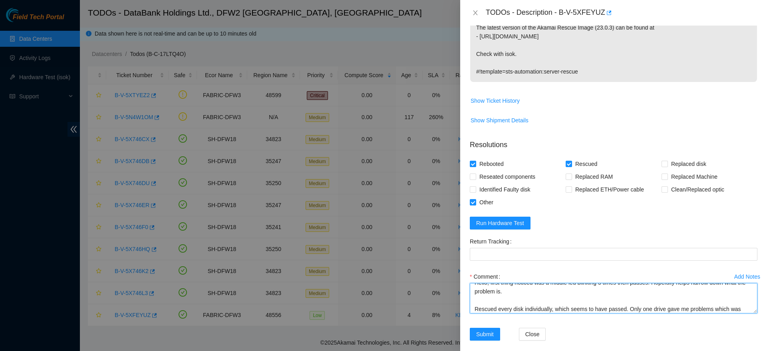
scroll to position [16, 0]
paste textarea "S45PNA1MC34306"
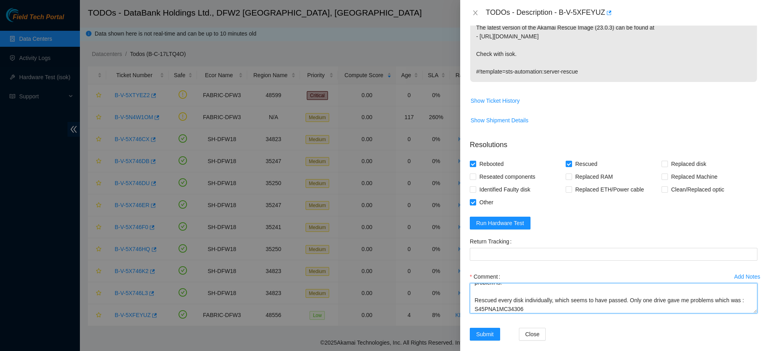
click at [487, 299] on textarea "Hello, first thing noticed was a middle led blinking 3 times then pauses. Hopef…" at bounding box center [614, 298] width 288 height 30
click at [573, 301] on textarea "Hello, first thing noticed was a middle led blinking 3 times then pauses. Hopef…" at bounding box center [614, 298] width 288 height 30
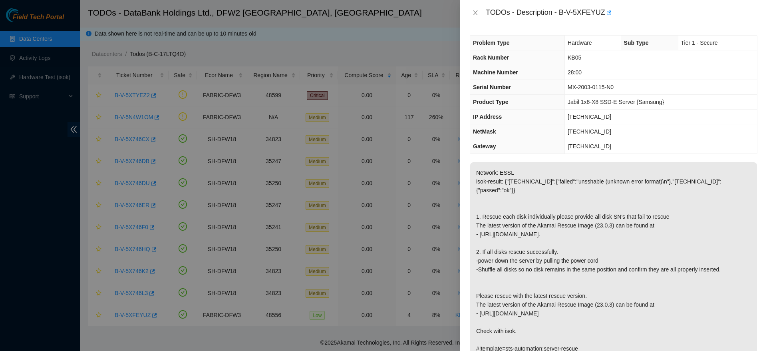
scroll to position [277, 0]
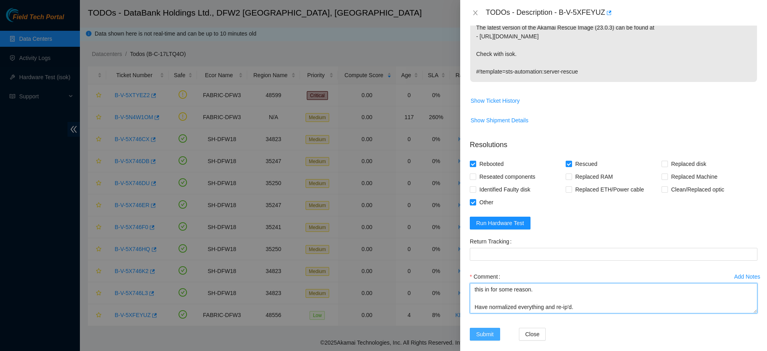
type textarea "Hello, first thing noticed was a middle led blinking 3 times then pauses. Hopef…"
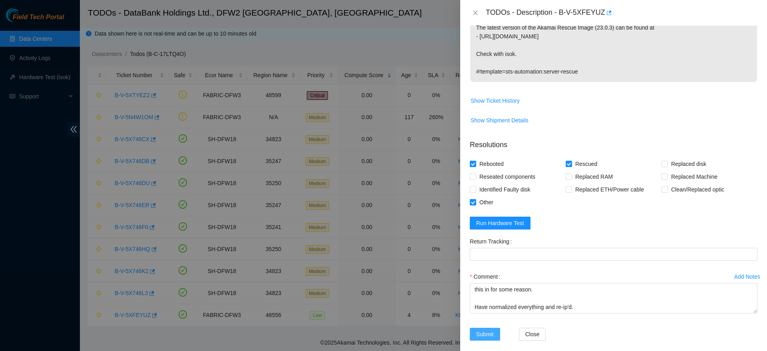
click at [480, 330] on span "Submit" at bounding box center [485, 334] width 18 height 9
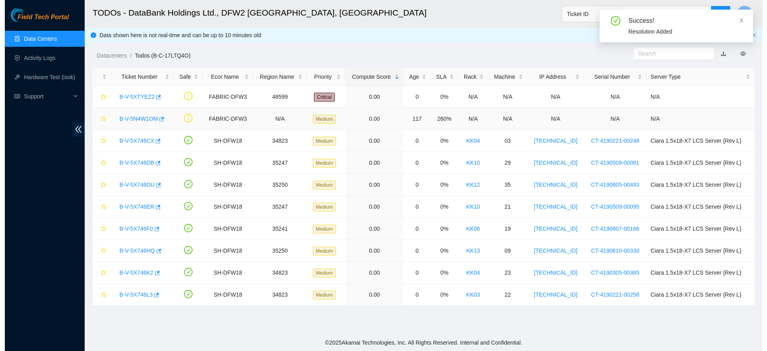
scroll to position [0, 0]
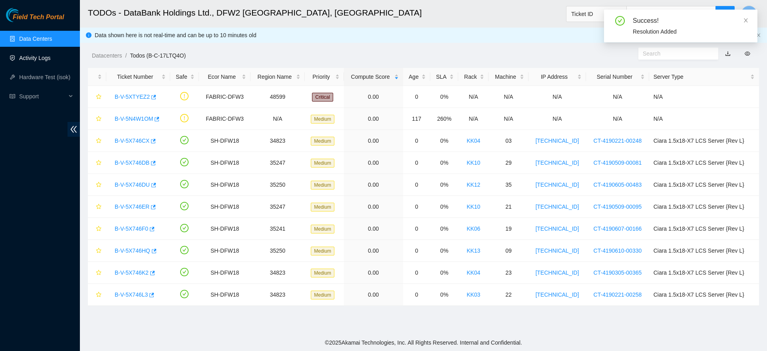
click at [47, 61] on link "Activity Logs" at bounding box center [35, 58] width 32 height 6
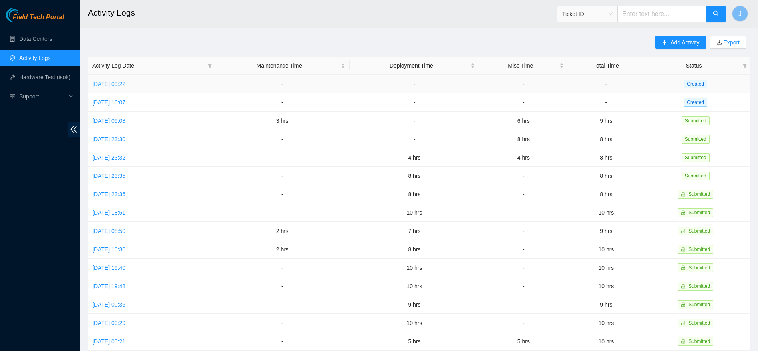
click at [125, 82] on link "[DATE] 09:22" at bounding box center [108, 84] width 33 height 6
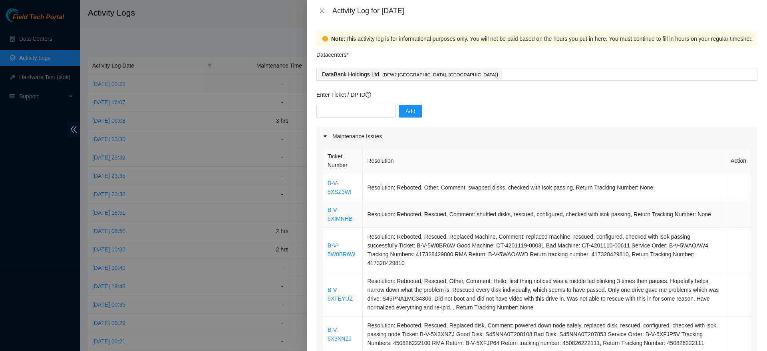
scroll to position [1, 0]
click at [333, 191] on link "B-V-5XSZ3WI" at bounding box center [340, 186] width 24 height 15
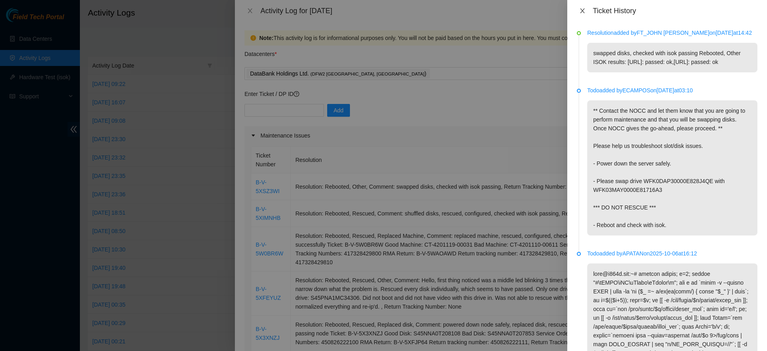
click at [582, 9] on icon "close" at bounding box center [582, 11] width 6 height 6
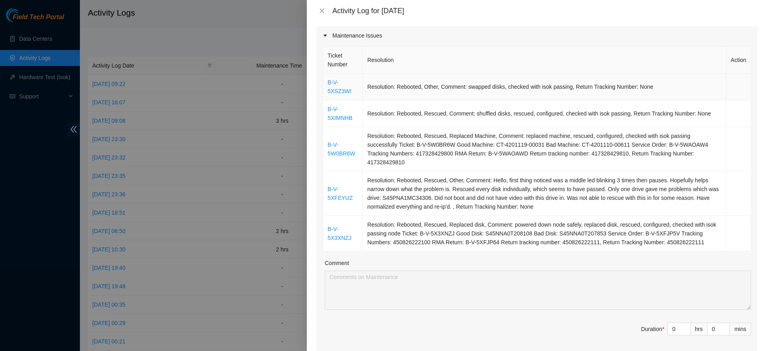
scroll to position [101, 0]
click at [344, 185] on link "B-V-5XFEYUZ" at bounding box center [340, 192] width 25 height 15
